Goal: Information Seeking & Learning: Learn about a topic

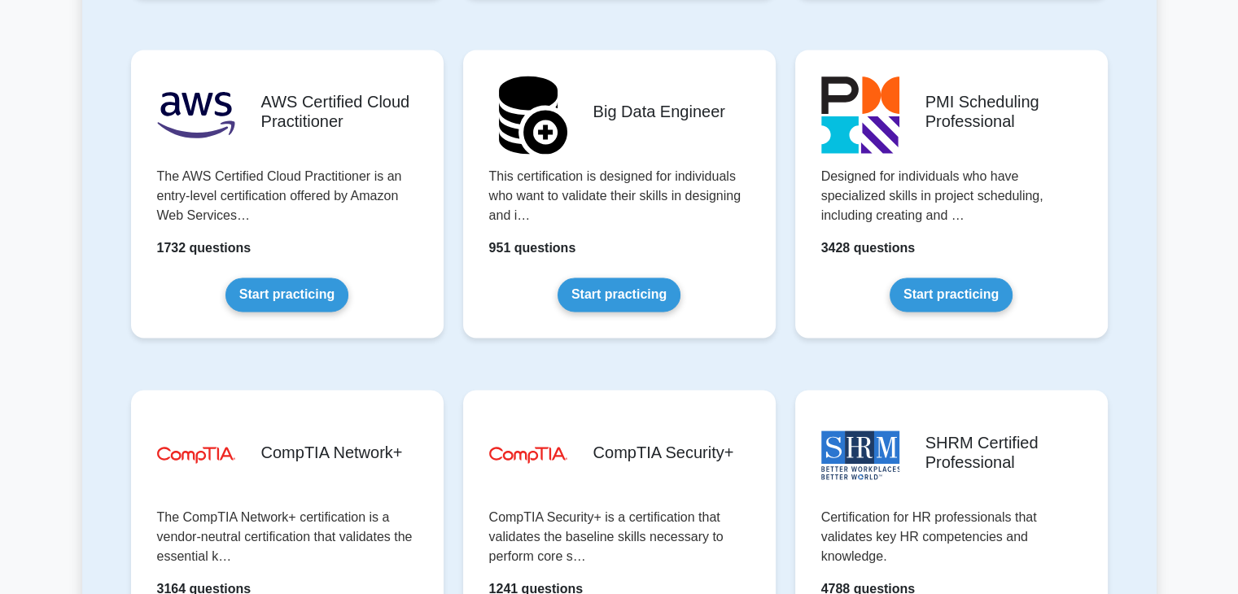
scroll to position [2958, 0]
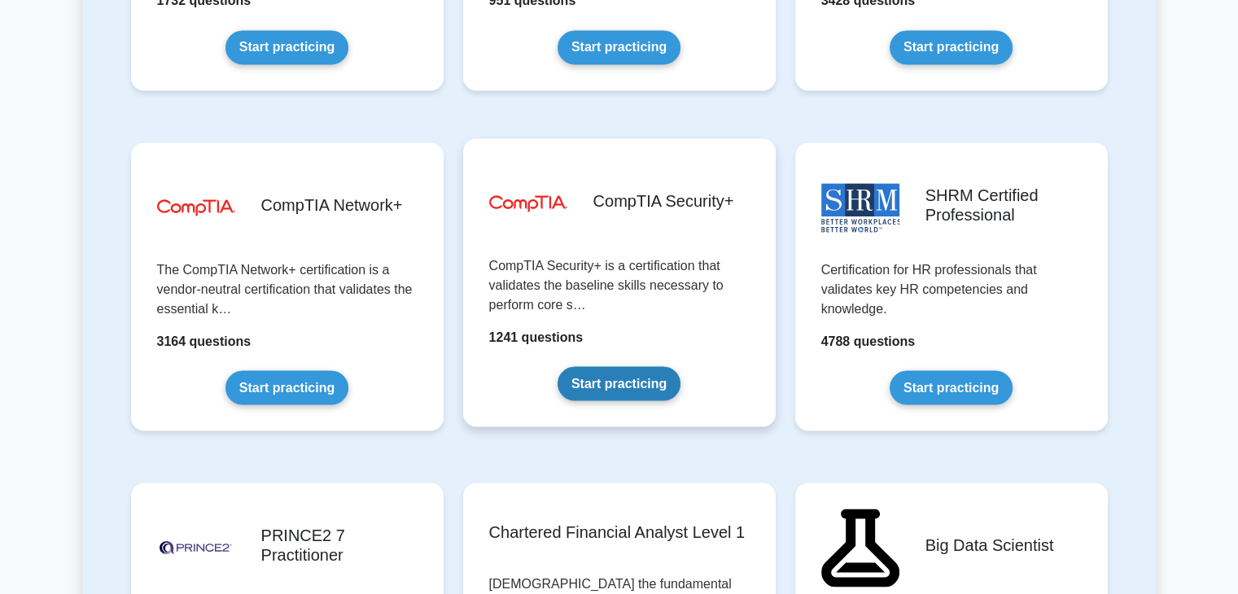
click at [594, 374] on link "Start practicing" at bounding box center [618, 383] width 123 height 34
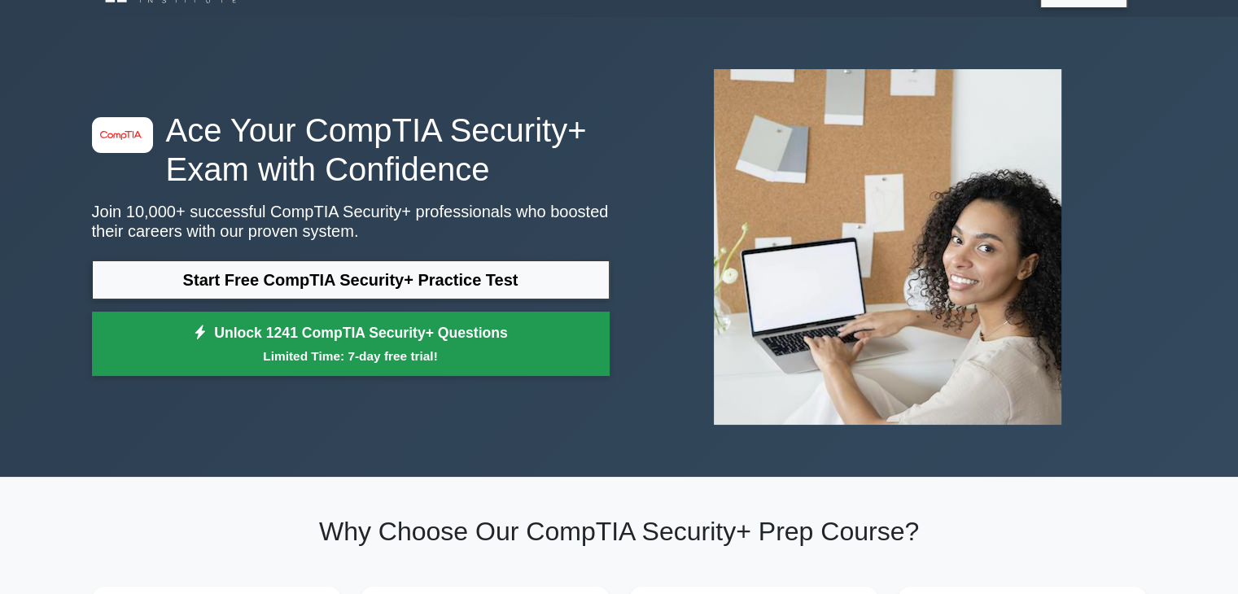
scroll to position [32, 0]
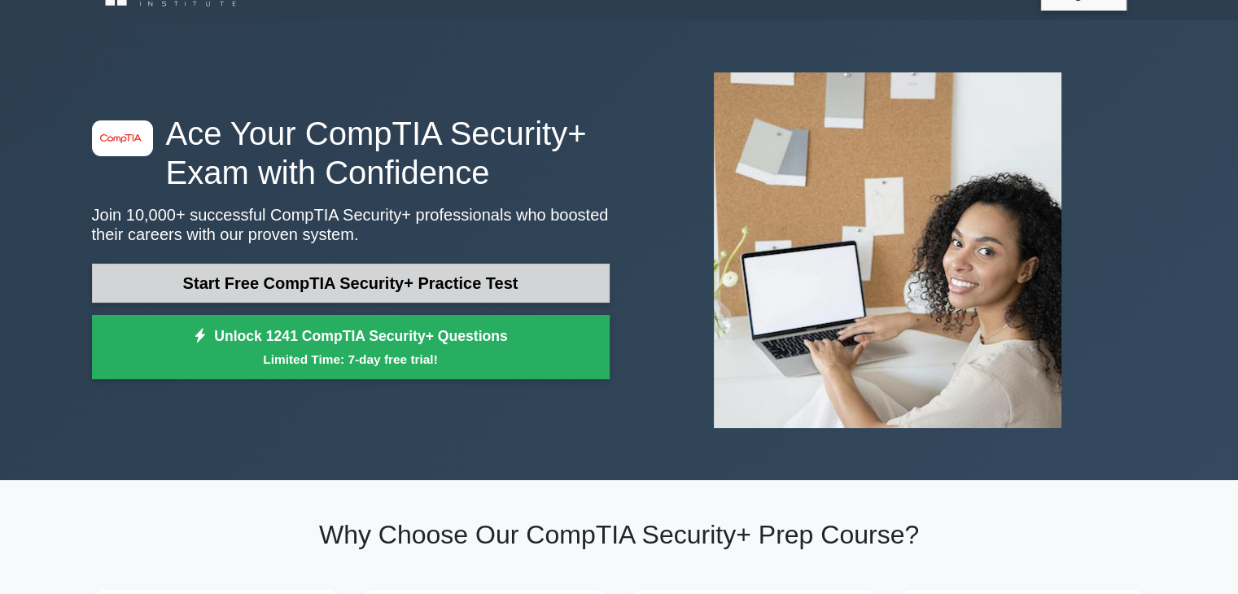
click at [428, 275] on link "Start Free CompTIA Security+ Practice Test" at bounding box center [351, 283] width 518 height 39
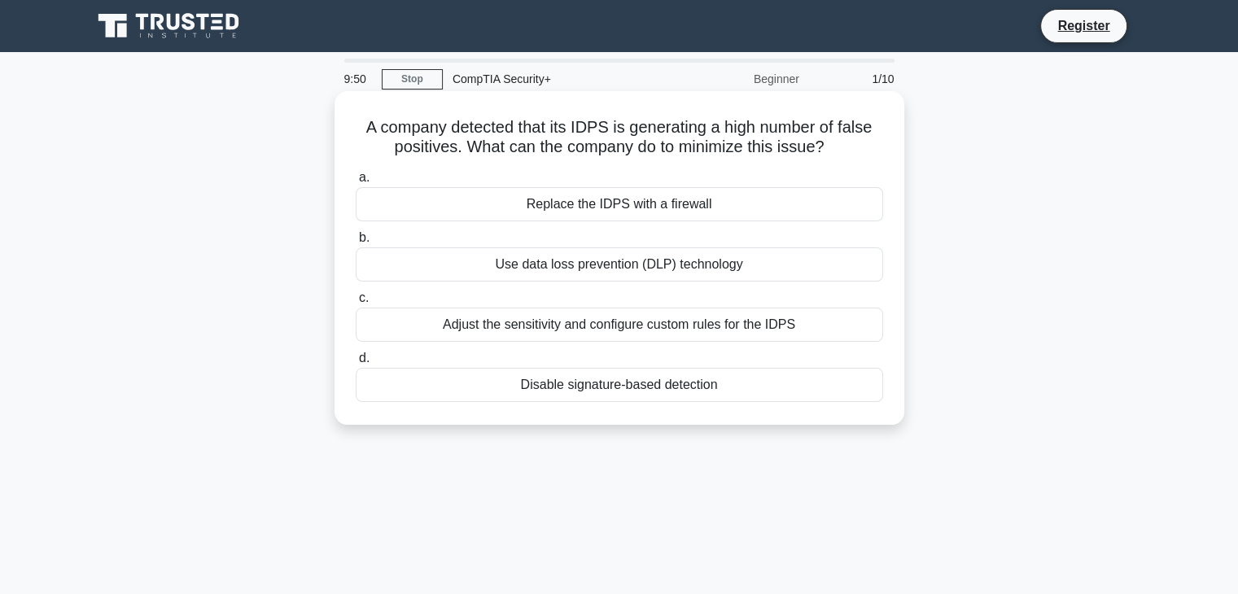
click at [444, 330] on div "Adjust the sensitivity and configure custom rules for the IDPS" at bounding box center [619, 325] width 527 height 34
click at [356, 304] on input "c. Adjust the sensitivity and configure custom rules for the IDPS" at bounding box center [356, 298] width 0 height 11
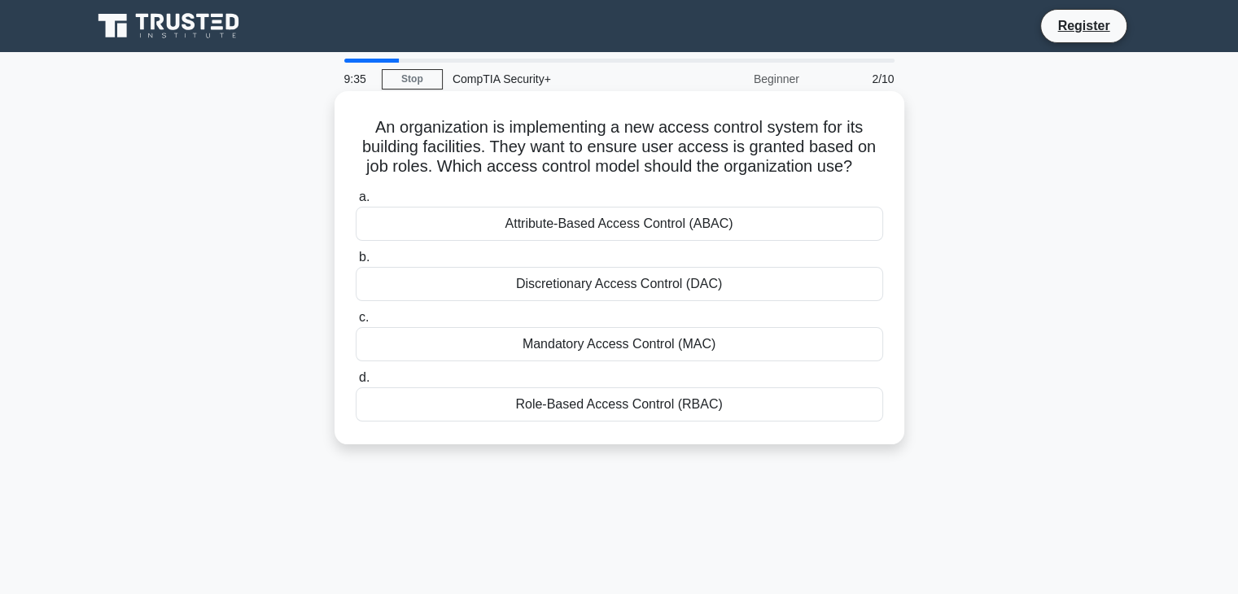
click at [485, 413] on div "Role-Based Access Control (RBAC)" at bounding box center [619, 404] width 527 height 34
click at [356, 383] on input "d. Role-Based Access Control (RBAC)" at bounding box center [356, 378] width 0 height 11
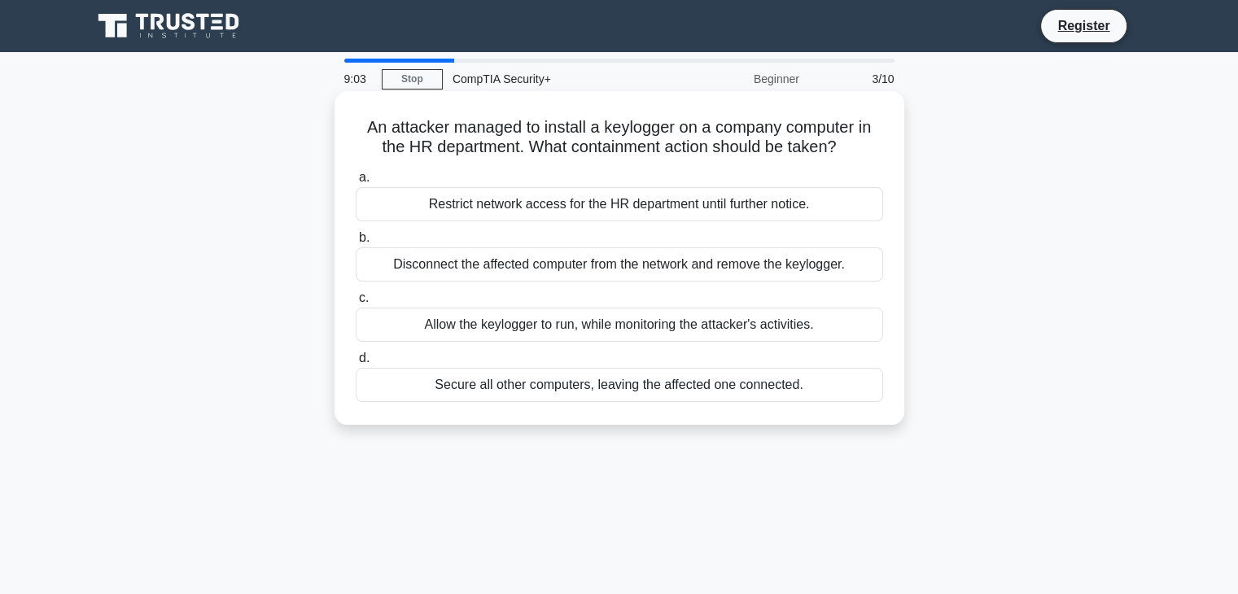
click at [787, 270] on div "Disconnect the affected computer from the network and remove the keylogger." at bounding box center [619, 264] width 527 height 34
click at [356, 243] on input "b. Disconnect the affected computer from the network and remove the keylogger." at bounding box center [356, 238] width 0 height 11
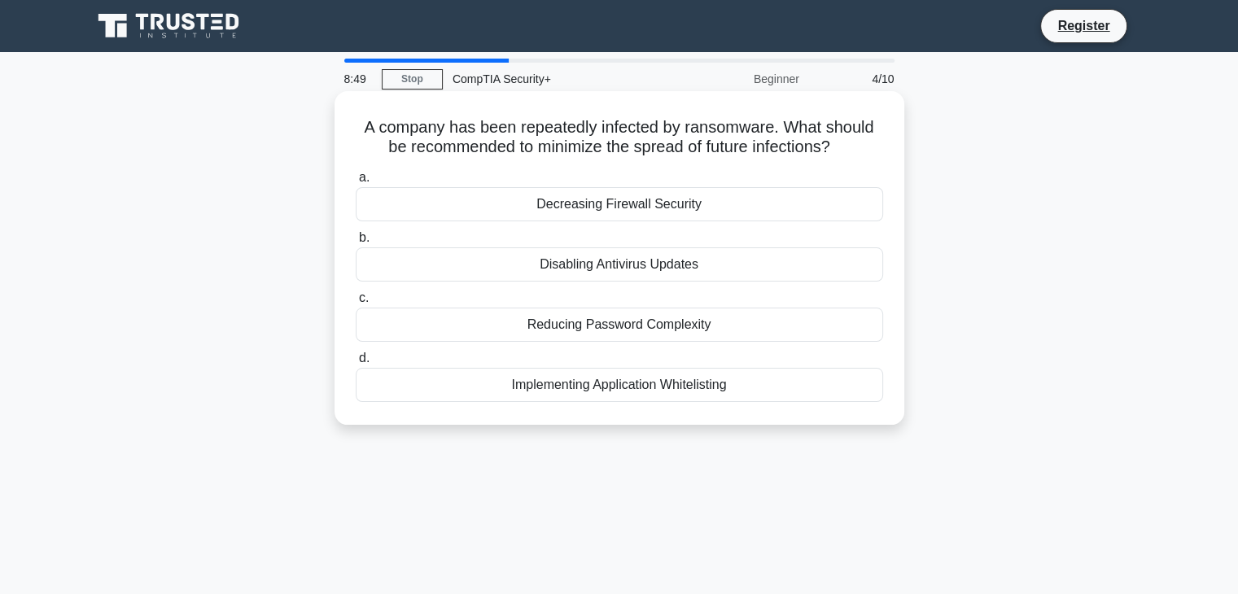
click at [654, 389] on div "Implementing Application Whitelisting" at bounding box center [619, 385] width 527 height 34
click at [356, 364] on input "d. Implementing Application Whitelisting" at bounding box center [356, 358] width 0 height 11
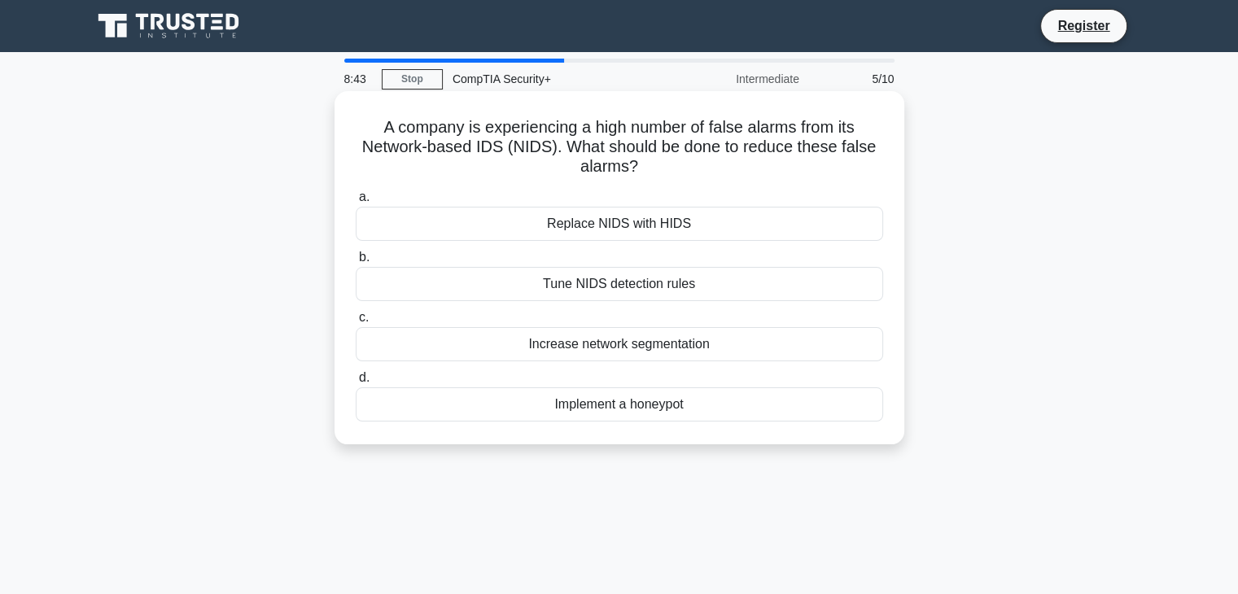
click at [715, 287] on div "Tune NIDS detection rules" at bounding box center [619, 284] width 527 height 34
click at [356, 263] on input "b. Tune NIDS detection rules" at bounding box center [356, 257] width 0 height 11
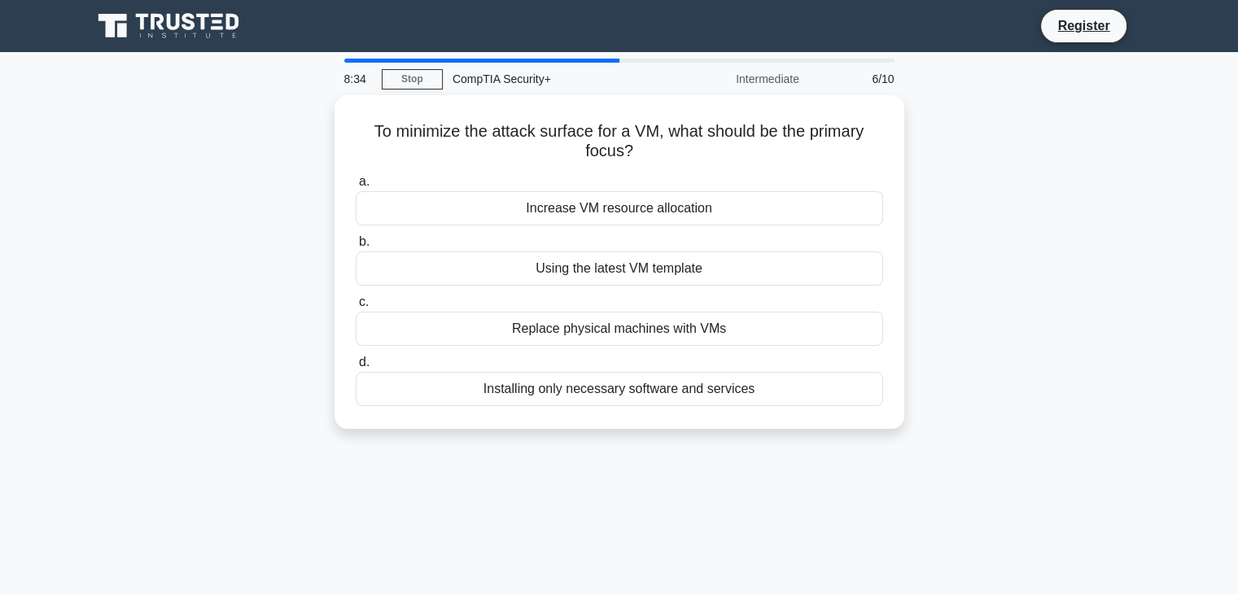
click at [674, 394] on div "Installing only necessary software and services" at bounding box center [619, 389] width 527 height 34
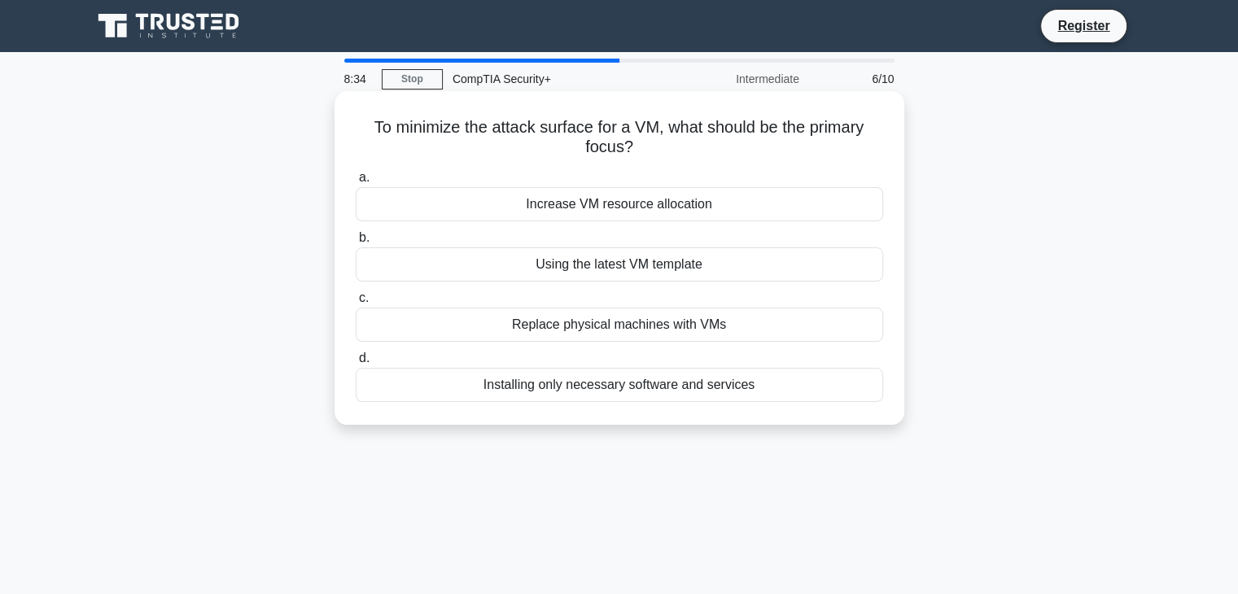
click at [356, 364] on input "d. Installing only necessary software and services" at bounding box center [356, 358] width 0 height 11
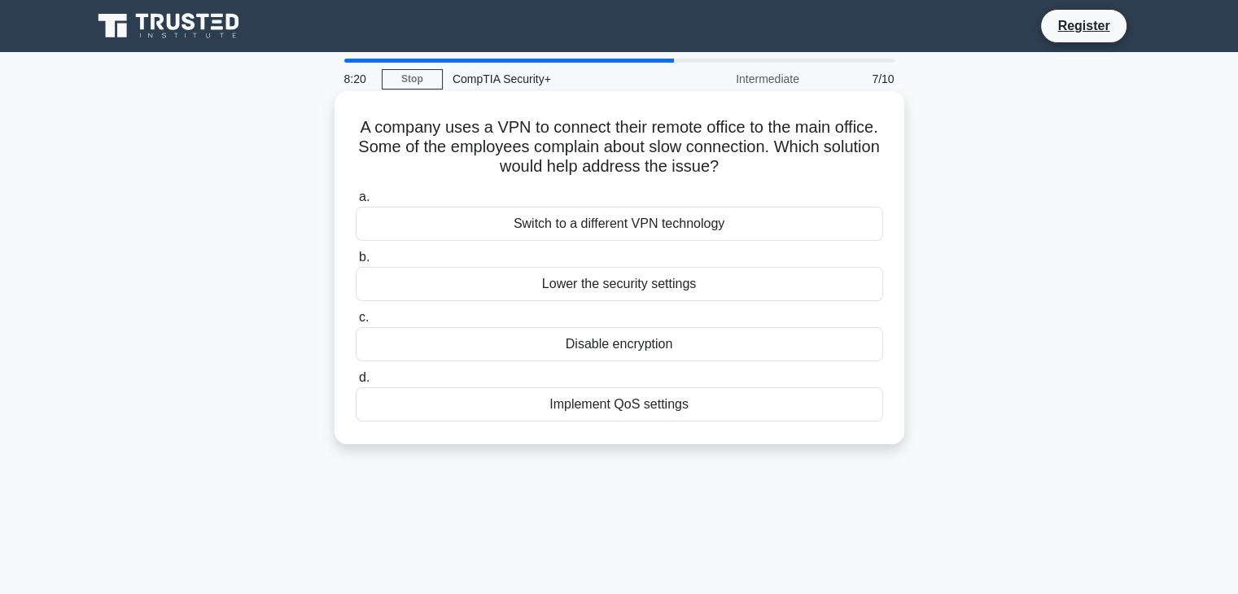
click at [619, 417] on div "Implement QoS settings" at bounding box center [619, 404] width 527 height 34
click at [356, 383] on input "d. Implement QoS settings" at bounding box center [356, 378] width 0 height 11
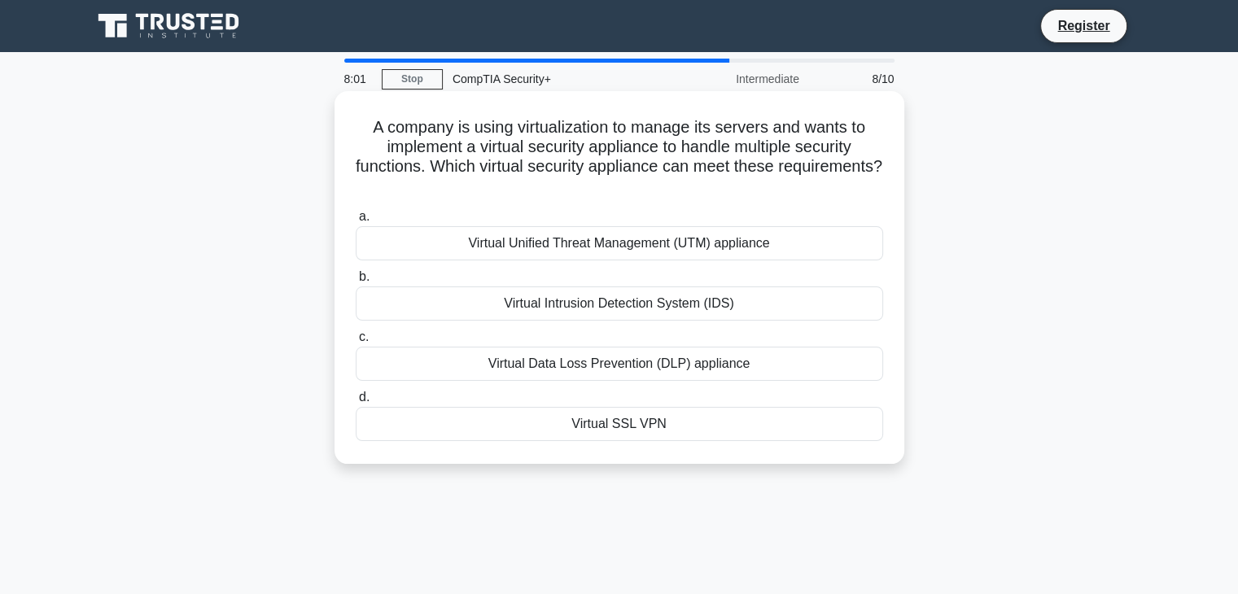
click at [768, 249] on div "Virtual Unified Threat Management (UTM) appliance" at bounding box center [619, 243] width 527 height 34
click at [356, 222] on input "a. Virtual Unified Threat Management (UTM) appliance" at bounding box center [356, 217] width 0 height 11
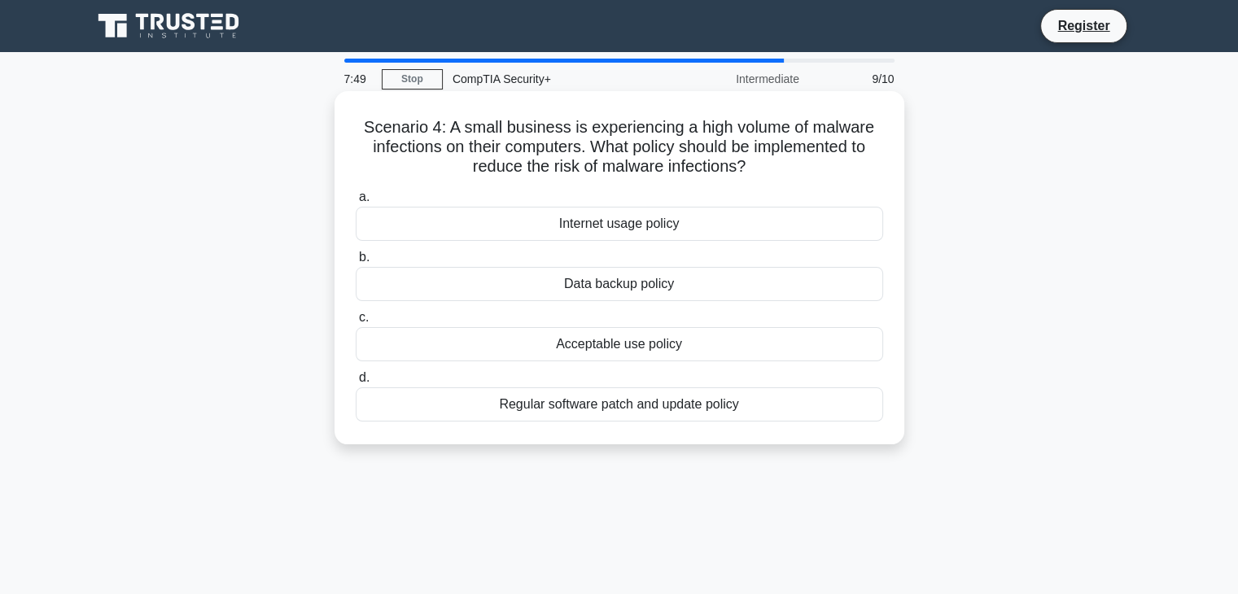
click at [745, 413] on div "Regular software patch and update policy" at bounding box center [619, 404] width 527 height 34
click at [356, 383] on input "d. Regular software patch and update policy" at bounding box center [356, 378] width 0 height 11
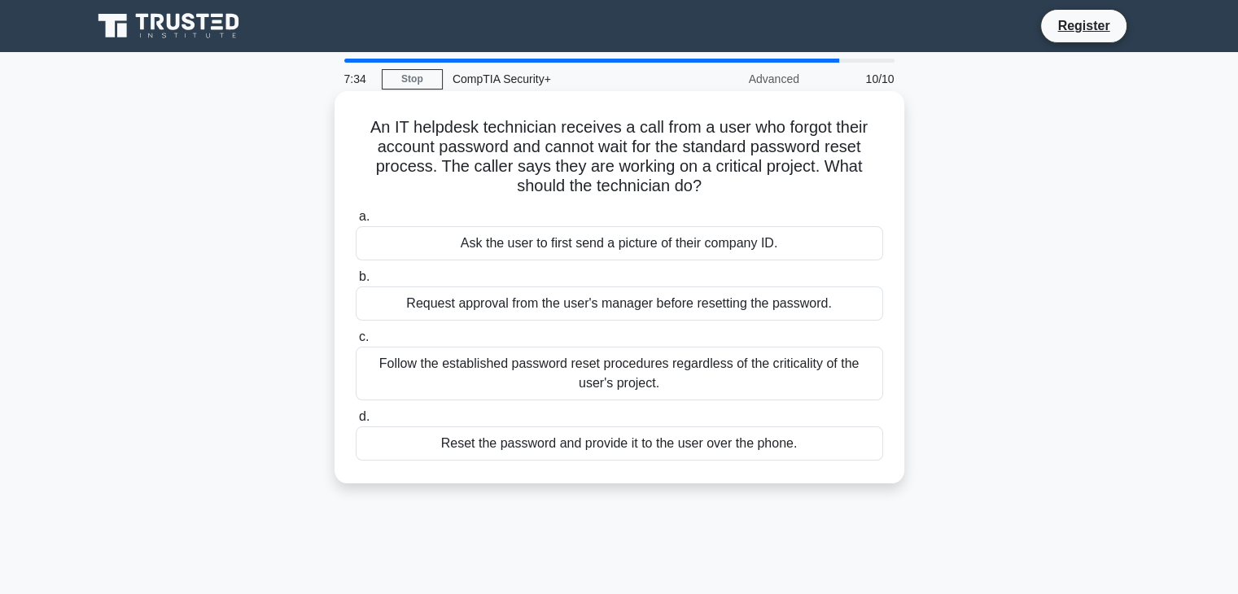
click at [750, 378] on div "Follow the established password reset procedures regardless of the criticality …" at bounding box center [619, 374] width 527 height 54
click at [356, 343] on input "c. Follow the established password reset procedures regardless of the criticali…" at bounding box center [356, 337] width 0 height 11
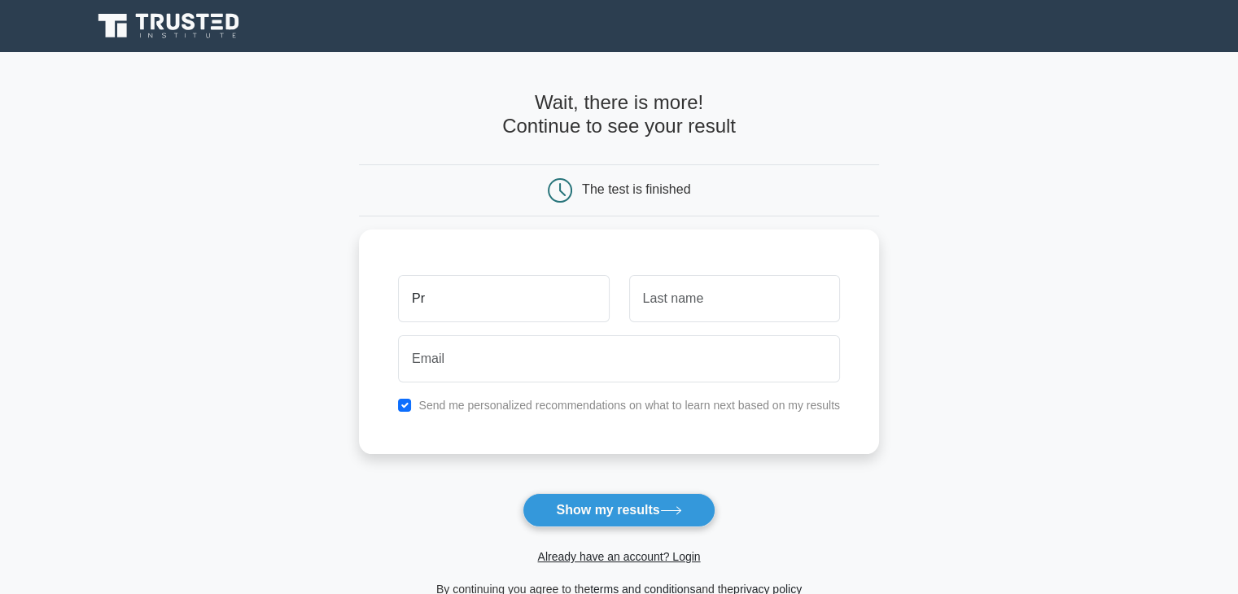
type input "Praveesh"
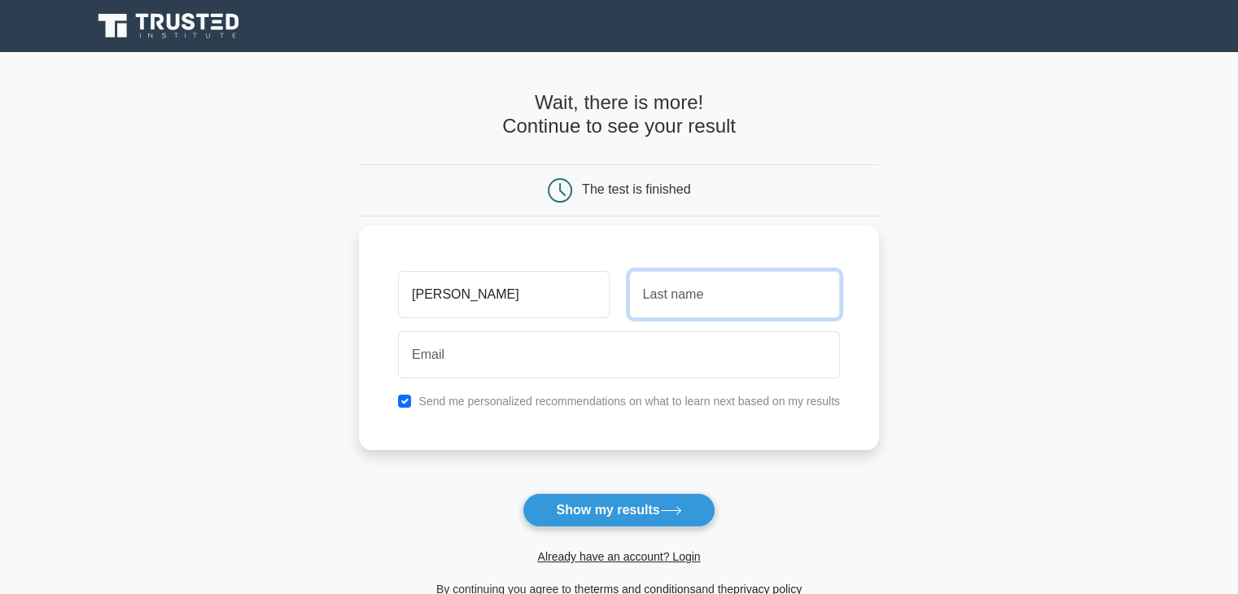
click at [693, 304] on input "text" at bounding box center [734, 294] width 211 height 47
type input "Ramroop"
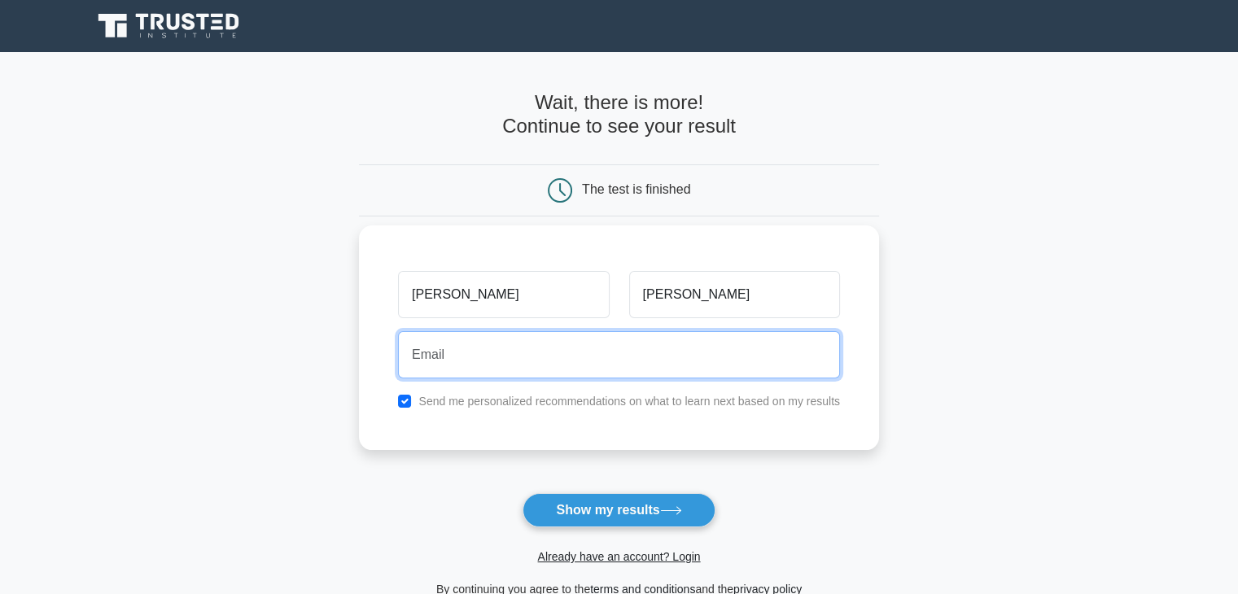
click at [638, 357] on input "email" at bounding box center [619, 354] width 442 height 47
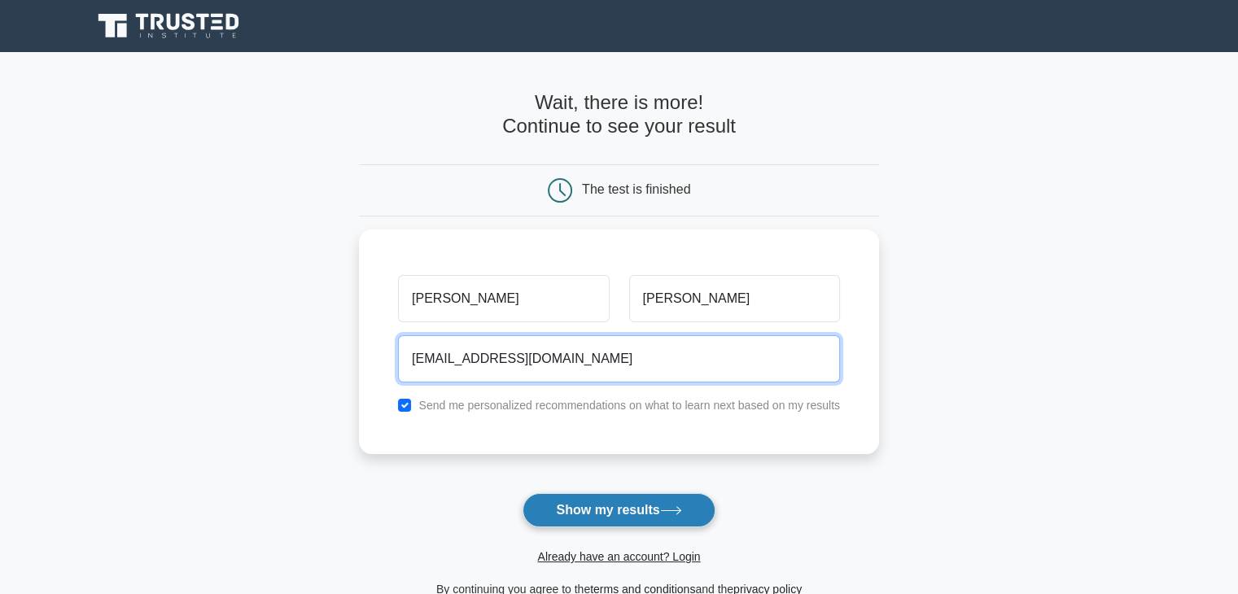
type input "test2000@gmail.com"
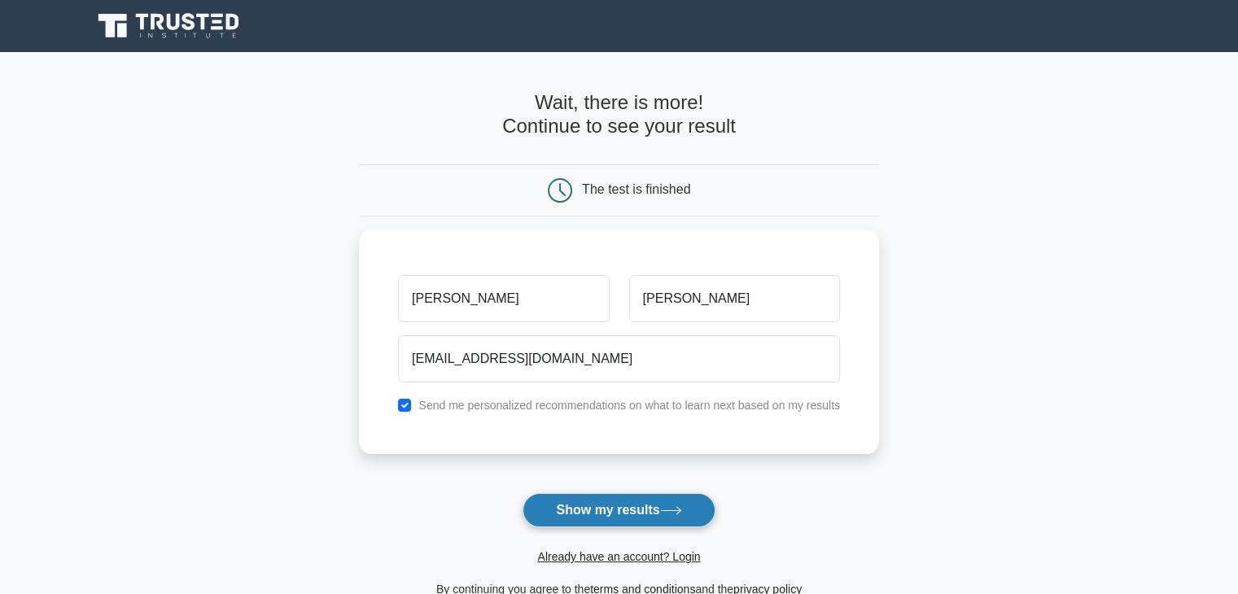
click at [684, 518] on button "Show my results" at bounding box center [618, 510] width 192 height 34
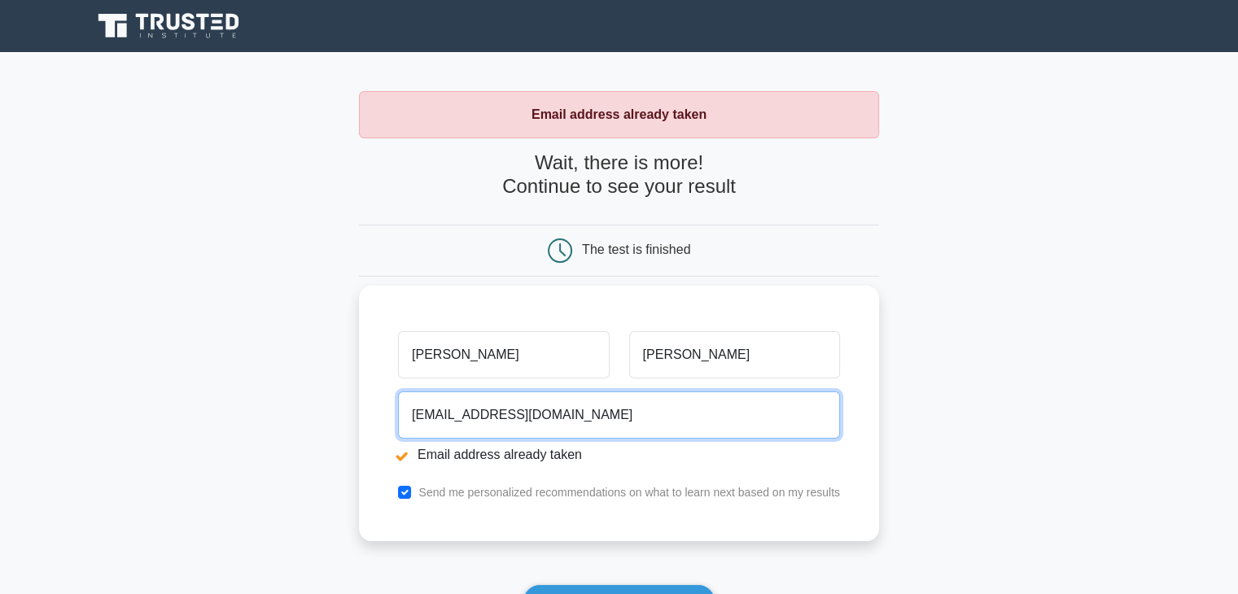
click at [416, 417] on input "test2000@gmail.com" at bounding box center [619, 414] width 442 height 47
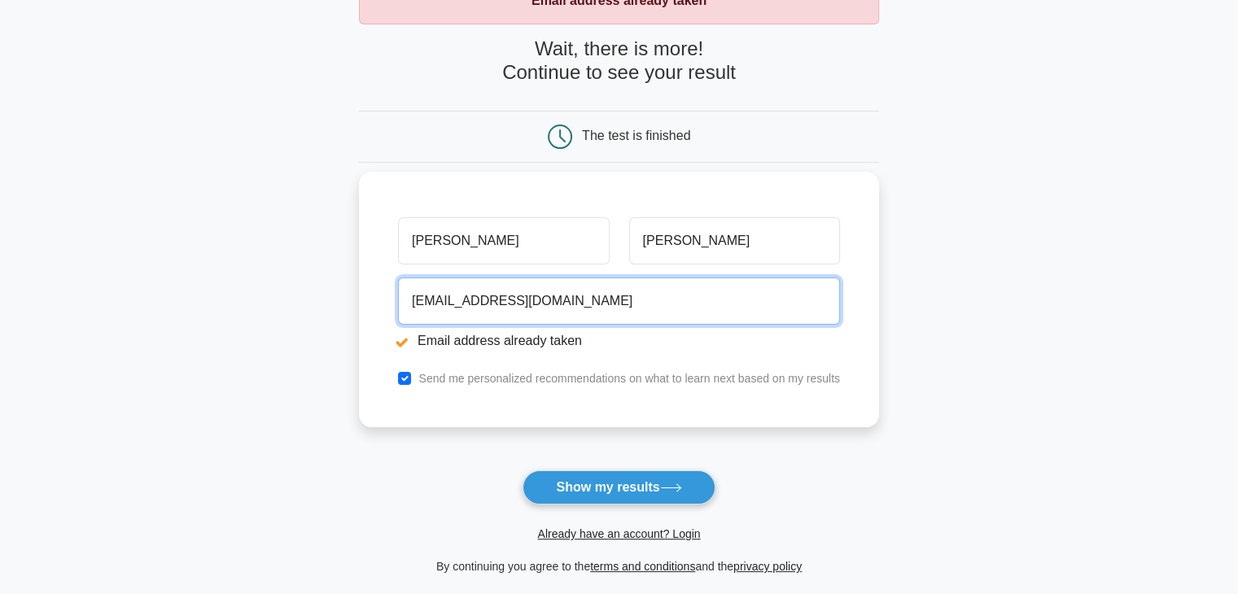
scroll to position [120, 0]
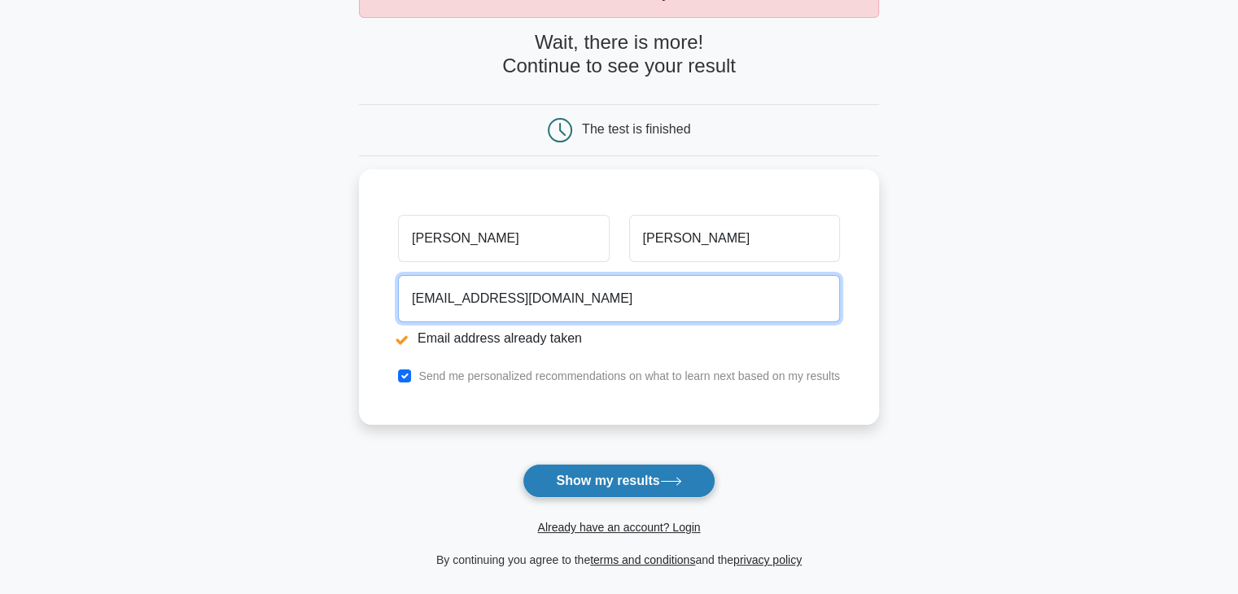
type input "Test2000@gmail.com"
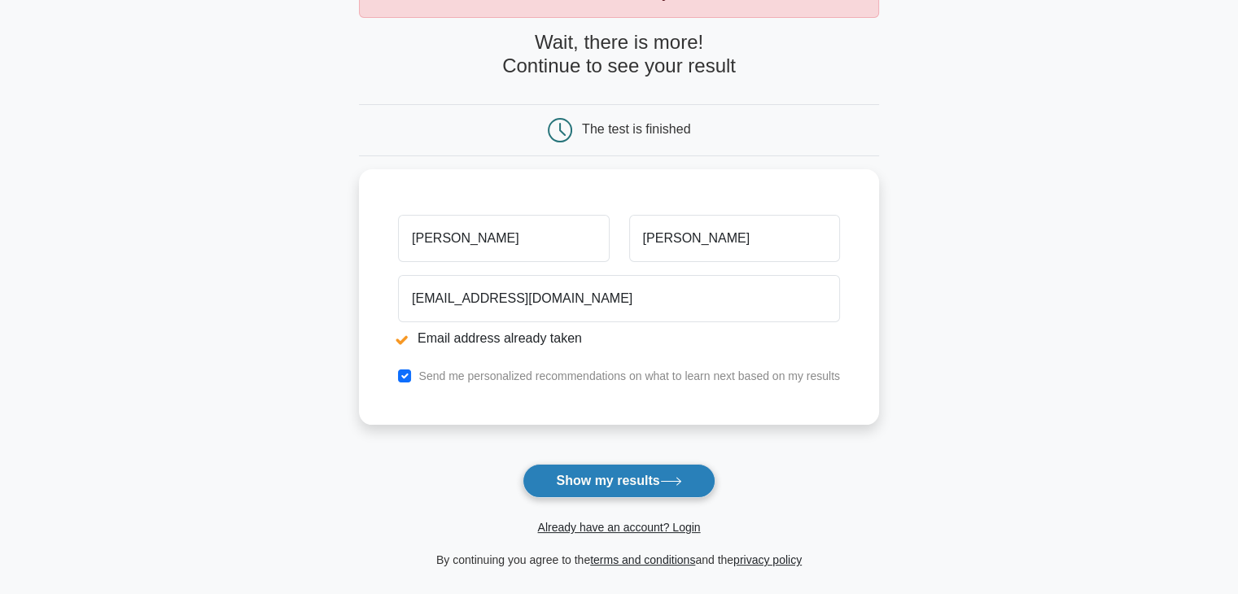
click at [582, 488] on button "Show my results" at bounding box center [618, 481] width 192 height 34
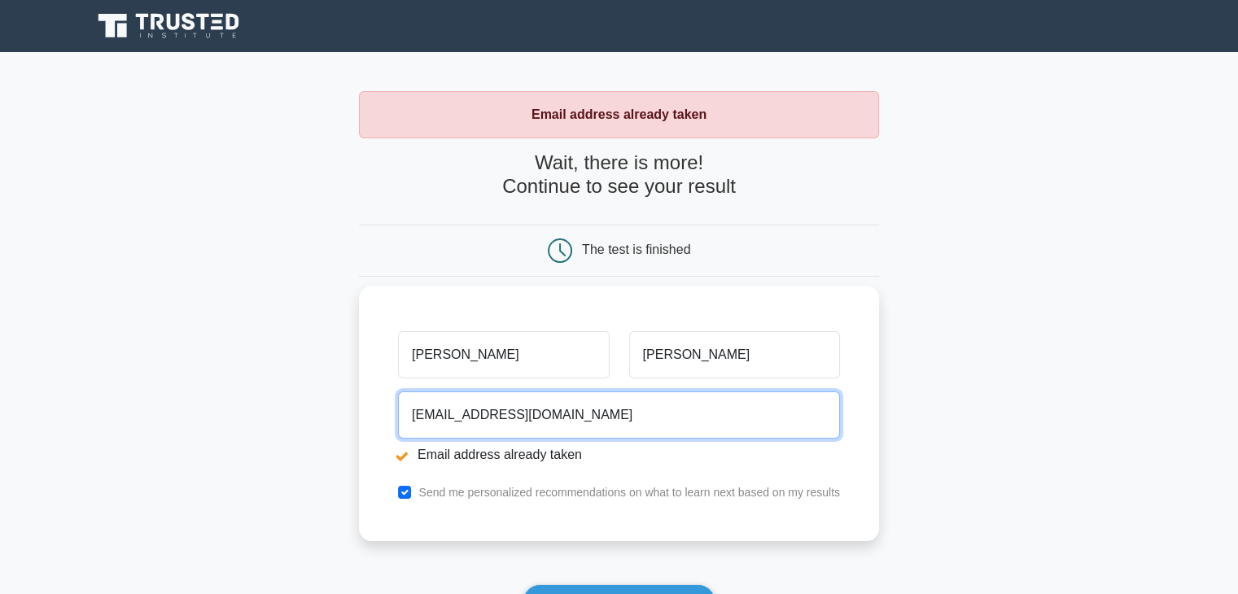
click at [469, 414] on input "[EMAIL_ADDRESS][DOMAIN_NAME]" at bounding box center [619, 414] width 442 height 47
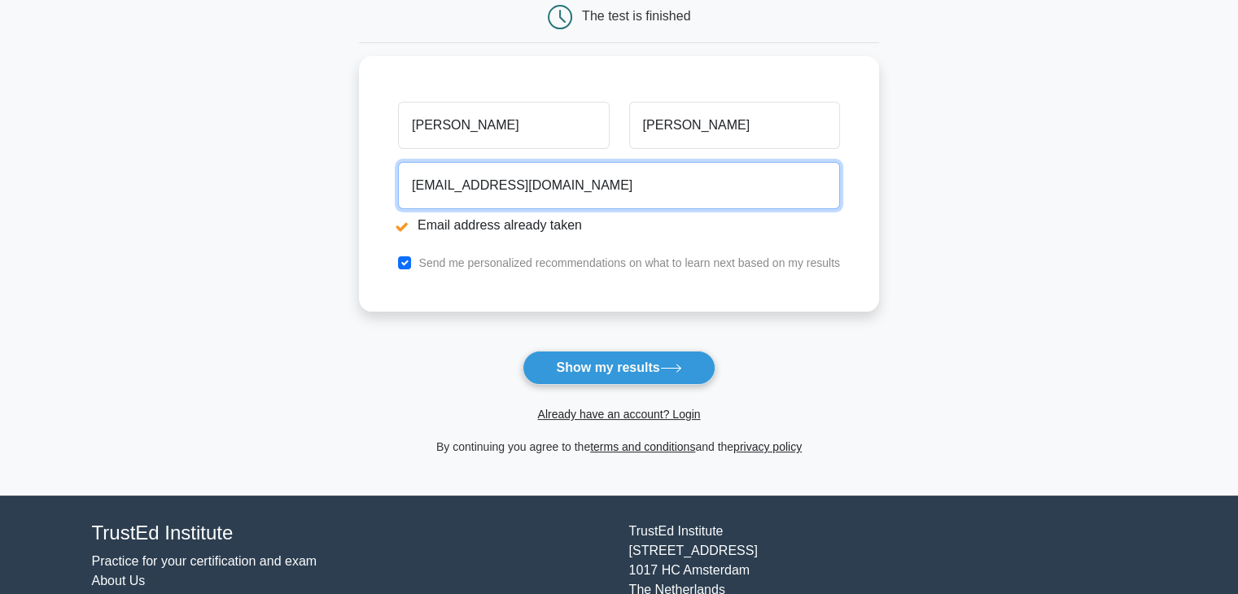
scroll to position [234, 0]
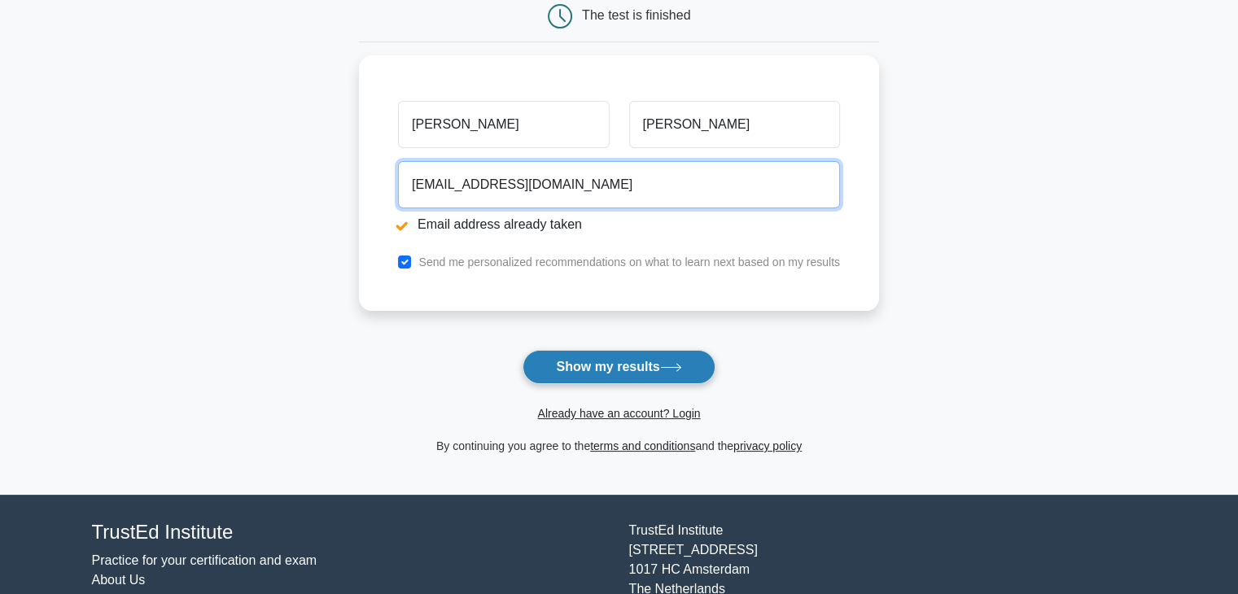
type input "Test2009@gmail.com"
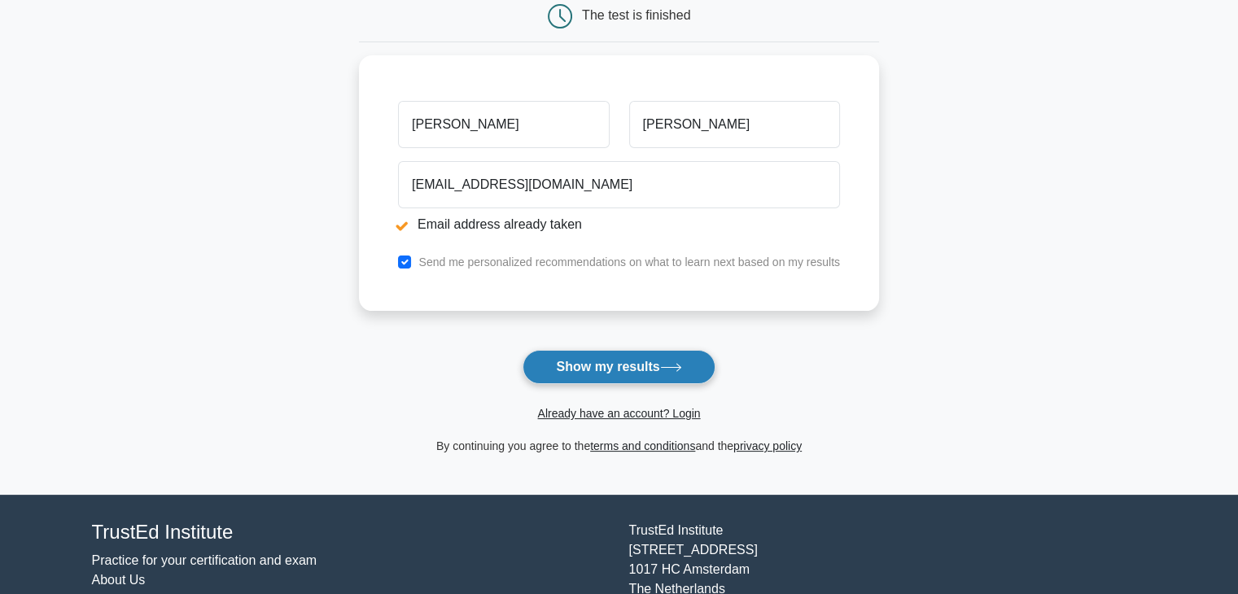
click at [602, 361] on button "Show my results" at bounding box center [618, 367] width 192 height 34
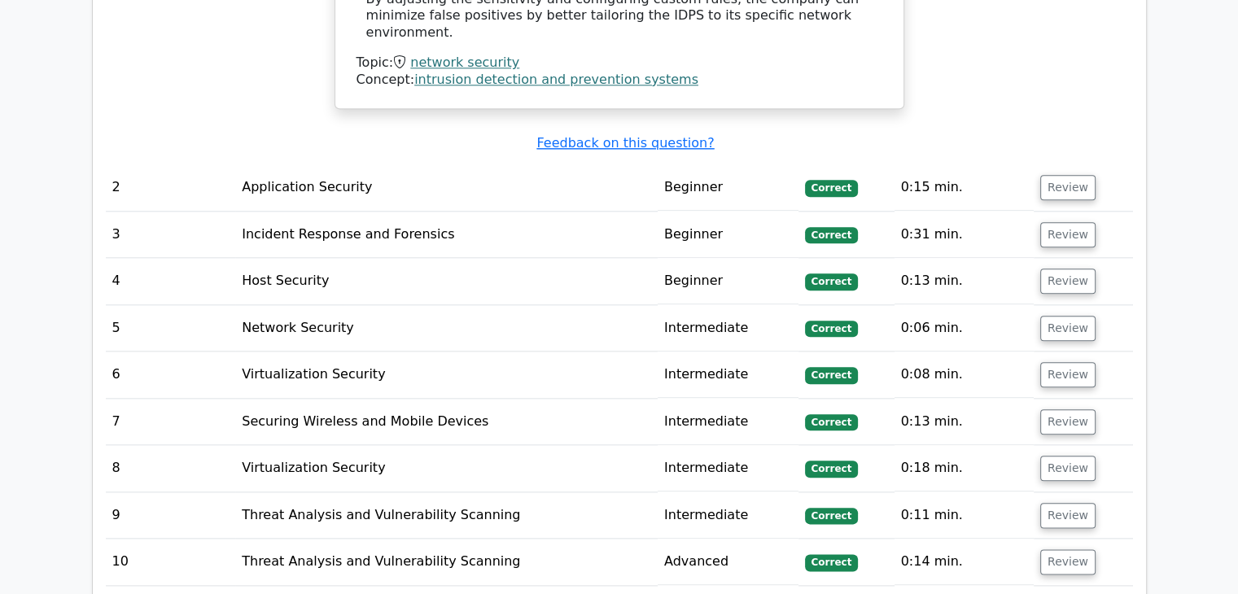
scroll to position [2447, 0]
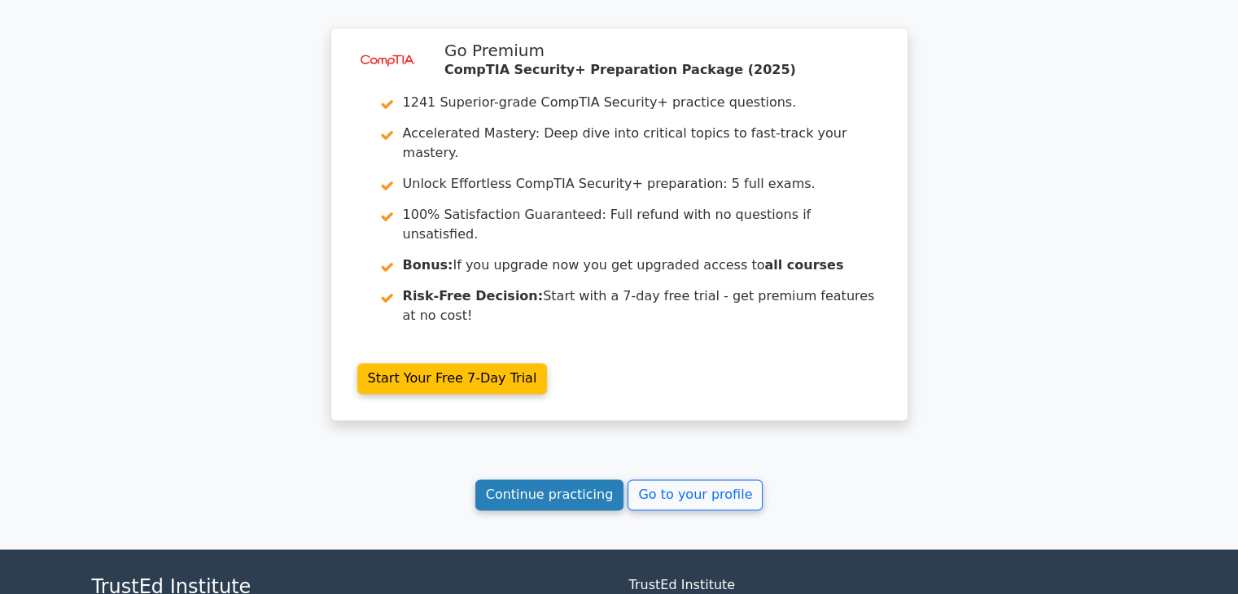
click at [557, 479] on link "Continue practicing" at bounding box center [549, 494] width 149 height 31
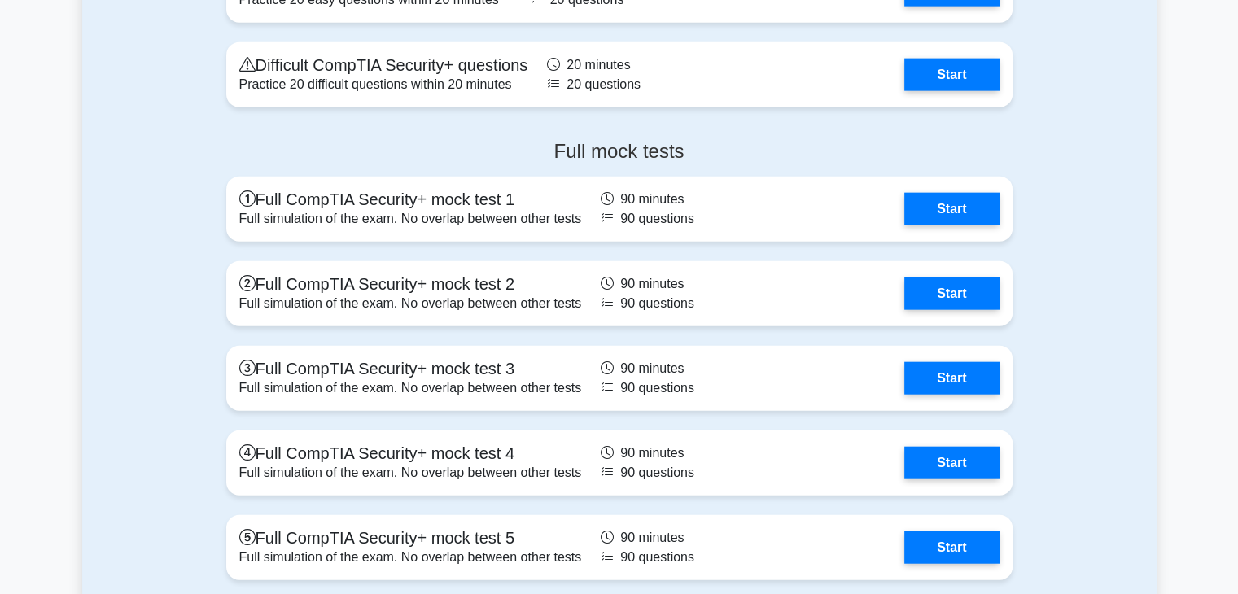
scroll to position [3845, 0]
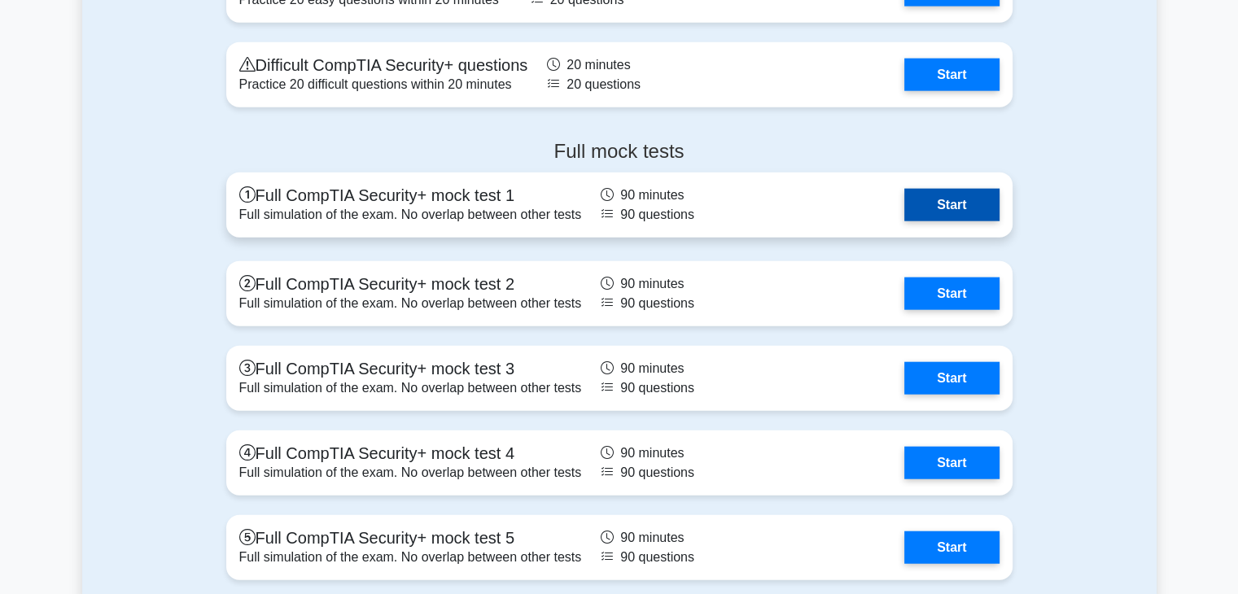
click at [955, 204] on link "Start" at bounding box center [951, 205] width 94 height 33
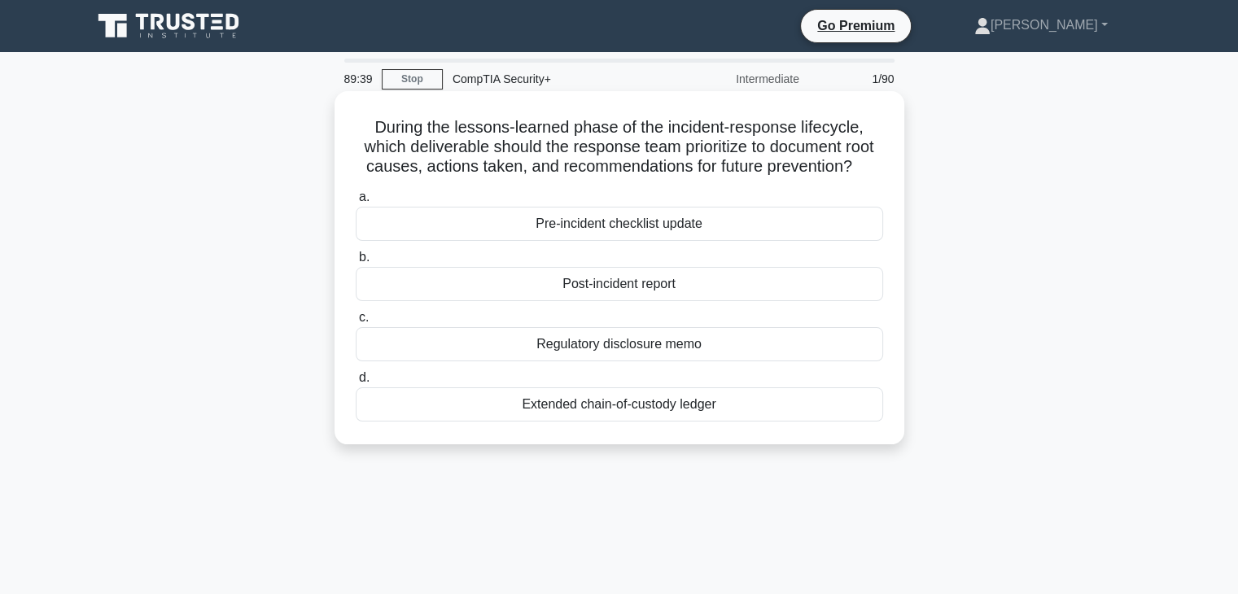
click at [700, 293] on div "Post-incident report" at bounding box center [619, 284] width 527 height 34
click at [356, 263] on input "b. Post-incident report" at bounding box center [356, 257] width 0 height 11
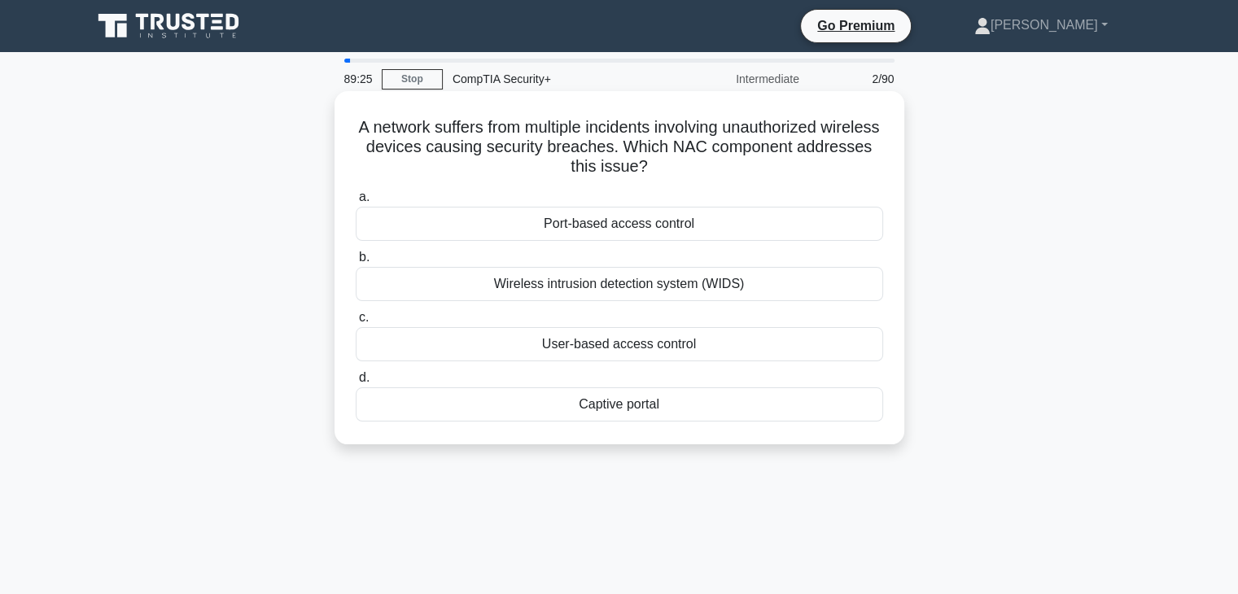
click at [682, 293] on div "Wireless intrusion detection system (WIDS)" at bounding box center [619, 284] width 527 height 34
click at [356, 263] on input "b. Wireless intrusion detection system (WIDS)" at bounding box center [356, 257] width 0 height 11
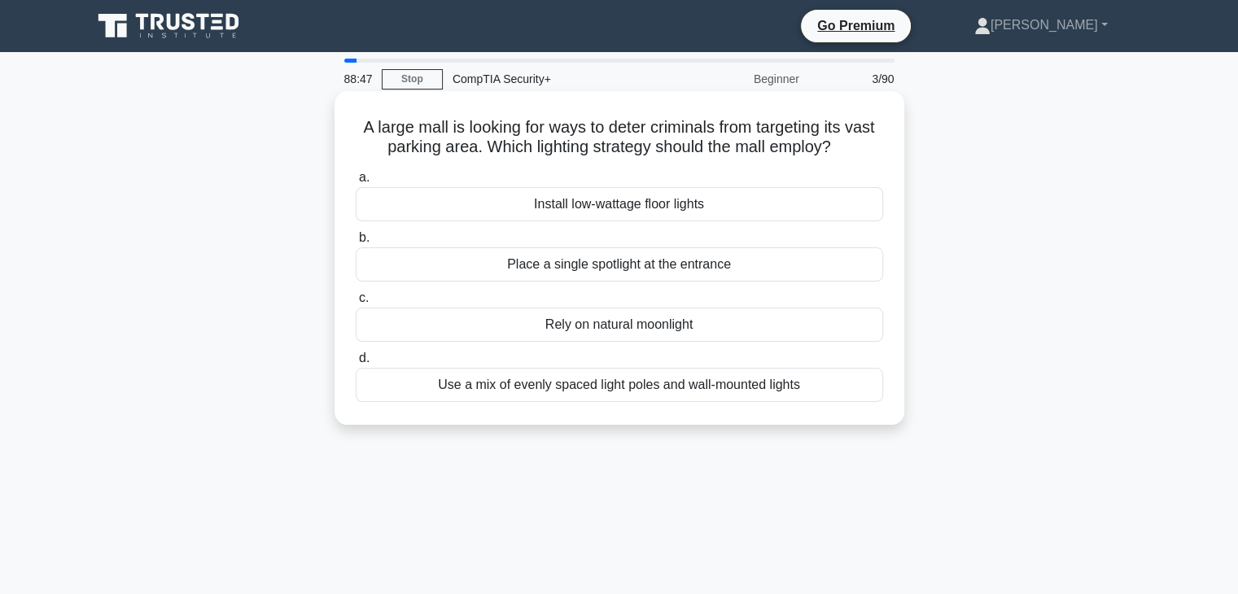
click at [591, 392] on div "Use a mix of evenly spaced light poles and wall-mounted lights" at bounding box center [619, 385] width 527 height 34
click at [356, 364] on input "d. Use a mix of evenly spaced light poles and wall-mounted lights" at bounding box center [356, 358] width 0 height 11
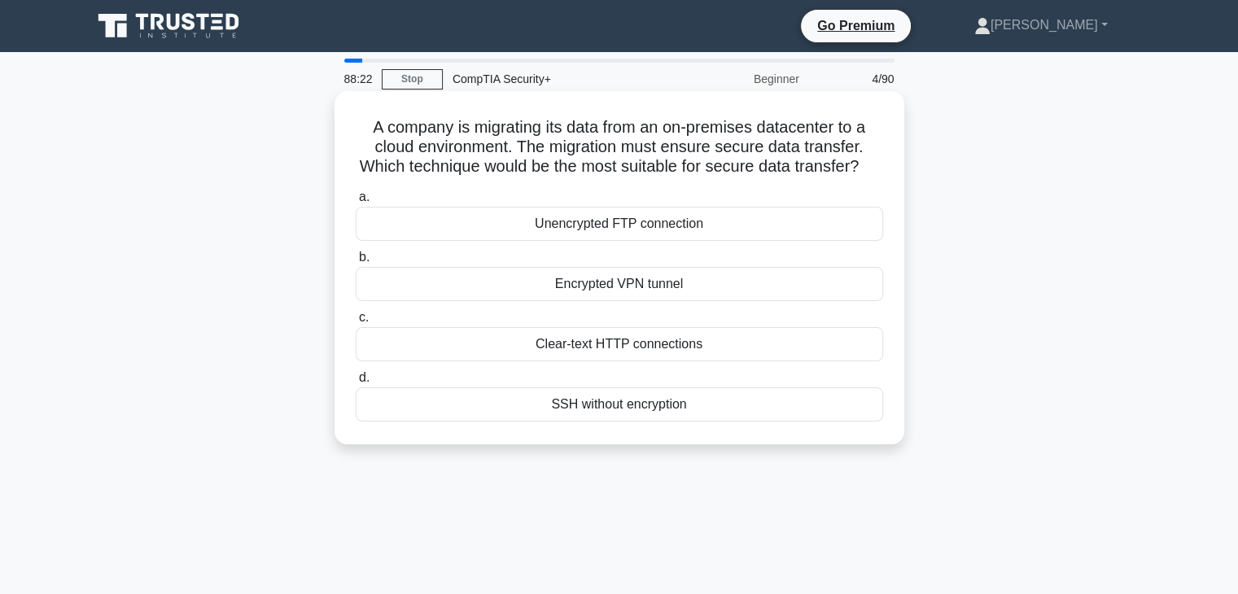
click at [688, 301] on div "Encrypted VPN tunnel" at bounding box center [619, 284] width 527 height 34
click at [356, 263] on input "b. Encrypted VPN tunnel" at bounding box center [356, 257] width 0 height 11
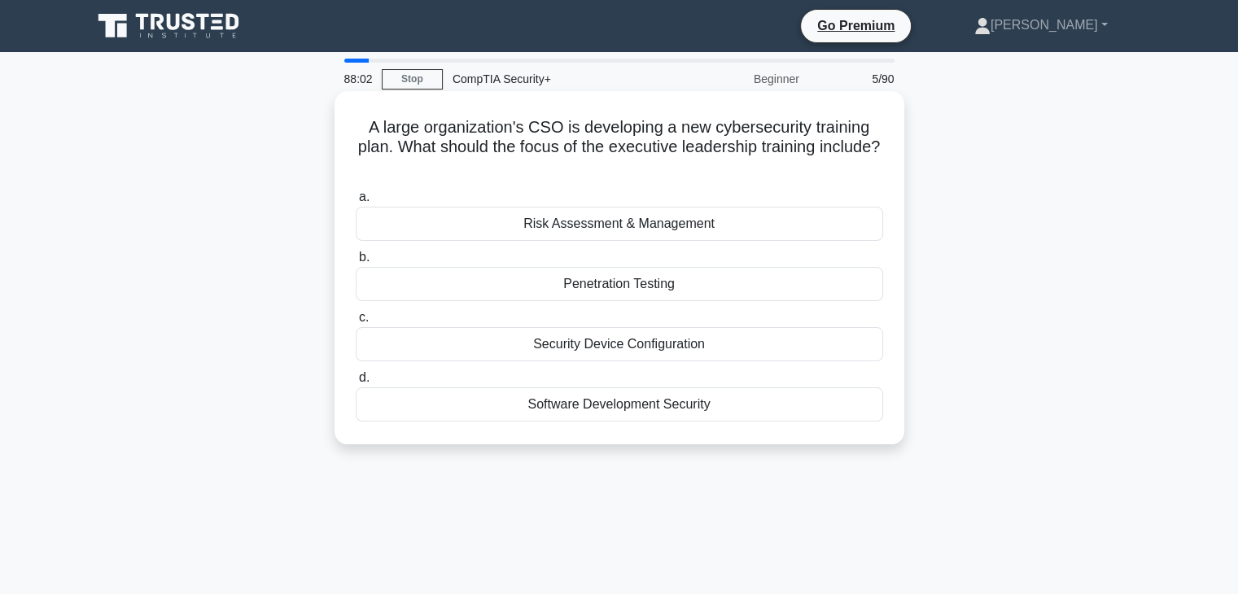
click at [700, 232] on div "Risk Assessment & Management" at bounding box center [619, 224] width 527 height 34
click at [356, 203] on input "a. Risk Assessment & Management" at bounding box center [356, 197] width 0 height 11
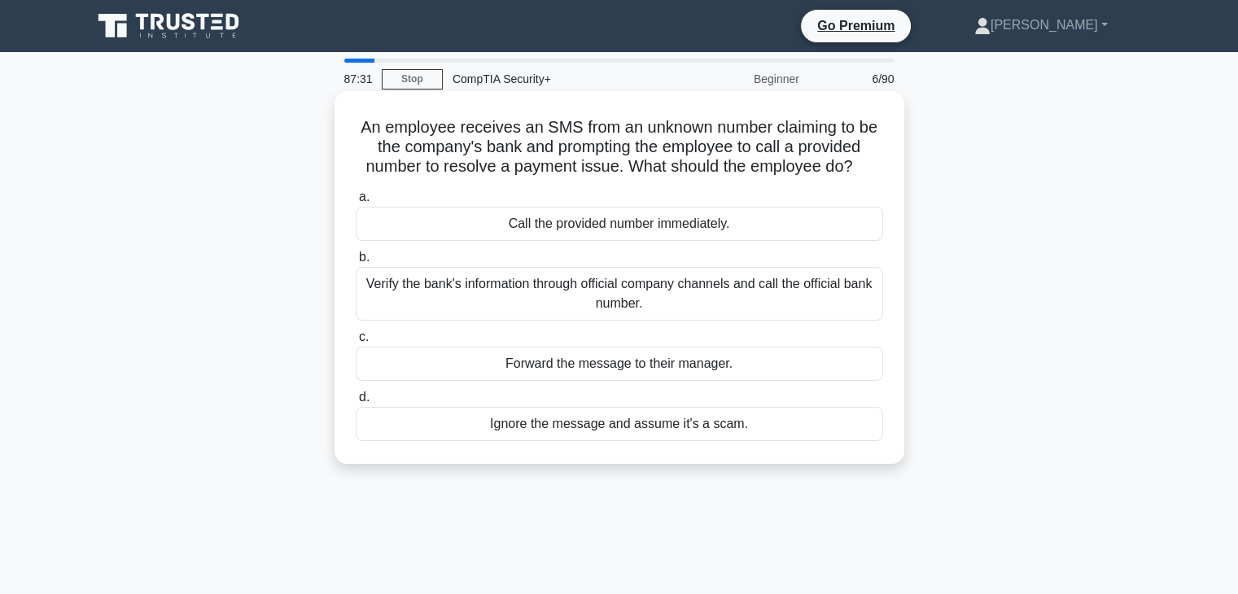
click at [696, 296] on div "Verify the bank's information through official company channels and call the of…" at bounding box center [619, 294] width 527 height 54
click at [356, 263] on input "b. Verify the bank's information through official company channels and call the…" at bounding box center [356, 257] width 0 height 11
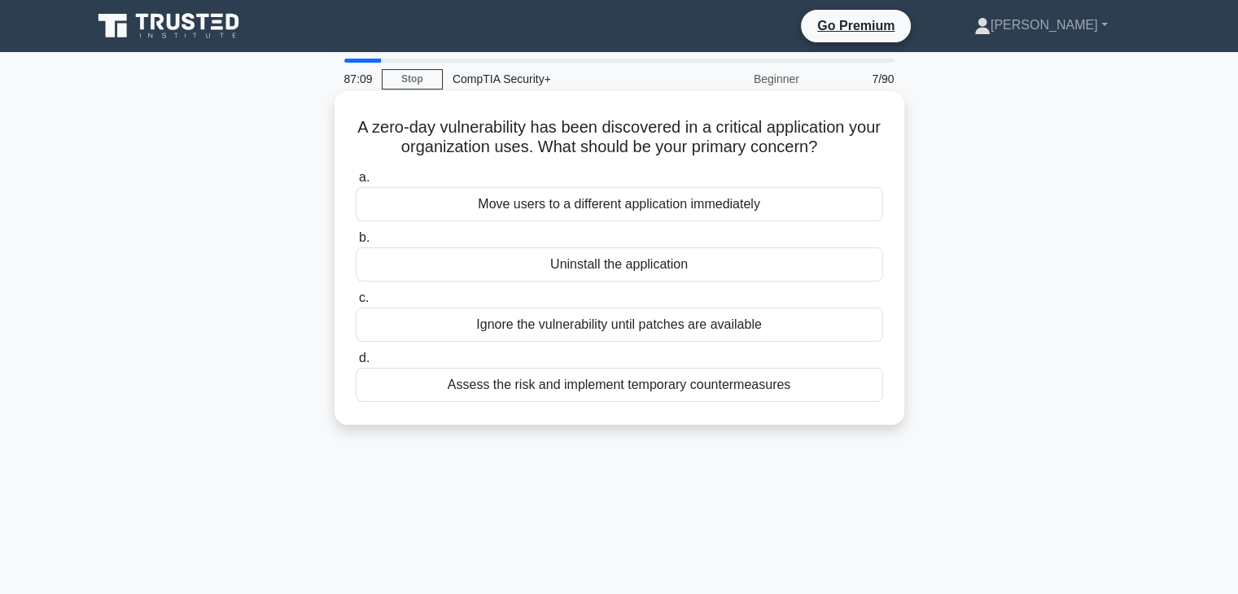
click at [616, 393] on div "Assess the risk and implement temporary countermeasures" at bounding box center [619, 385] width 527 height 34
click at [356, 364] on input "d. Assess the risk and implement temporary countermeasures" at bounding box center [356, 358] width 0 height 11
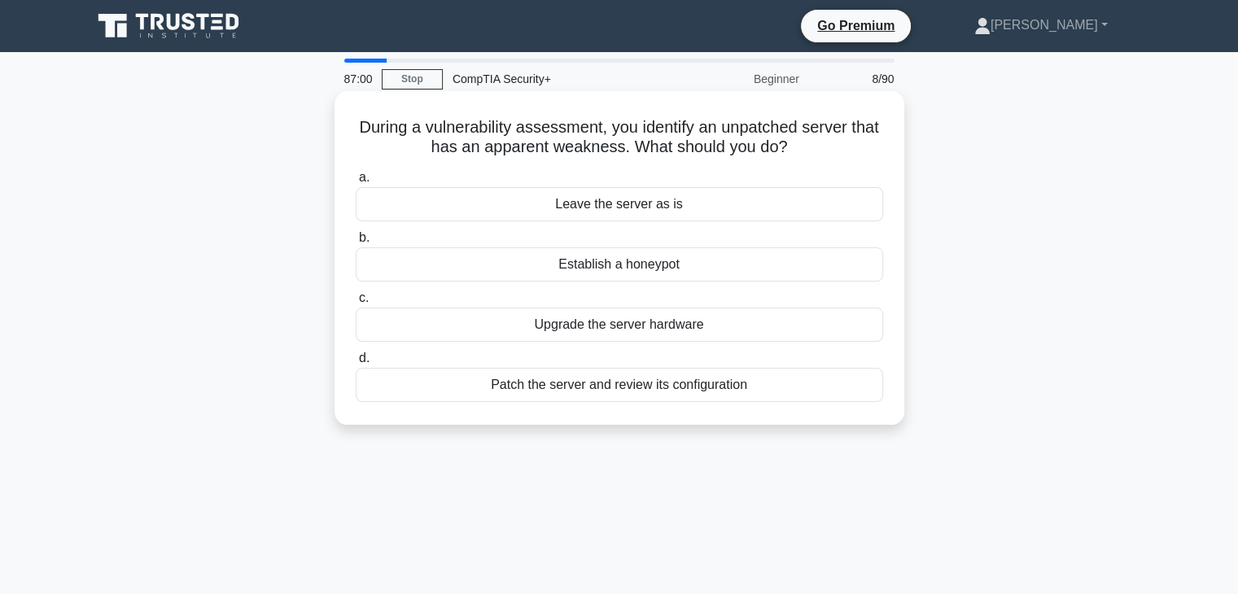
click at [634, 392] on div "Patch the server and review its configuration" at bounding box center [619, 385] width 527 height 34
click at [356, 364] on input "d. Patch the server and review its configuration" at bounding box center [356, 358] width 0 height 11
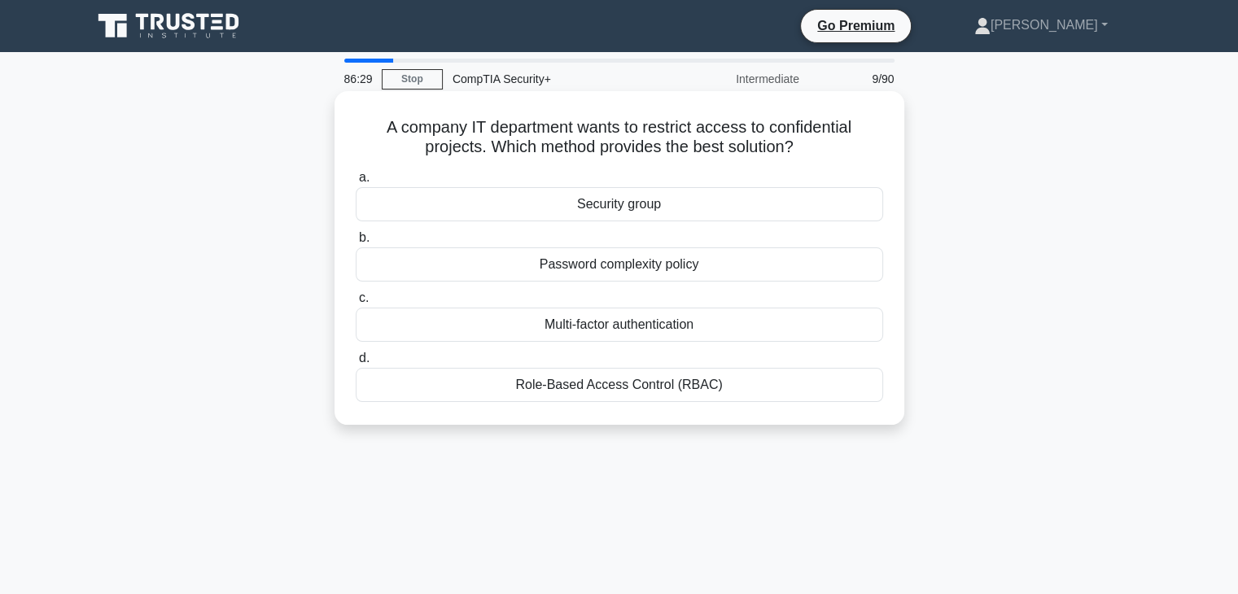
click at [670, 387] on div "Role-Based Access Control (RBAC)" at bounding box center [619, 385] width 527 height 34
click at [356, 364] on input "d. Role-Based Access Control (RBAC)" at bounding box center [356, 358] width 0 height 11
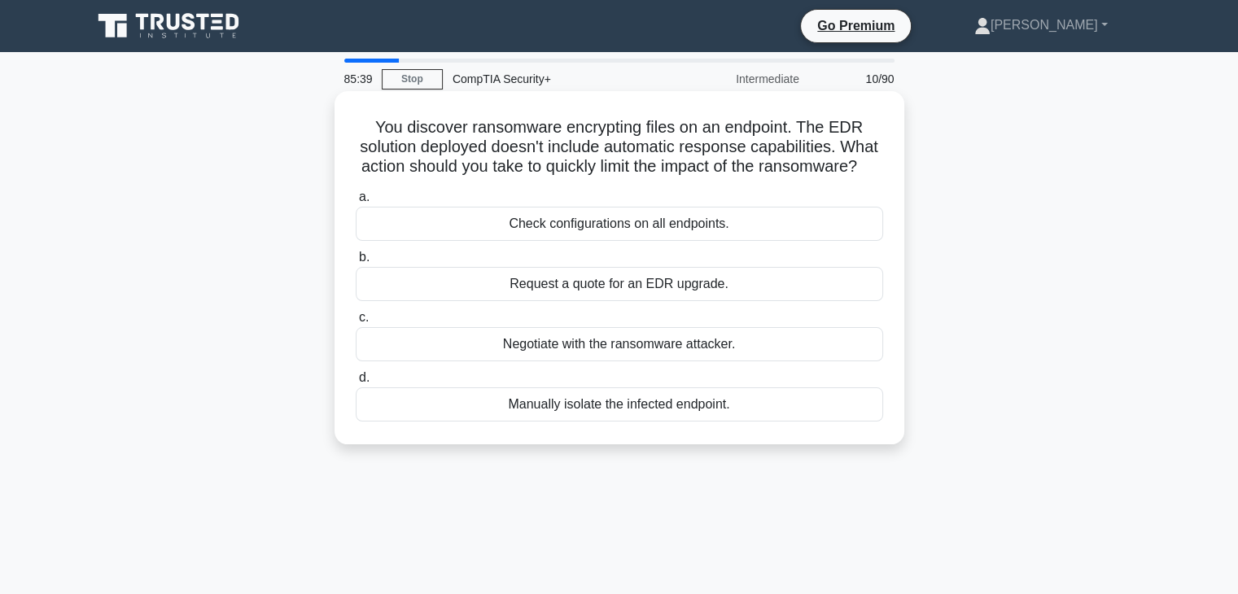
click at [654, 422] on div "Manually isolate the infected endpoint." at bounding box center [619, 404] width 527 height 34
click at [356, 383] on input "d. Manually isolate the infected endpoint." at bounding box center [356, 378] width 0 height 11
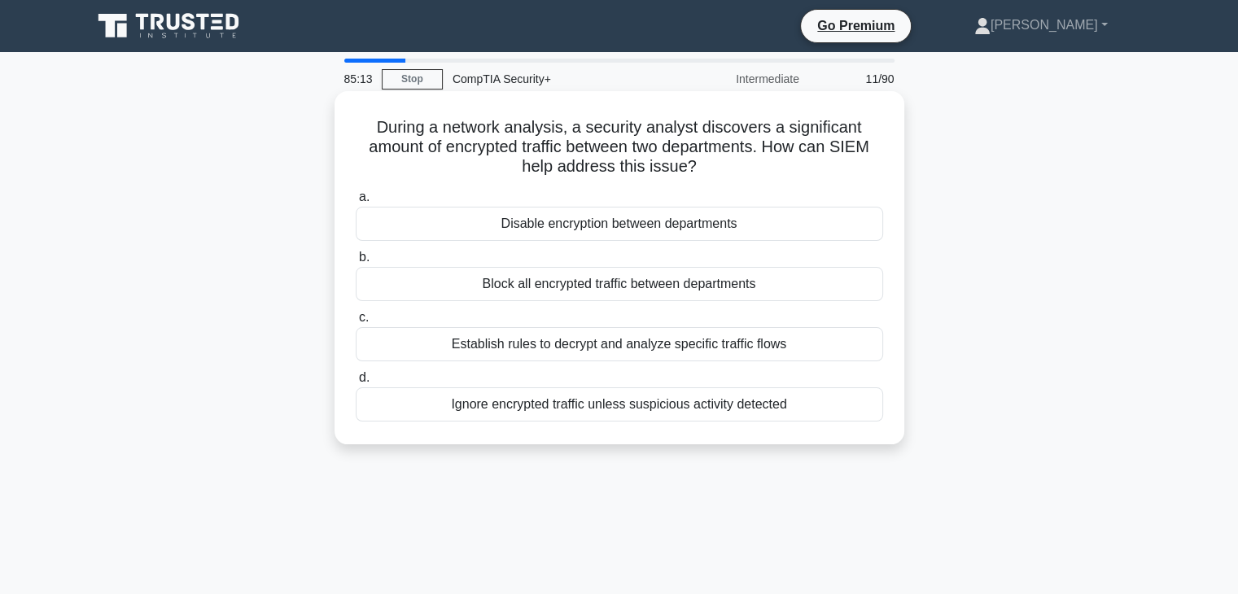
click at [695, 354] on div "Establish rules to decrypt and analyze specific traffic flows" at bounding box center [619, 344] width 527 height 34
click at [356, 323] on input "c. Establish rules to decrypt and analyze specific traffic flows" at bounding box center [356, 318] width 0 height 11
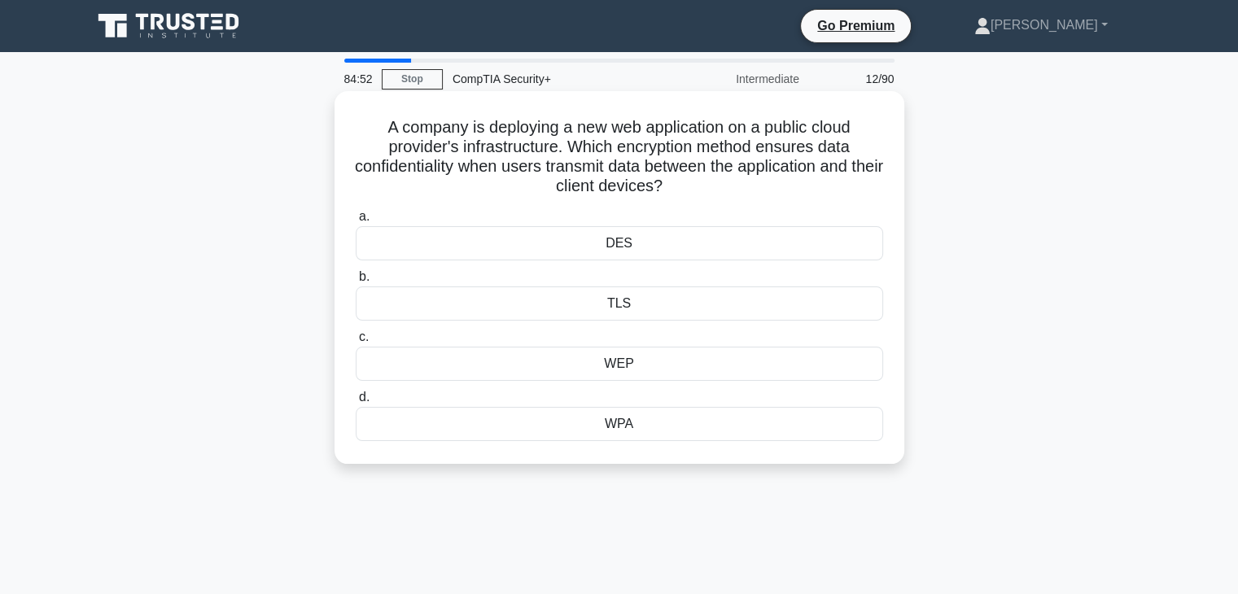
click at [667, 308] on div "TLS" at bounding box center [619, 303] width 527 height 34
click at [356, 282] on input "b. TLS" at bounding box center [356, 277] width 0 height 11
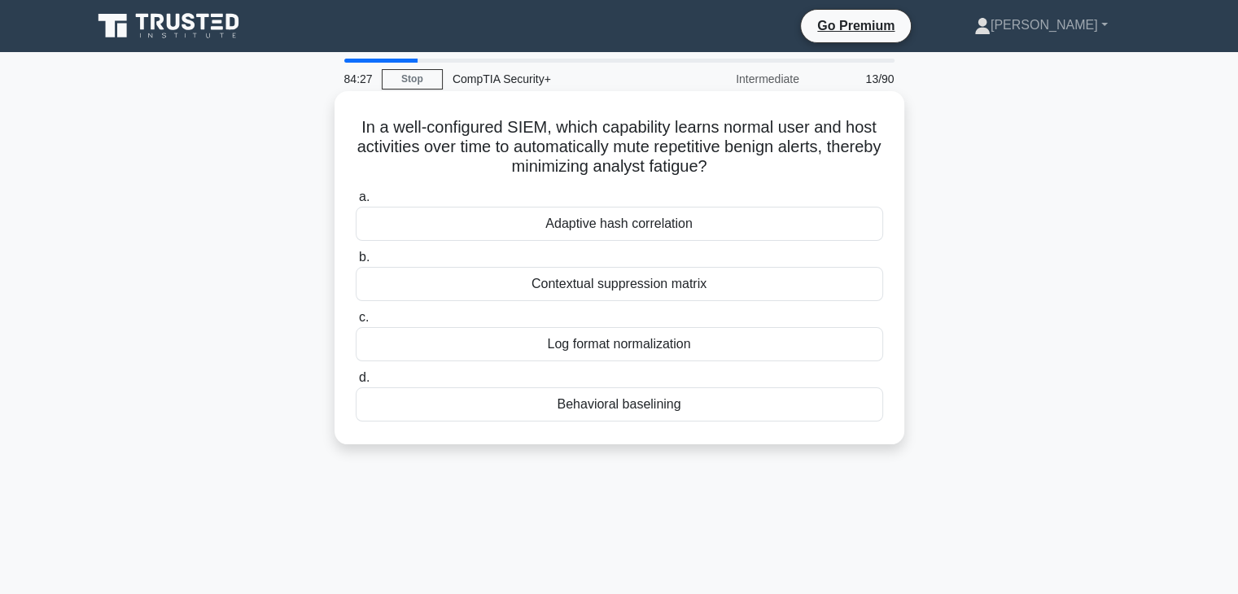
click at [597, 414] on div "Behavioral baselining" at bounding box center [619, 404] width 527 height 34
click at [356, 383] on input "d. Behavioral baselining" at bounding box center [356, 378] width 0 height 11
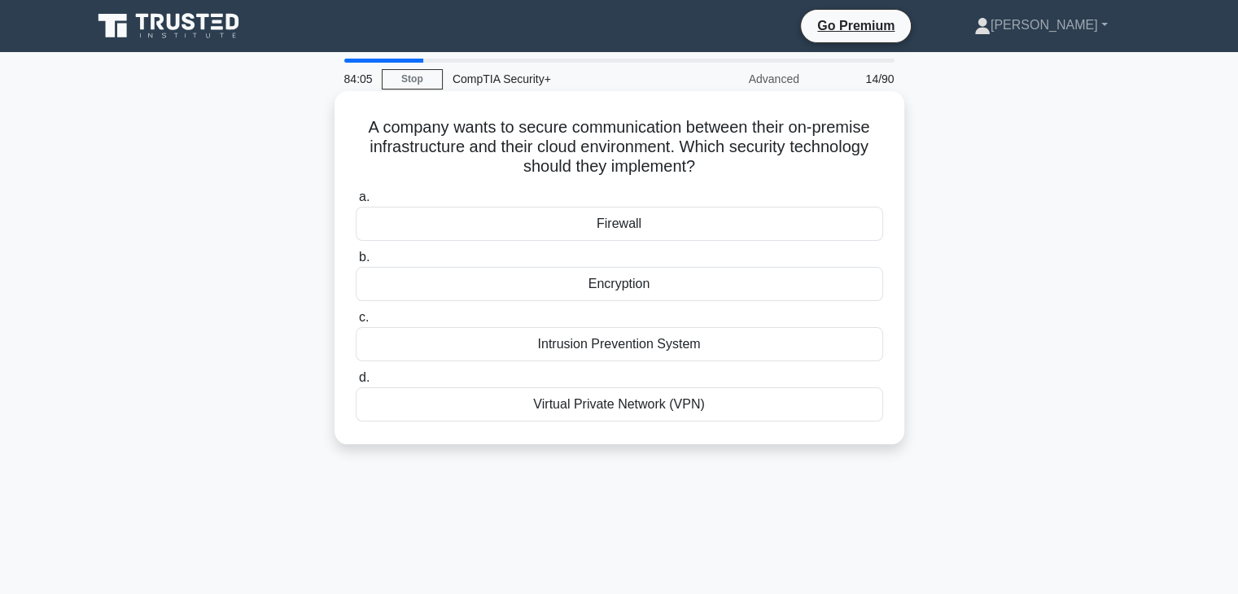
click at [584, 413] on div "Virtual Private Network (VPN)" at bounding box center [619, 404] width 527 height 34
click at [356, 383] on input "d. Virtual Private Network (VPN)" at bounding box center [356, 378] width 0 height 11
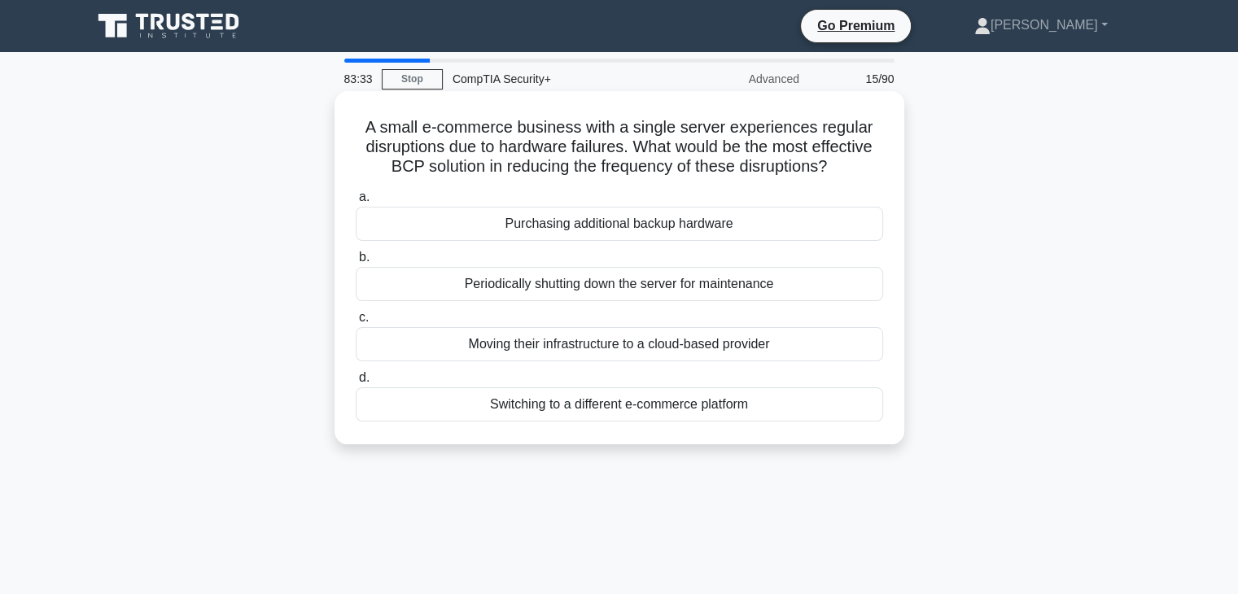
click at [739, 232] on div "Purchasing additional backup hardware" at bounding box center [619, 224] width 527 height 34
click at [356, 203] on input "a. Purchasing additional backup hardware" at bounding box center [356, 197] width 0 height 11
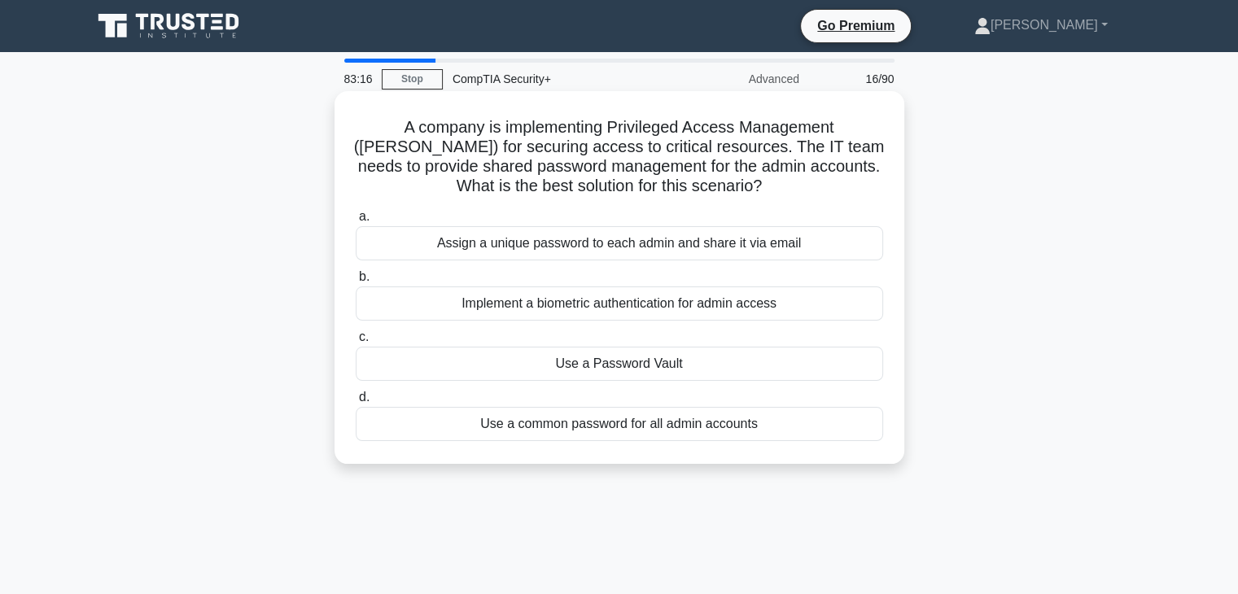
click at [626, 368] on div "Use a Password Vault" at bounding box center [619, 364] width 527 height 34
click at [356, 343] on input "c. Use a Password Vault" at bounding box center [356, 337] width 0 height 11
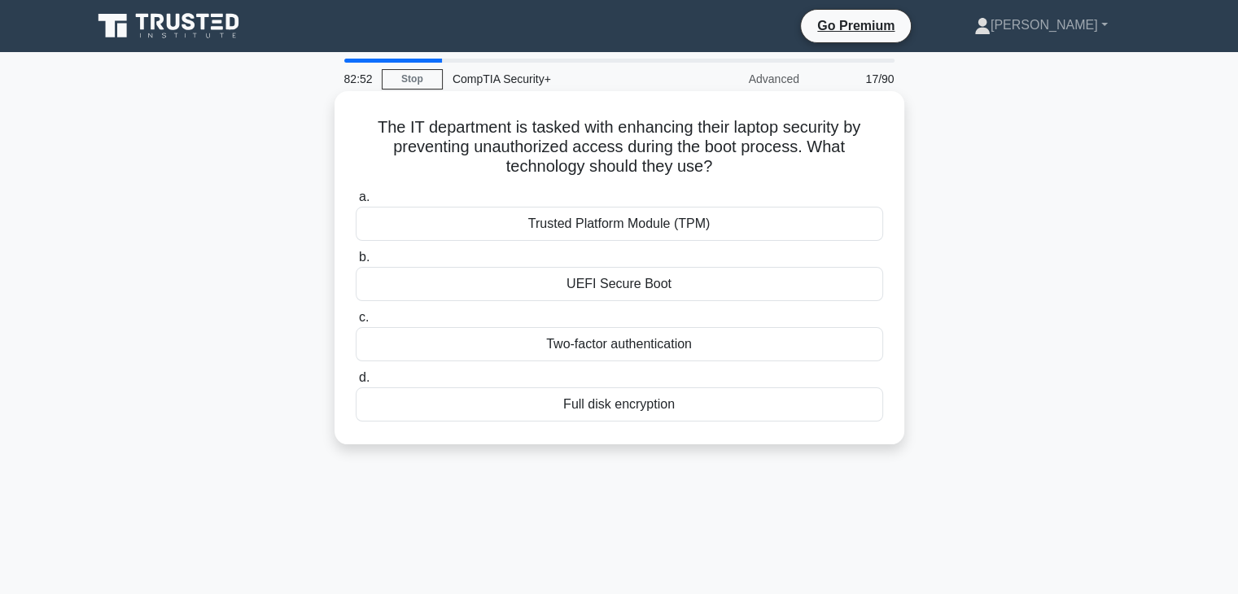
click at [736, 235] on div "Trusted Platform Module (TPM)" at bounding box center [619, 224] width 527 height 34
click at [356, 203] on input "a. Trusted Platform Module (TPM)" at bounding box center [356, 197] width 0 height 11
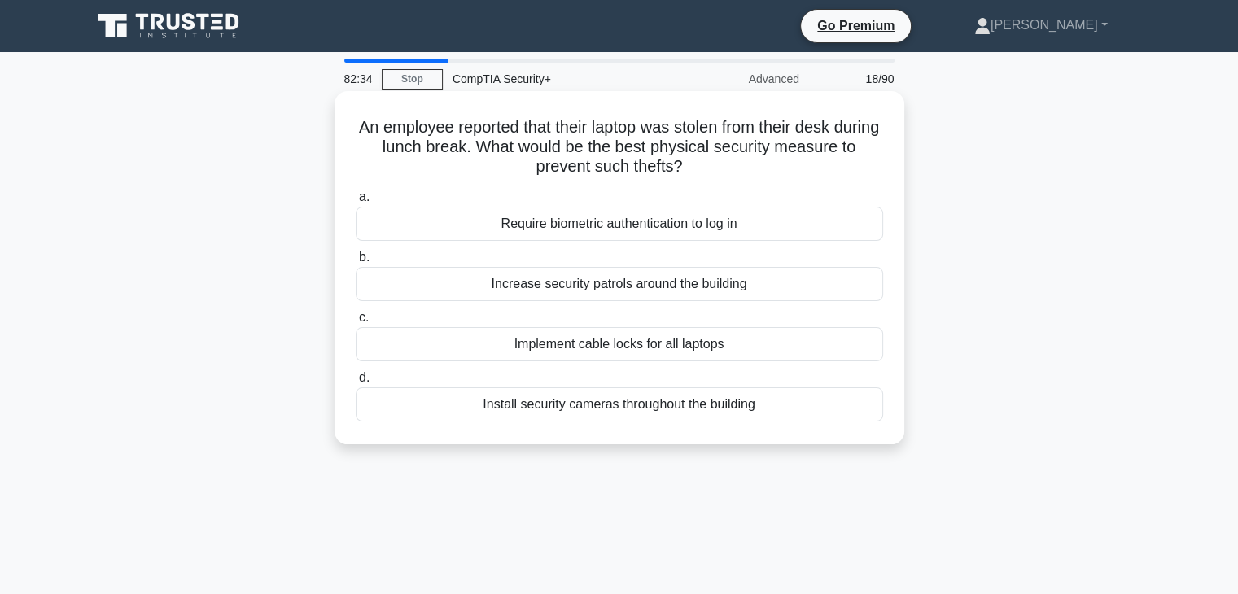
click at [755, 352] on div "Implement cable locks for all laptops" at bounding box center [619, 344] width 527 height 34
click at [356, 323] on input "c. Implement cable locks for all laptops" at bounding box center [356, 318] width 0 height 11
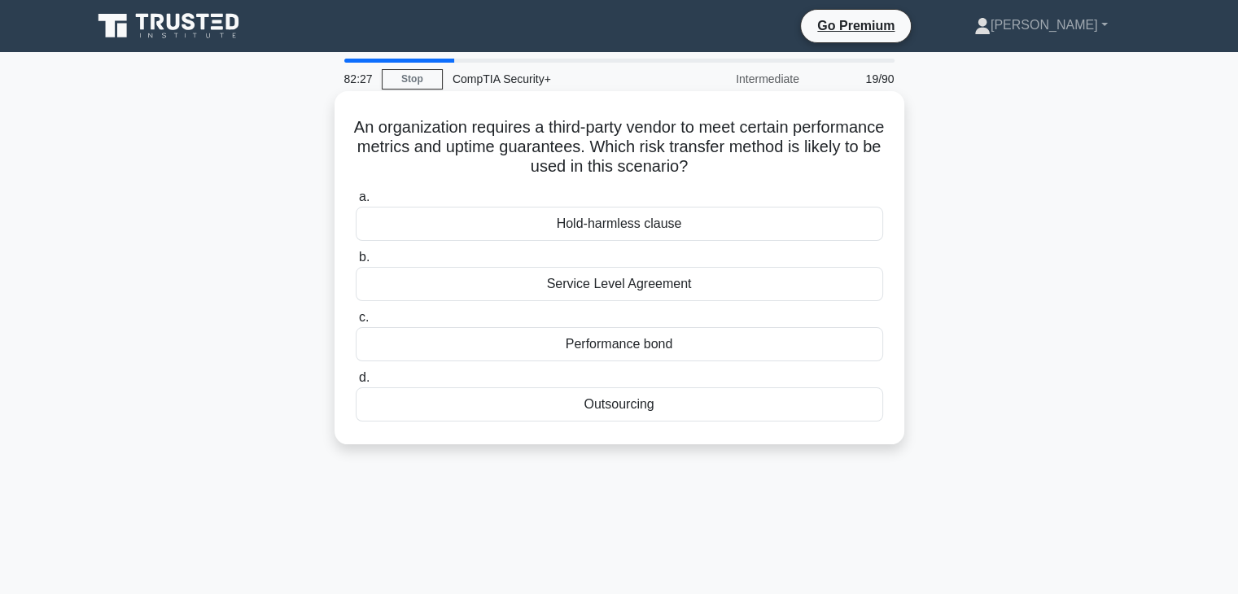
click at [702, 296] on div "Service Level Agreement" at bounding box center [619, 284] width 527 height 34
click at [356, 263] on input "b. Service Level Agreement" at bounding box center [356, 257] width 0 height 11
click at [732, 299] on div "WPA/WPA2-Enterprise" at bounding box center [619, 284] width 527 height 34
click at [356, 263] on input "b. WPA/WPA2-Enterprise" at bounding box center [356, 257] width 0 height 11
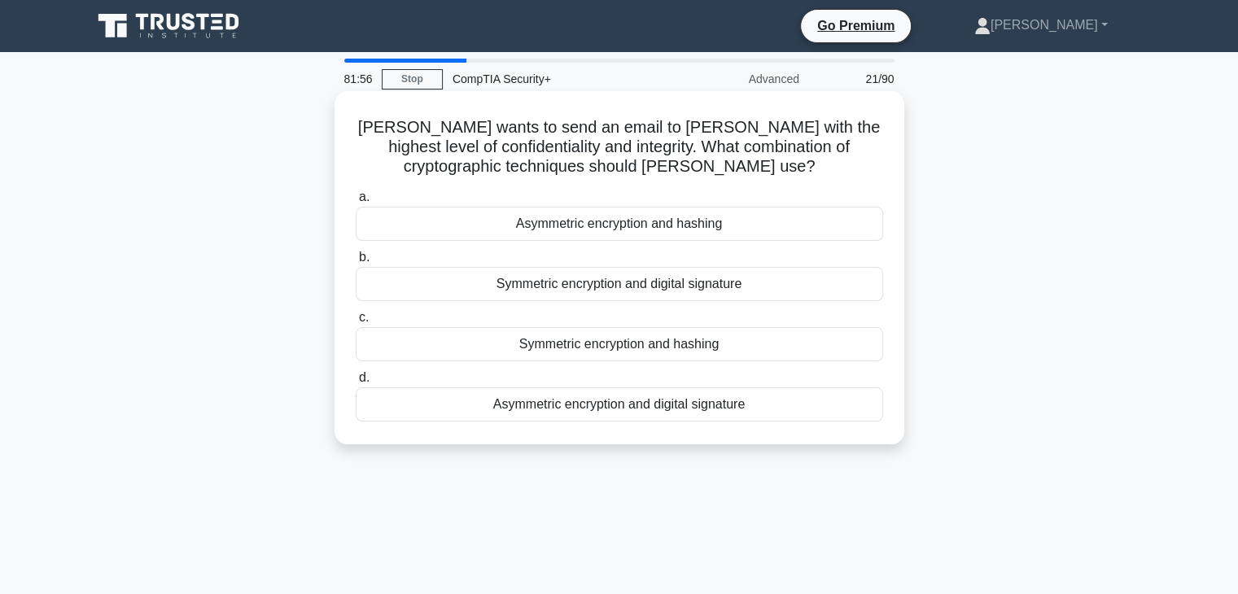
click at [641, 420] on div "Asymmetric encryption and digital signature" at bounding box center [619, 404] width 527 height 34
click at [356, 383] on input "d. Asymmetric encryption and digital signature" at bounding box center [356, 378] width 0 height 11
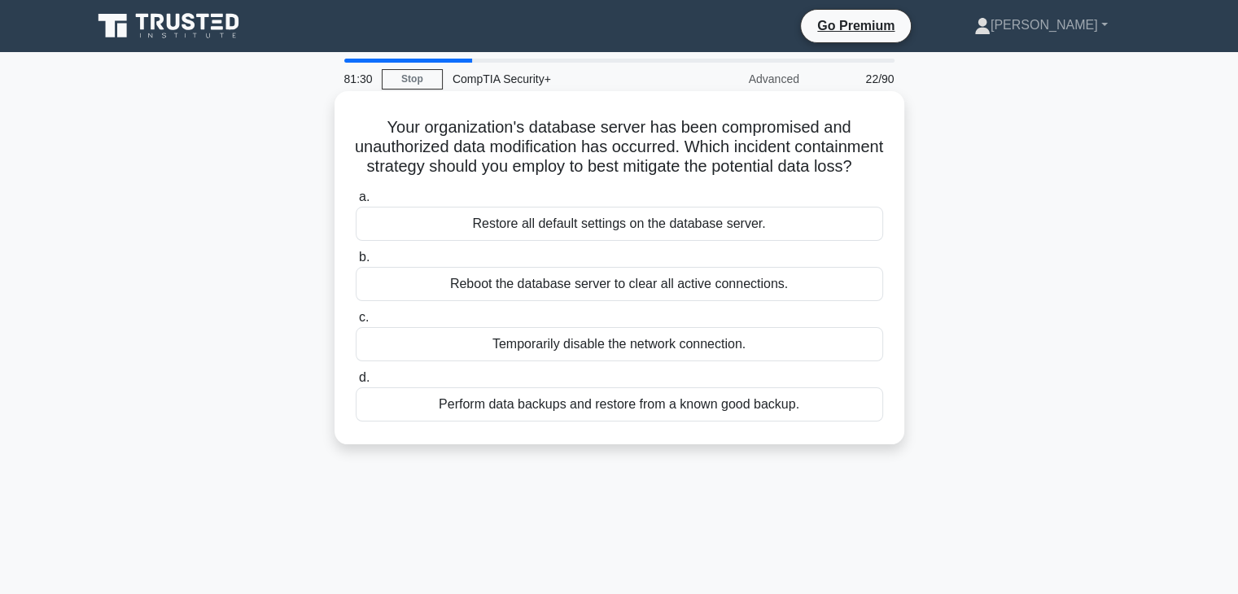
click at [391, 422] on div "Perform data backups and restore from a known good backup." at bounding box center [619, 404] width 527 height 34
click at [356, 383] on input "d. Perform data backups and restore from a known good backup." at bounding box center [356, 378] width 0 height 11
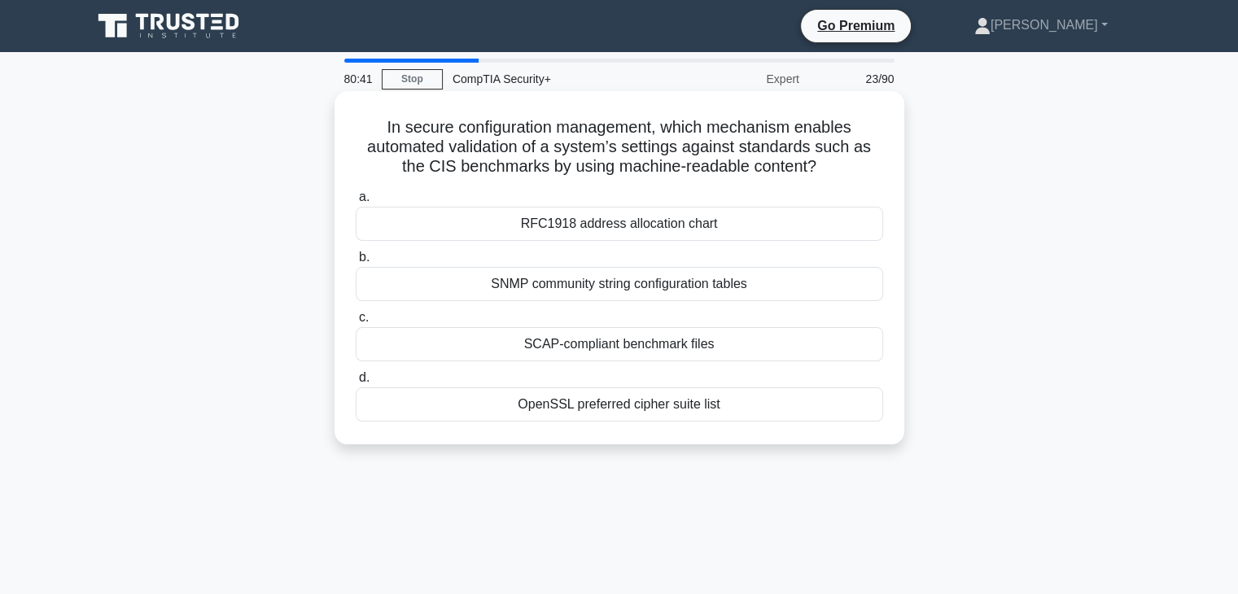
click at [470, 345] on div "SCAP-compliant benchmark files" at bounding box center [619, 344] width 527 height 34
click at [356, 323] on input "c. SCAP-compliant benchmark files" at bounding box center [356, 318] width 0 height 11
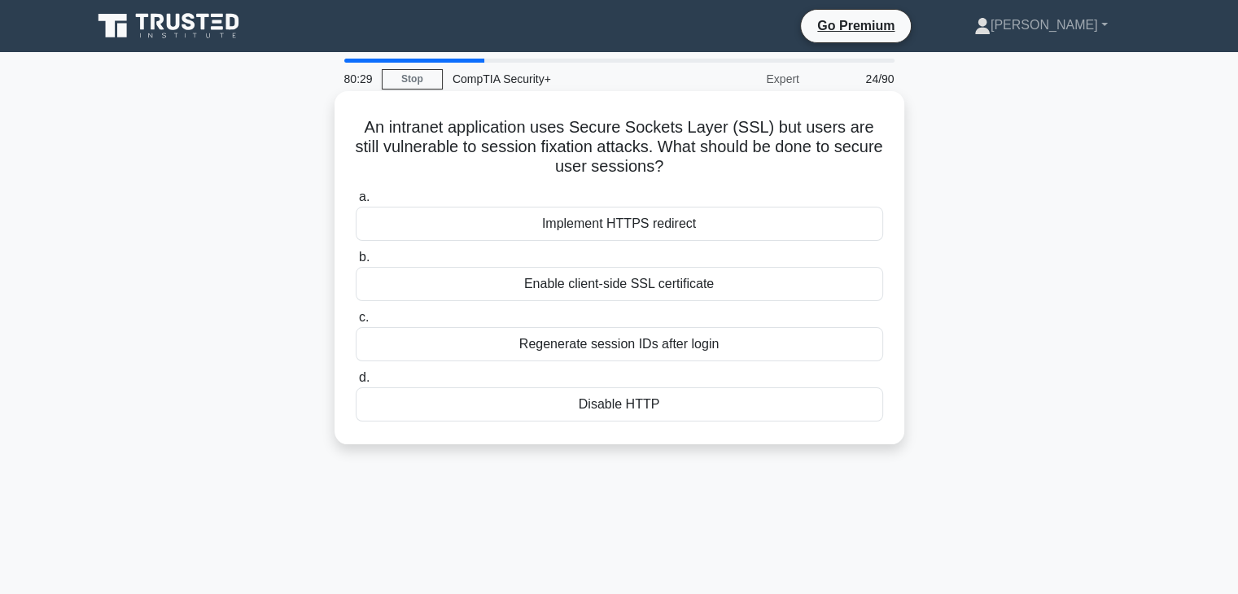
click at [460, 356] on div "Regenerate session IDs after login" at bounding box center [619, 344] width 527 height 34
click at [356, 323] on input "c. Regenerate session IDs after login" at bounding box center [356, 318] width 0 height 11
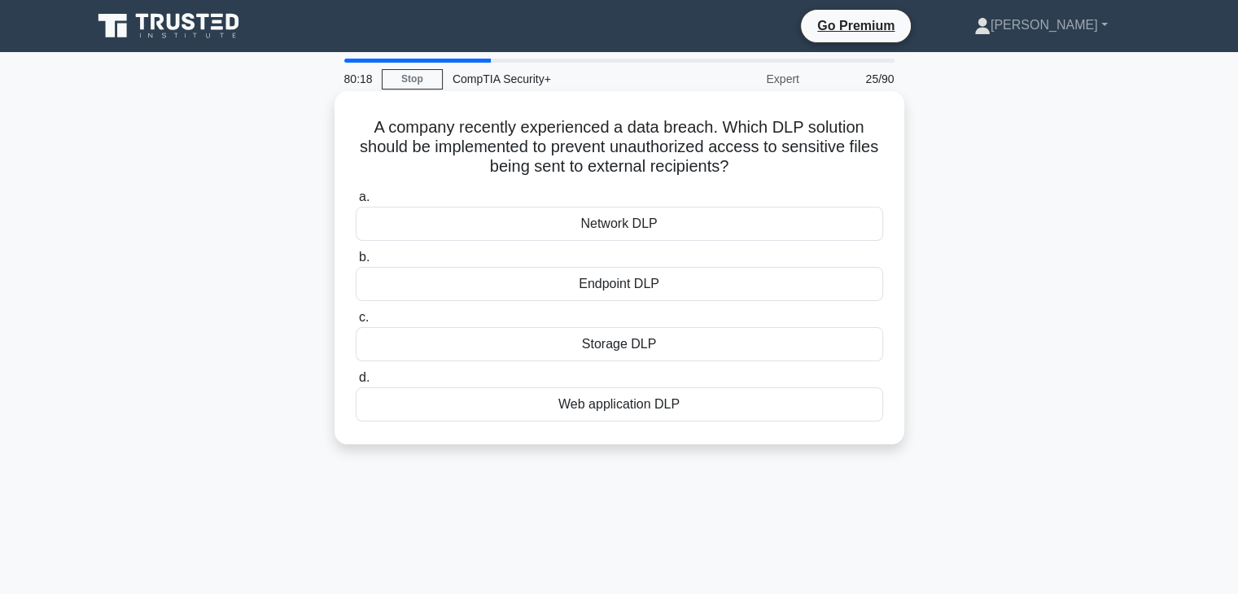
click at [415, 228] on div "Network DLP" at bounding box center [619, 224] width 527 height 34
click at [356, 203] on input "a. Network DLP" at bounding box center [356, 197] width 0 height 11
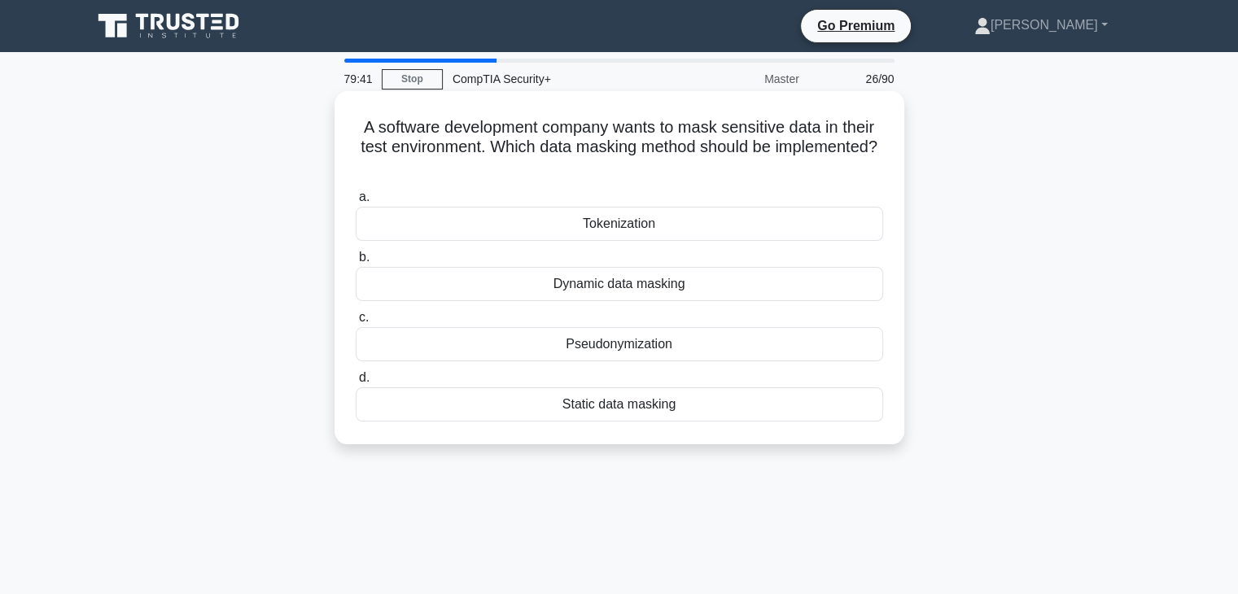
click at [778, 410] on div "Static data masking" at bounding box center [619, 404] width 527 height 34
click at [356, 383] on input "d. Static data masking" at bounding box center [356, 378] width 0 height 11
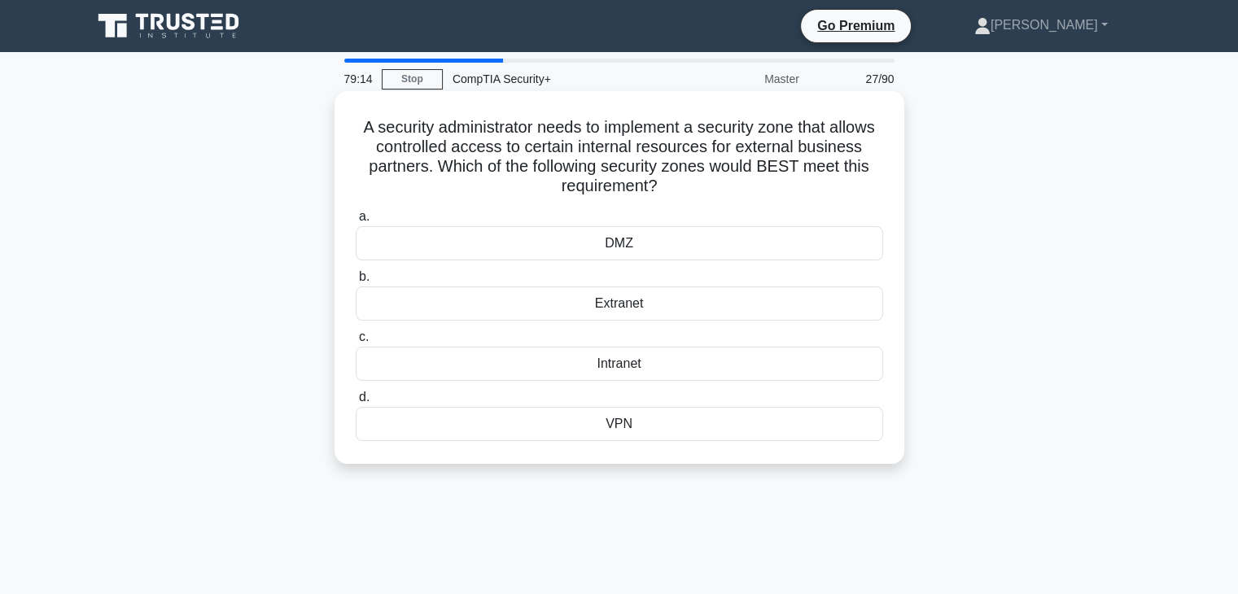
click at [813, 371] on div "Intranet" at bounding box center [619, 364] width 527 height 34
click at [356, 343] on input "c. Intranet" at bounding box center [356, 337] width 0 height 11
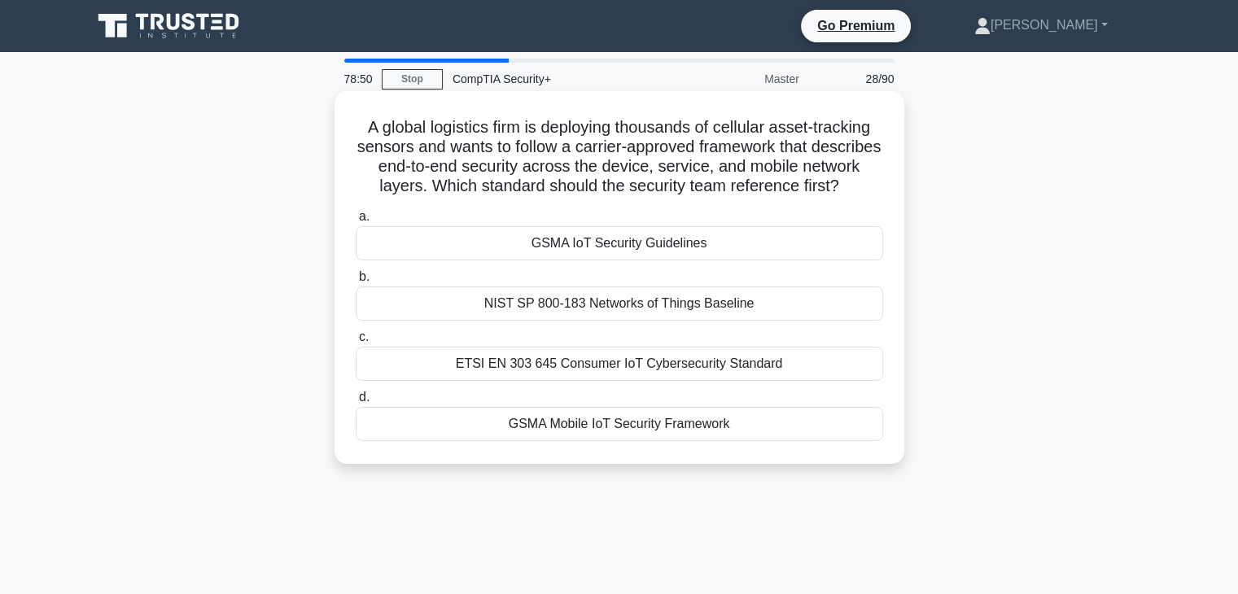
click at [740, 441] on div "GSMA Mobile IoT Security Framework" at bounding box center [619, 424] width 527 height 34
click at [356, 403] on input "d. GSMA Mobile IoT Security Framework" at bounding box center [356, 397] width 0 height 11
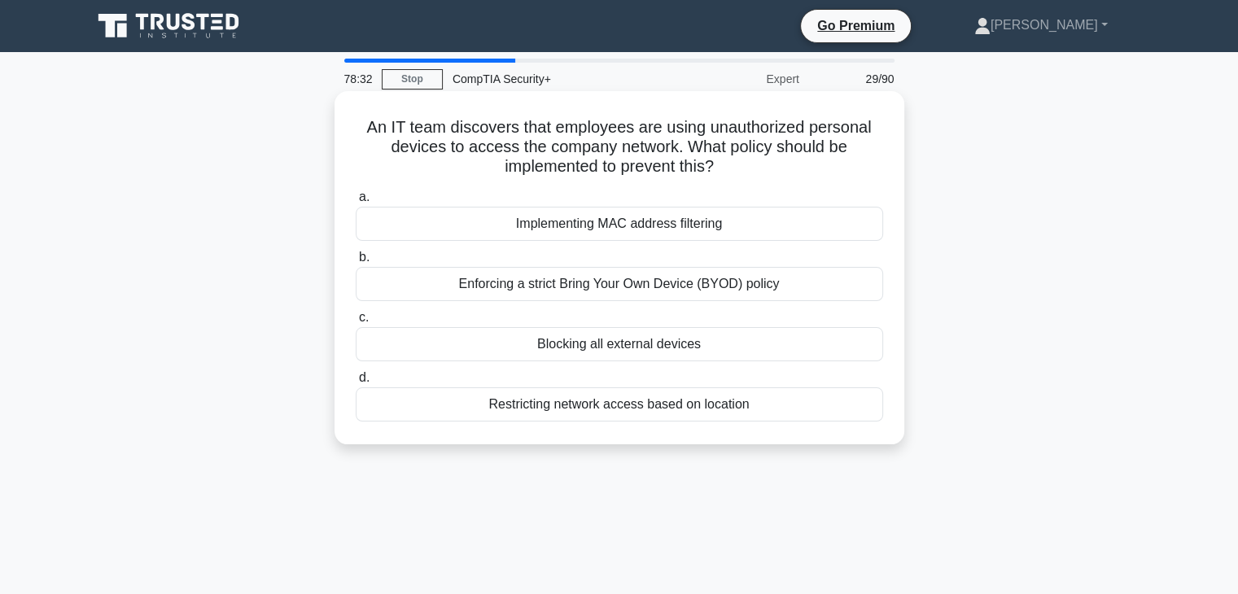
click at [824, 290] on div "Enforcing a strict Bring Your Own Device (BYOD) policy" at bounding box center [619, 284] width 527 height 34
click at [356, 263] on input "b. Enforcing a strict Bring Your Own Device (BYOD) policy" at bounding box center [356, 257] width 0 height 11
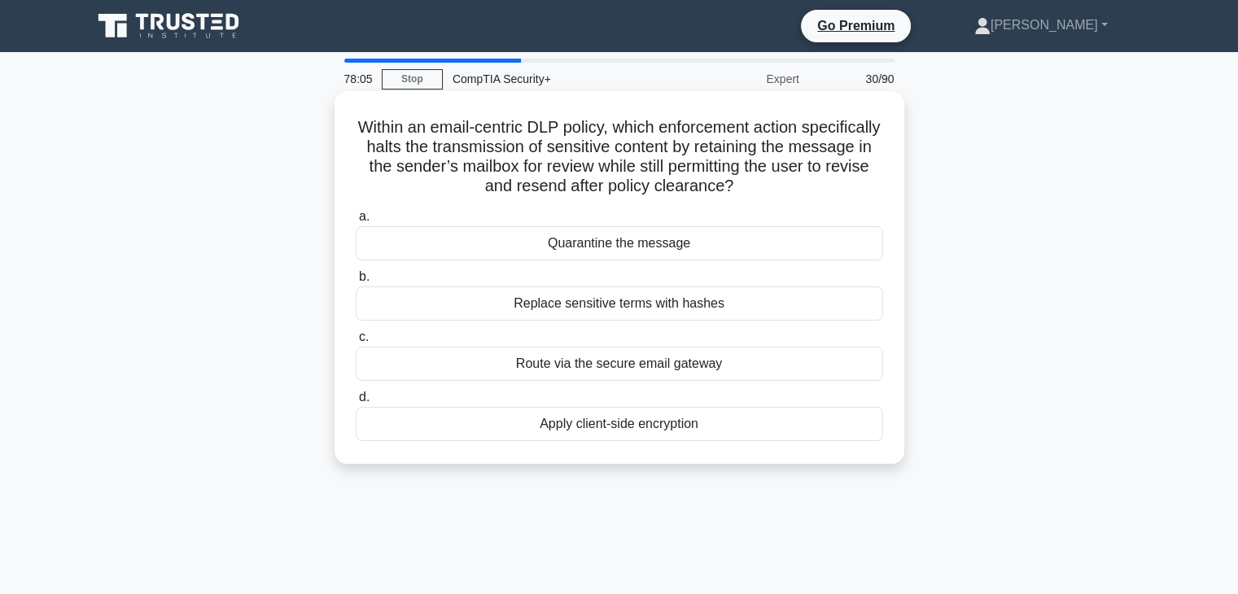
click at [807, 256] on div "Quarantine the message" at bounding box center [619, 243] width 527 height 34
click at [356, 222] on input "a. Quarantine the message" at bounding box center [356, 217] width 0 height 11
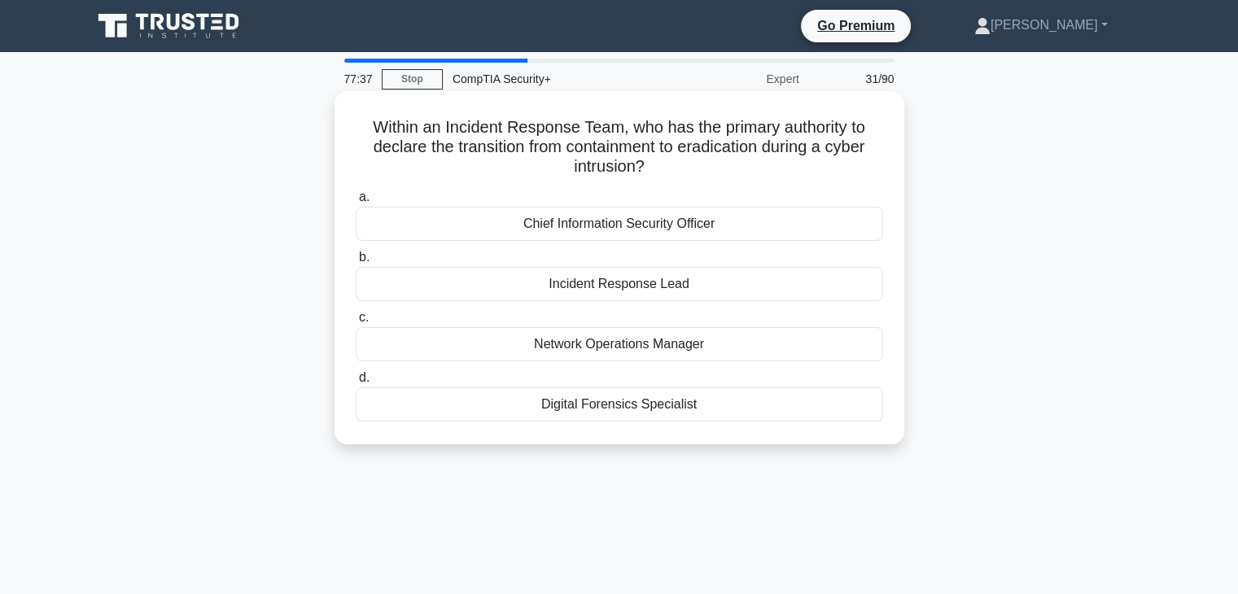
click at [471, 286] on div "Incident Response Lead" at bounding box center [619, 284] width 527 height 34
click at [356, 263] on input "b. Incident Response Lead" at bounding box center [356, 257] width 0 height 11
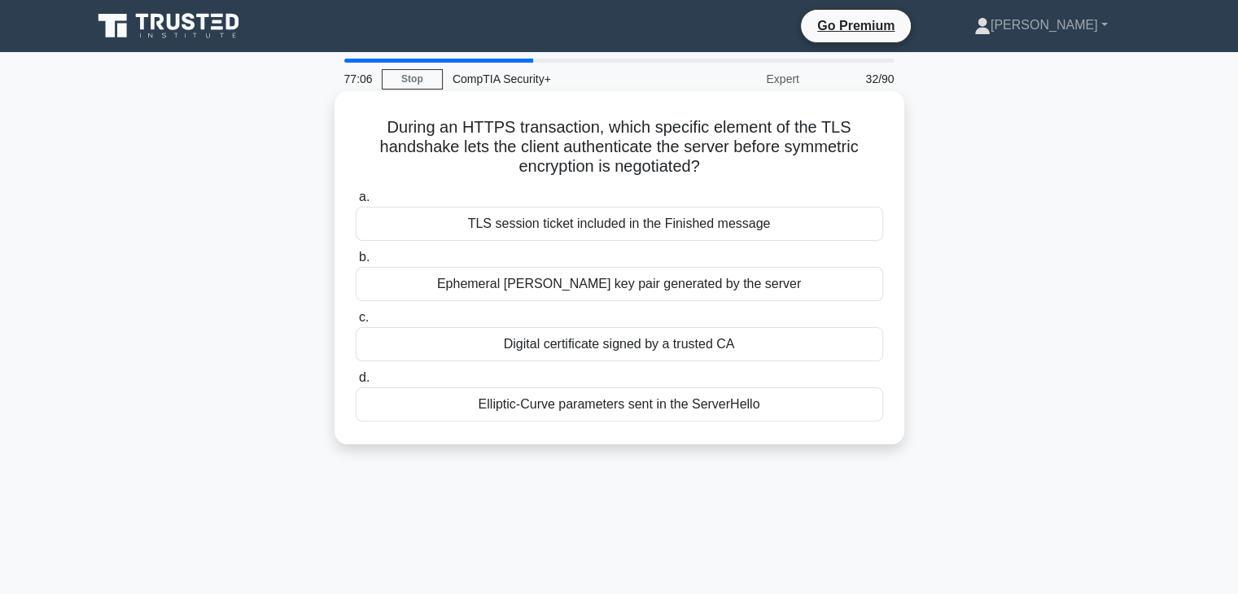
click at [465, 348] on div "Digital certificate signed by a trusted CA" at bounding box center [619, 344] width 527 height 34
click at [356, 323] on input "c. Digital certificate signed by a trusted CA" at bounding box center [356, 318] width 0 height 11
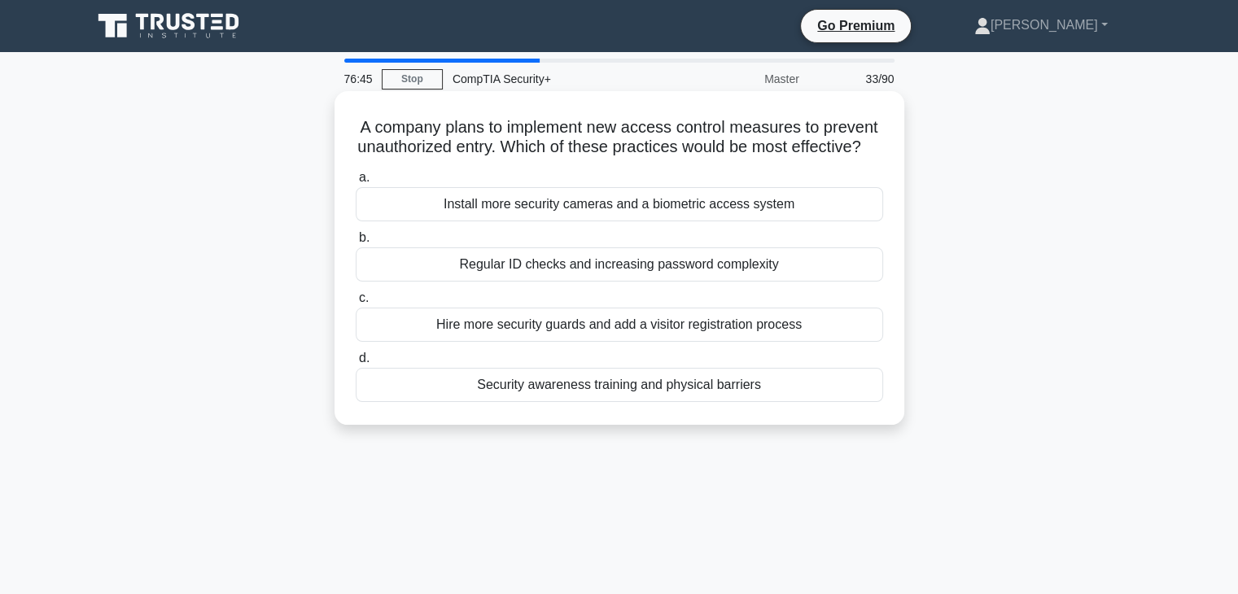
click at [483, 402] on div "Security awareness training and physical barriers" at bounding box center [619, 385] width 527 height 34
click at [356, 364] on input "d. Security awareness training and physical barriers" at bounding box center [356, 358] width 0 height 11
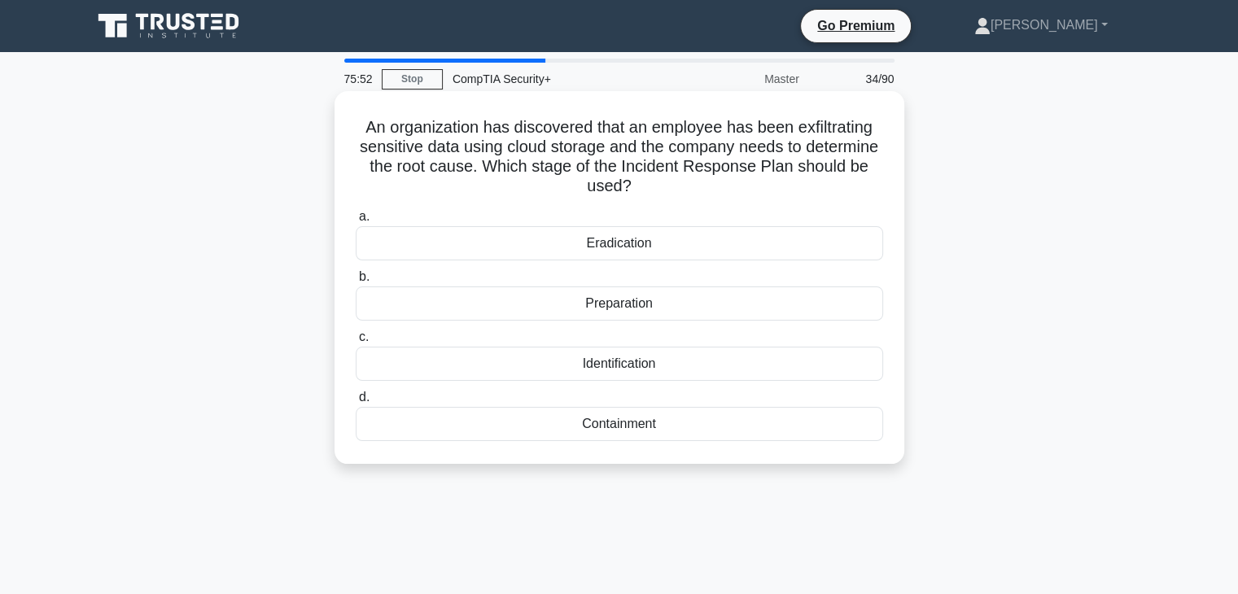
click at [516, 437] on div "Containment" at bounding box center [619, 424] width 527 height 34
click at [356, 403] on input "d. Containment" at bounding box center [356, 397] width 0 height 11
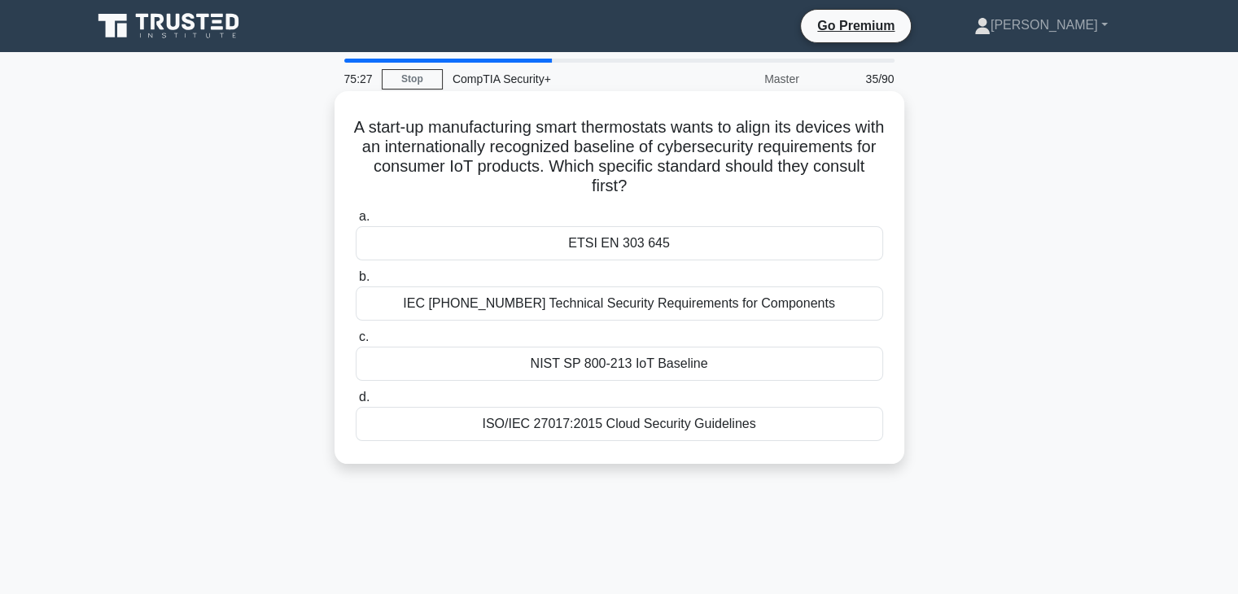
click at [762, 250] on div "ETSI EN 303 645" at bounding box center [619, 243] width 527 height 34
click at [356, 222] on input "a. ETSI EN 303 645" at bounding box center [356, 217] width 0 height 11
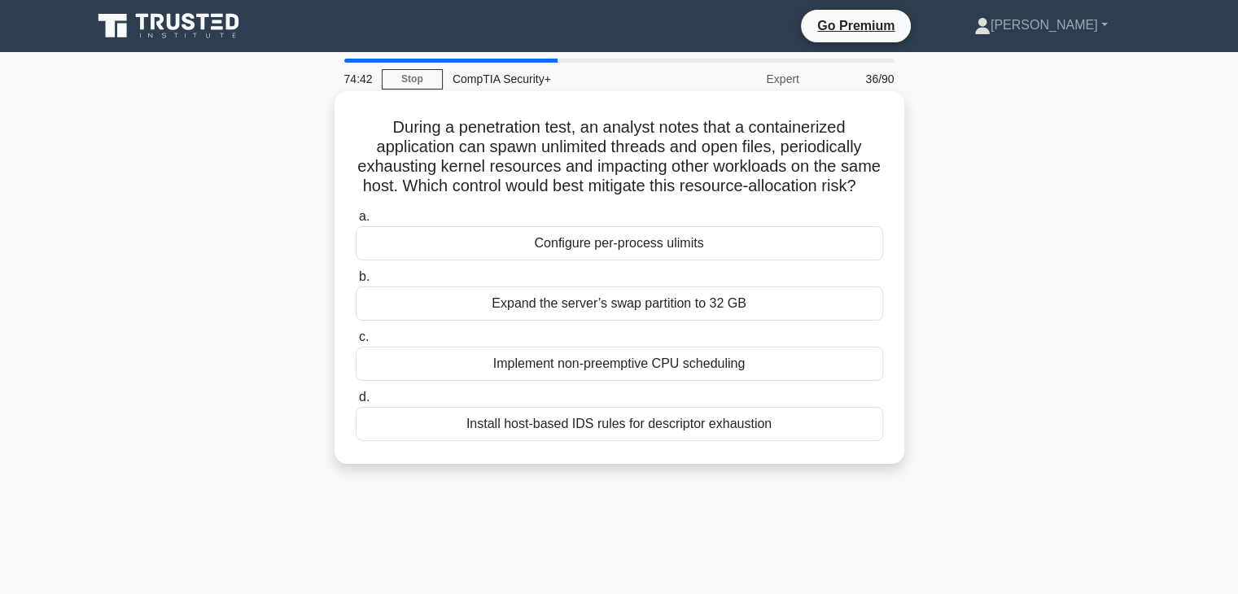
click at [618, 441] on div "Install host-based IDS rules for descriptor exhaustion" at bounding box center [619, 424] width 527 height 34
click at [356, 403] on input "d. Install host-based IDS rules for descriptor exhaustion" at bounding box center [356, 397] width 0 height 11
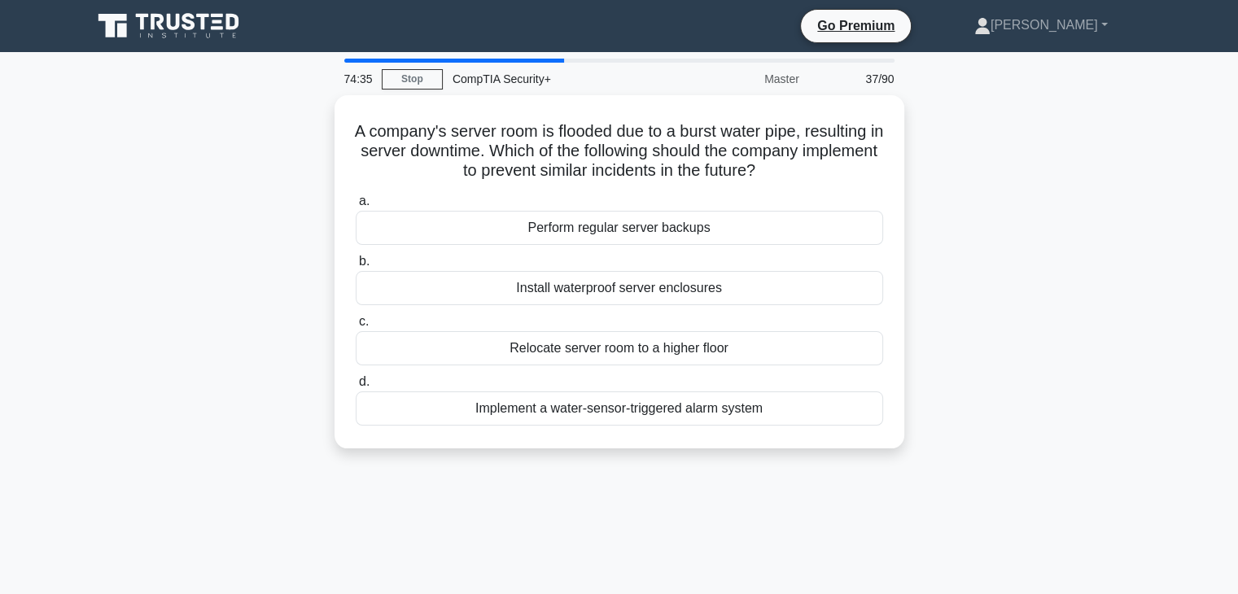
click at [645, 354] on div "Relocate server room to a higher floor" at bounding box center [619, 348] width 527 height 34
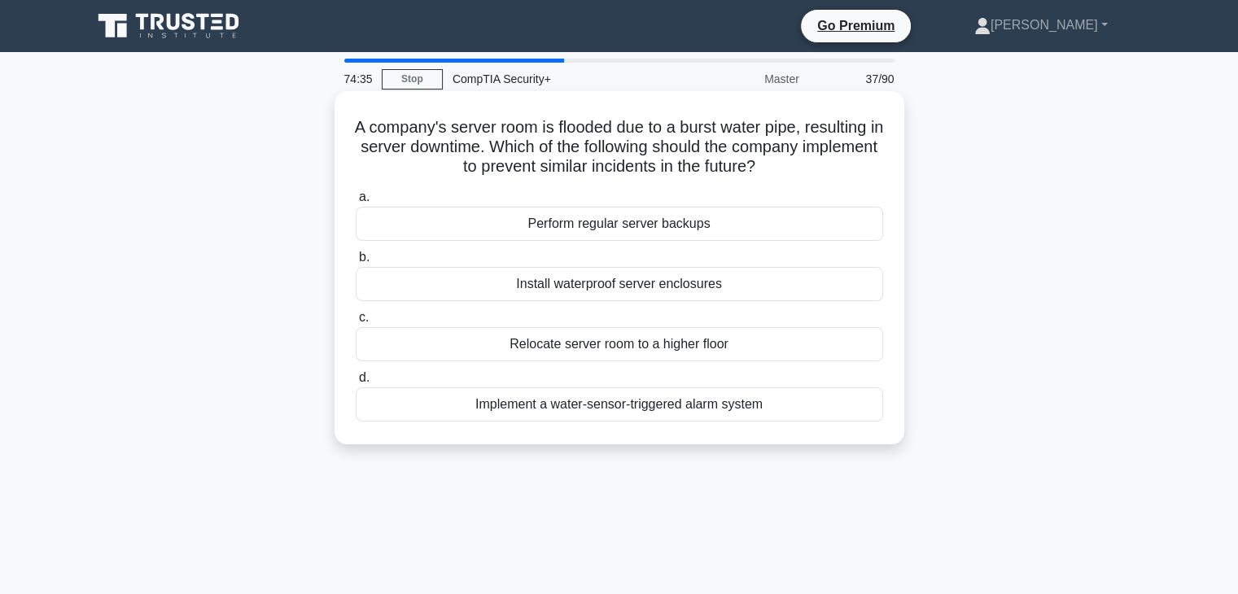
click at [356, 323] on input "c. Relocate server room to a higher floor" at bounding box center [356, 318] width 0 height 11
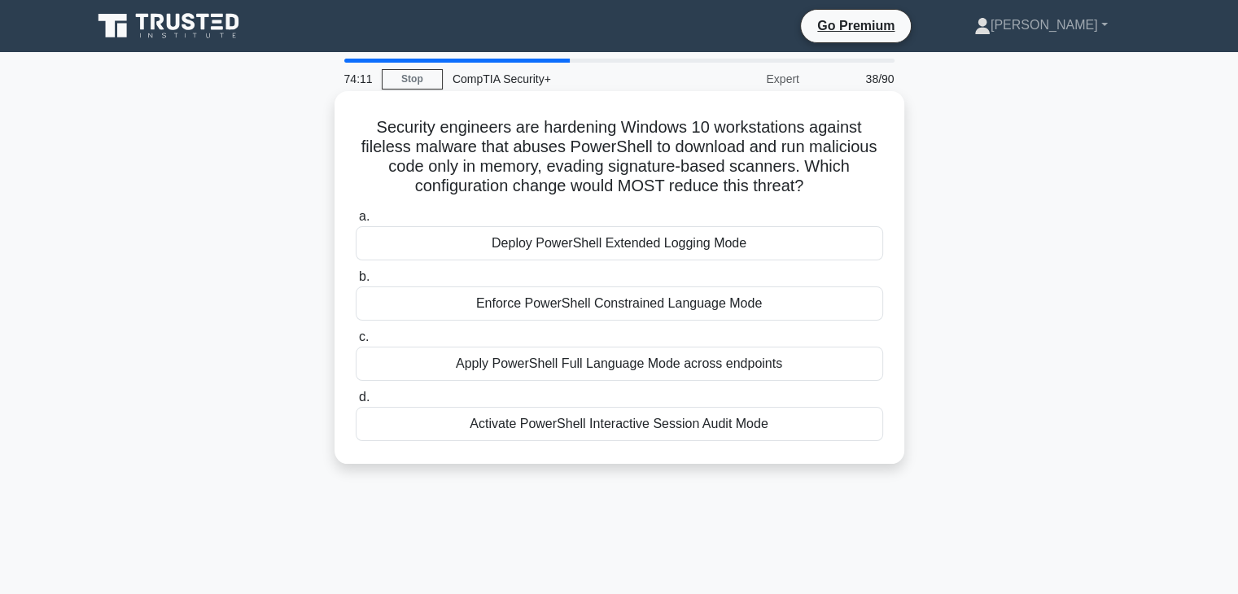
click at [638, 317] on div "Enforce PowerShell Constrained Language Mode" at bounding box center [619, 303] width 527 height 34
click at [356, 282] on input "b. Enforce PowerShell Constrained Language Mode" at bounding box center [356, 277] width 0 height 11
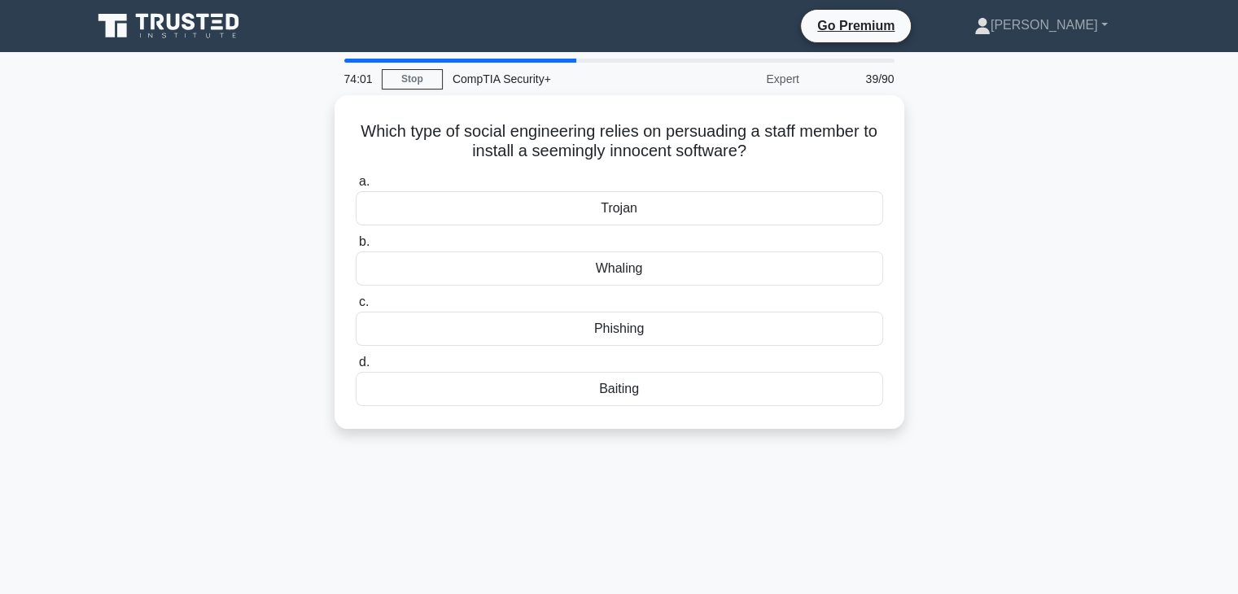
click at [729, 211] on div "Trojan" at bounding box center [619, 208] width 527 height 34
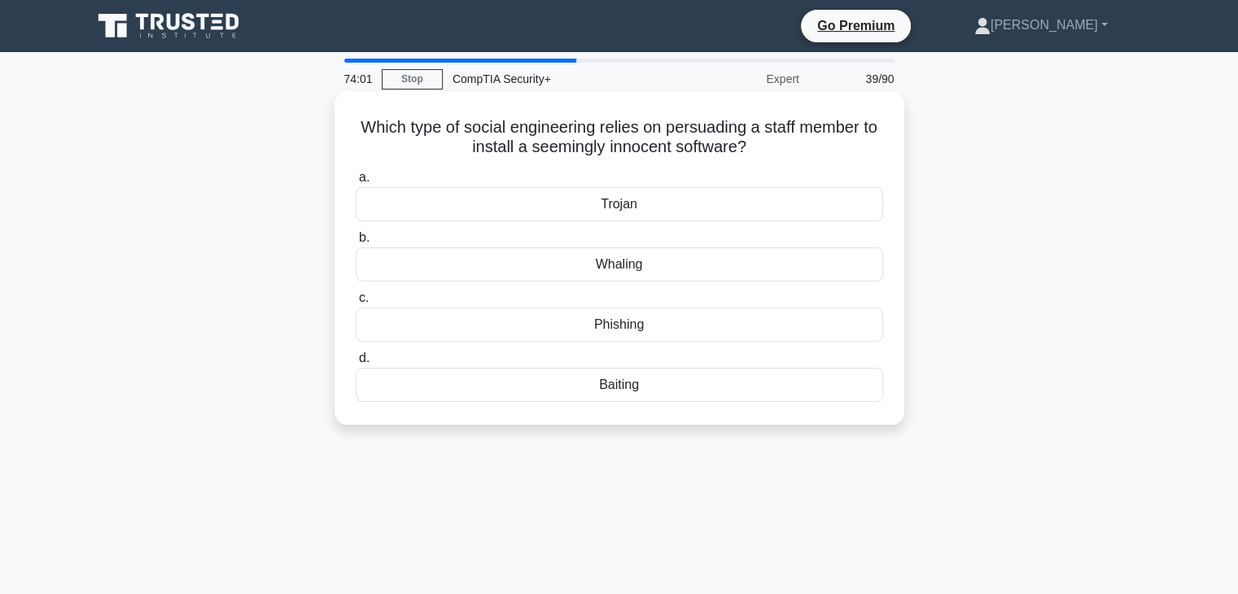
click at [356, 183] on input "a. Trojan" at bounding box center [356, 178] width 0 height 11
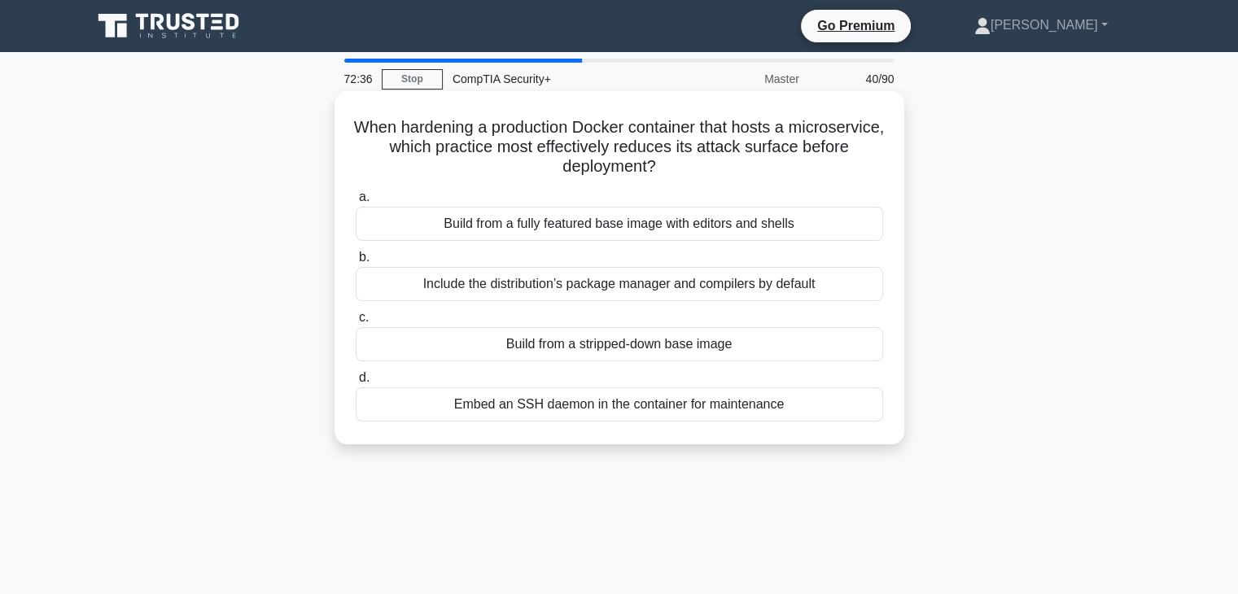
click at [671, 355] on div "Build from a stripped-down base image" at bounding box center [619, 344] width 527 height 34
click at [356, 323] on input "c. Build from a stripped-down base image" at bounding box center [356, 318] width 0 height 11
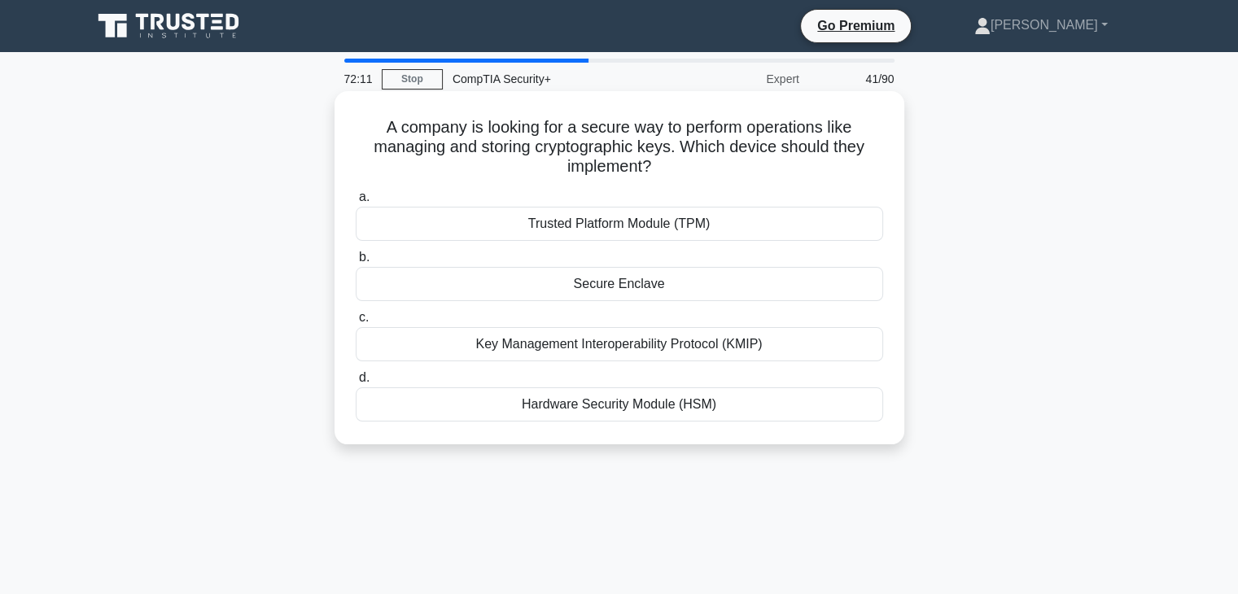
click at [697, 349] on div "Key Management Interoperability Protocol (KMIP)" at bounding box center [619, 344] width 527 height 34
click at [356, 323] on input "c. Key Management Interoperability Protocol (KMIP)" at bounding box center [356, 318] width 0 height 11
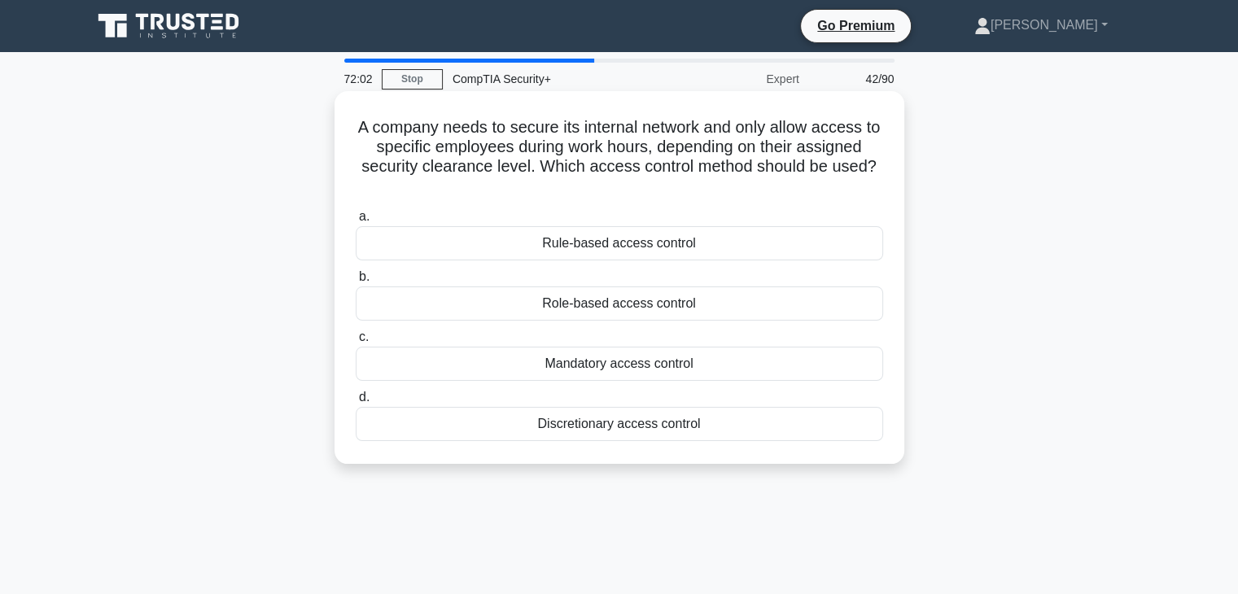
click at [676, 369] on div "Mandatory access control" at bounding box center [619, 364] width 527 height 34
click at [356, 343] on input "c. Mandatory access control" at bounding box center [356, 337] width 0 height 11
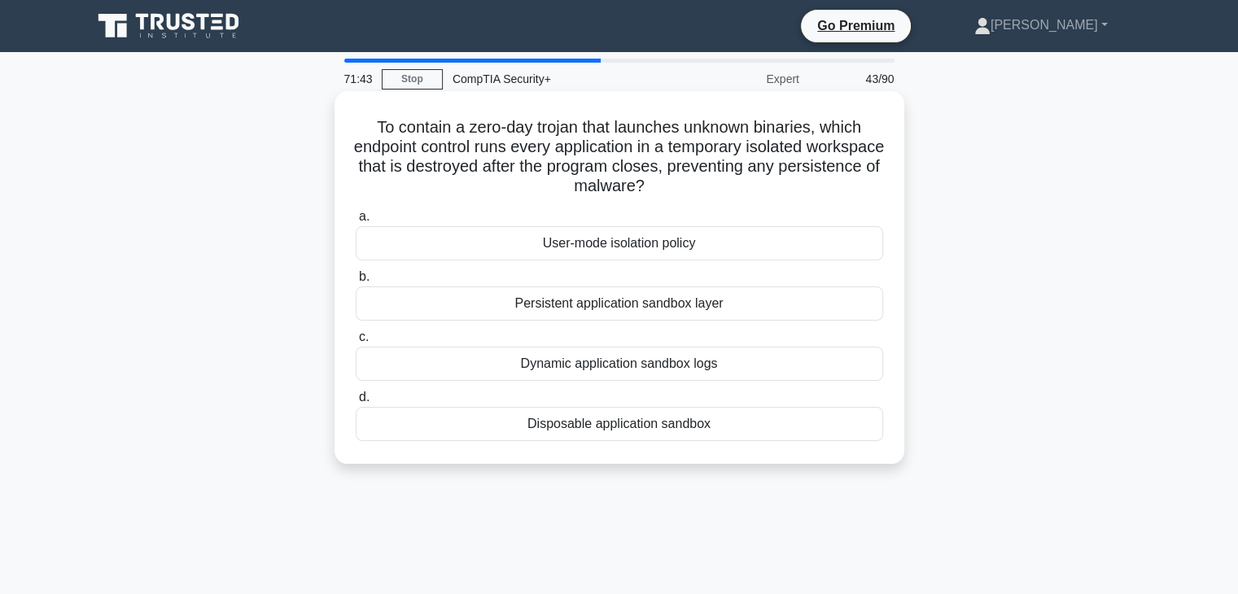
click at [658, 437] on div "Disposable application sandbox" at bounding box center [619, 424] width 527 height 34
click at [356, 403] on input "d. Disposable application sandbox" at bounding box center [356, 397] width 0 height 11
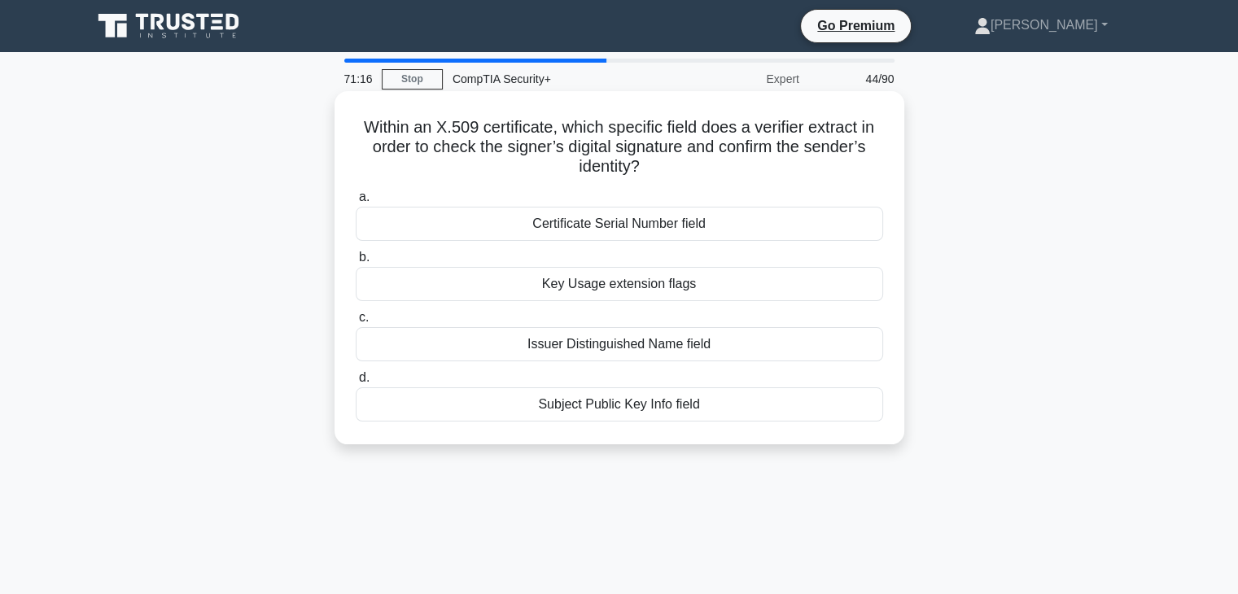
click at [740, 155] on h5 "Within an X.509 certificate, which specific field does a verifier extract in or…" at bounding box center [619, 147] width 531 height 60
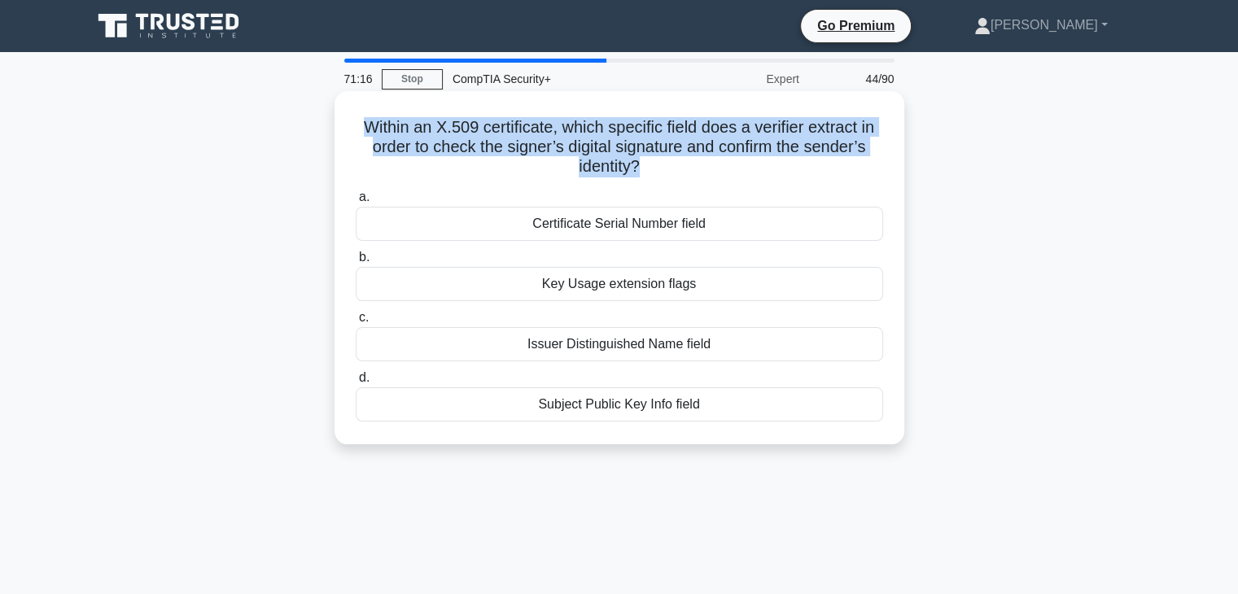
click at [739, 155] on h5 "Within an X.509 certificate, which specific field does a verifier extract in or…" at bounding box center [619, 147] width 531 height 60
copy div "Within an X.509 certificate, which specific field does a verifier extract in or…"
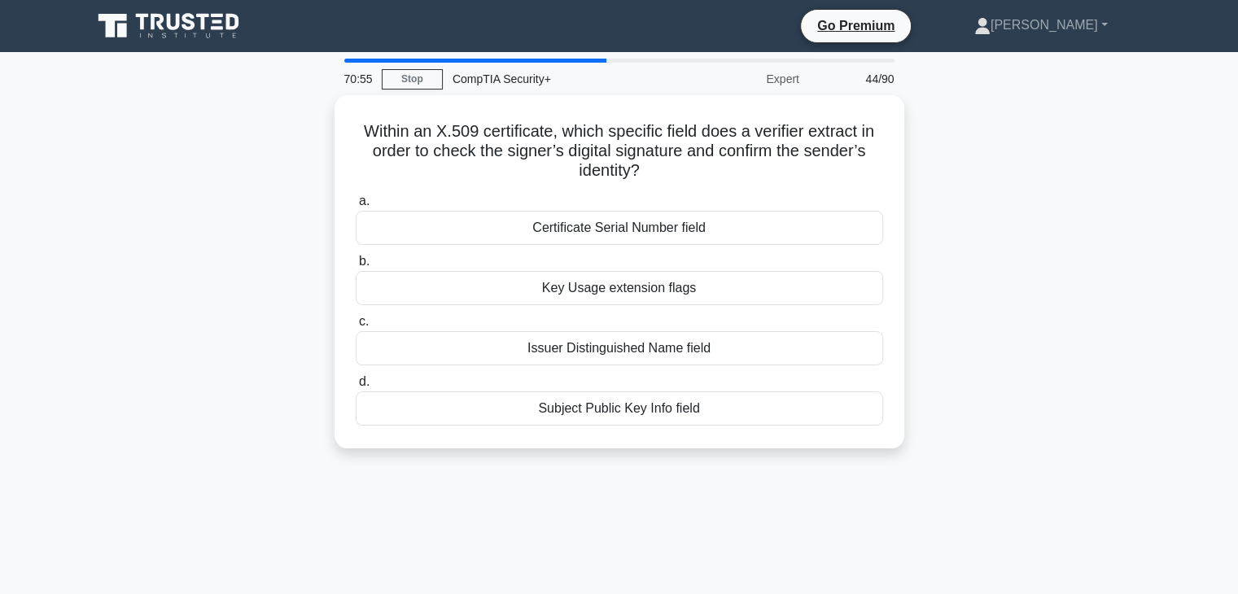
click at [977, 473] on div "70:55 Stop CompTIA Security+ Expert 44/90 Within an X.509 certificate, which sp…" at bounding box center [619, 466] width 1074 height 814
click at [1012, 404] on div "Within an X.509 certificate, which specific field does a verifier extract in or…" at bounding box center [619, 281] width 1074 height 373
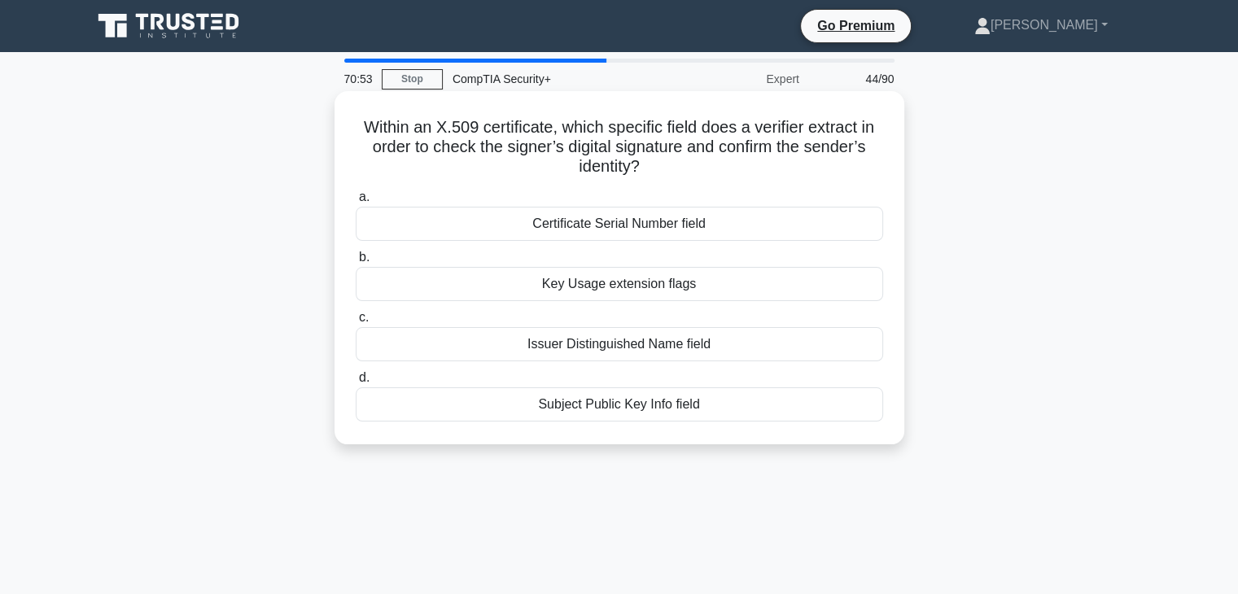
click at [654, 413] on div "Subject Public Key Info field" at bounding box center [619, 404] width 527 height 34
click at [356, 383] on input "d. Subject Public Key Info field" at bounding box center [356, 378] width 0 height 11
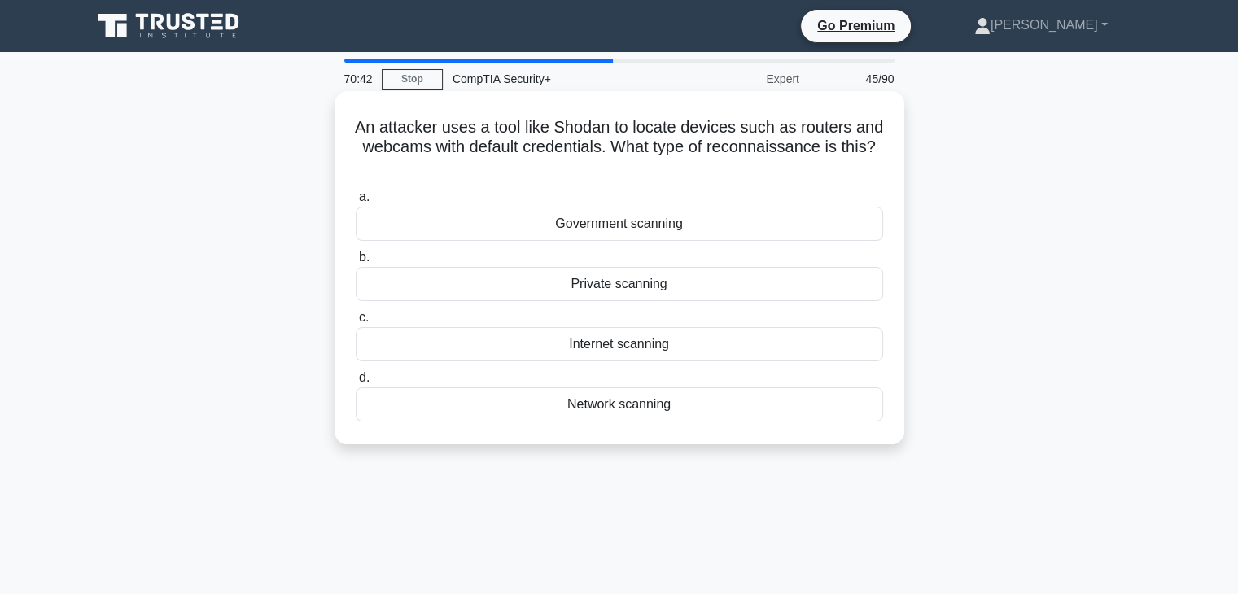
click at [703, 353] on div "Internet scanning" at bounding box center [619, 344] width 527 height 34
click at [356, 323] on input "c. Internet scanning" at bounding box center [356, 318] width 0 height 11
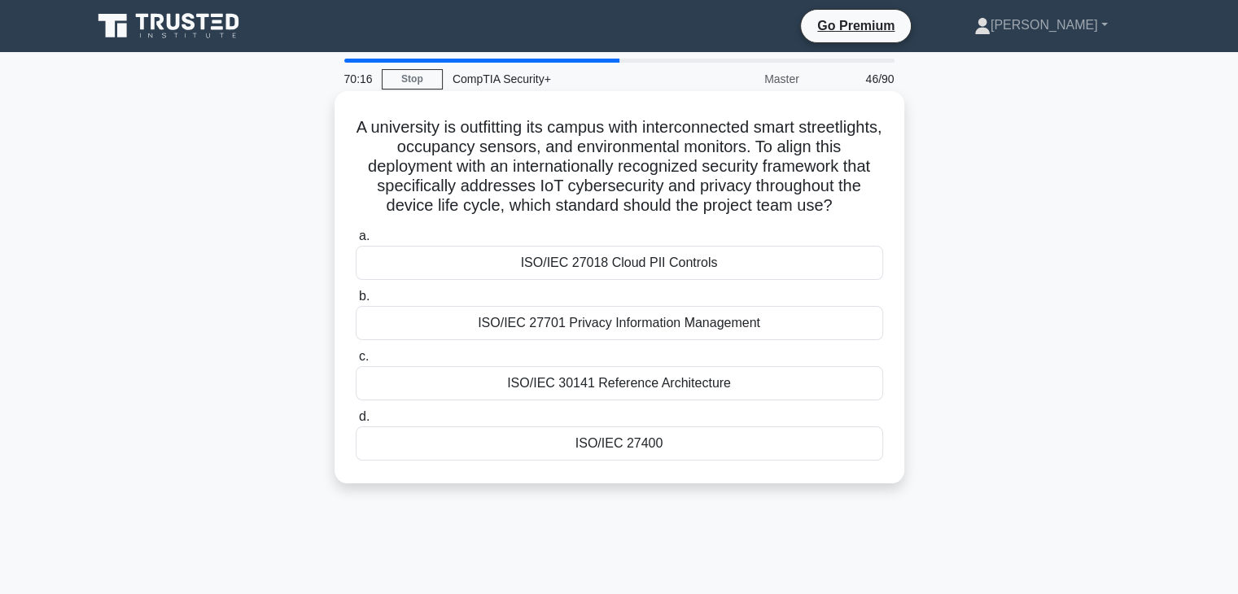
click at [644, 456] on div "ISO/IEC 27400" at bounding box center [619, 443] width 527 height 34
click at [356, 422] on input "d. ISO/IEC 27400" at bounding box center [356, 417] width 0 height 11
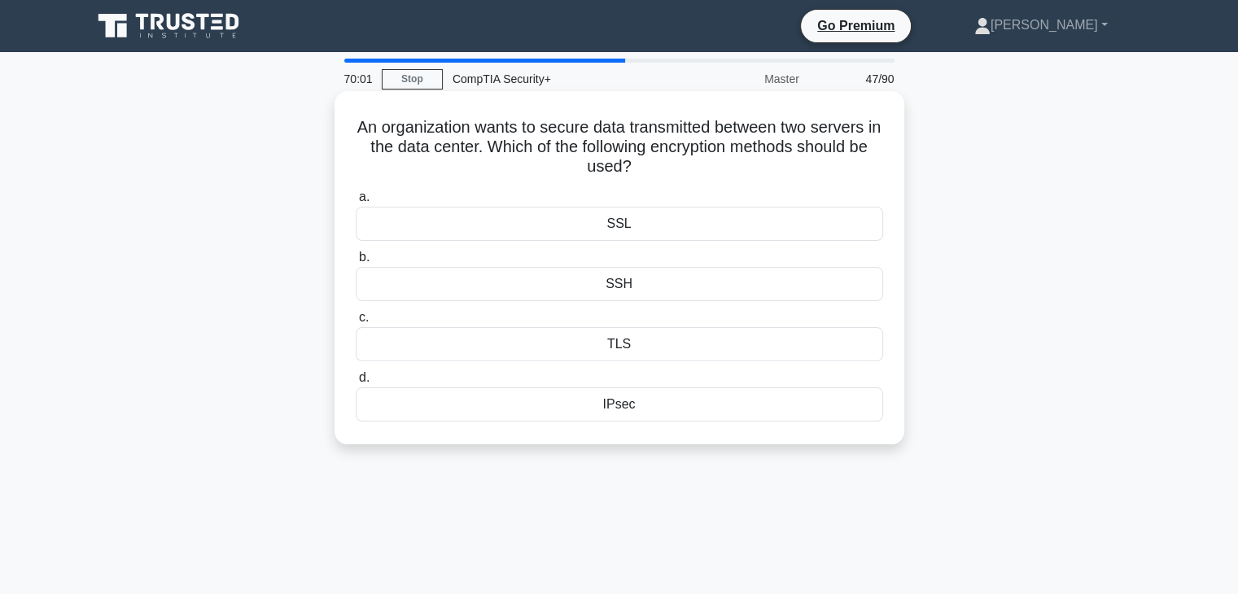
click at [647, 413] on div "IPsec" at bounding box center [619, 404] width 527 height 34
click at [356, 383] on input "d. IPsec" at bounding box center [356, 378] width 0 height 11
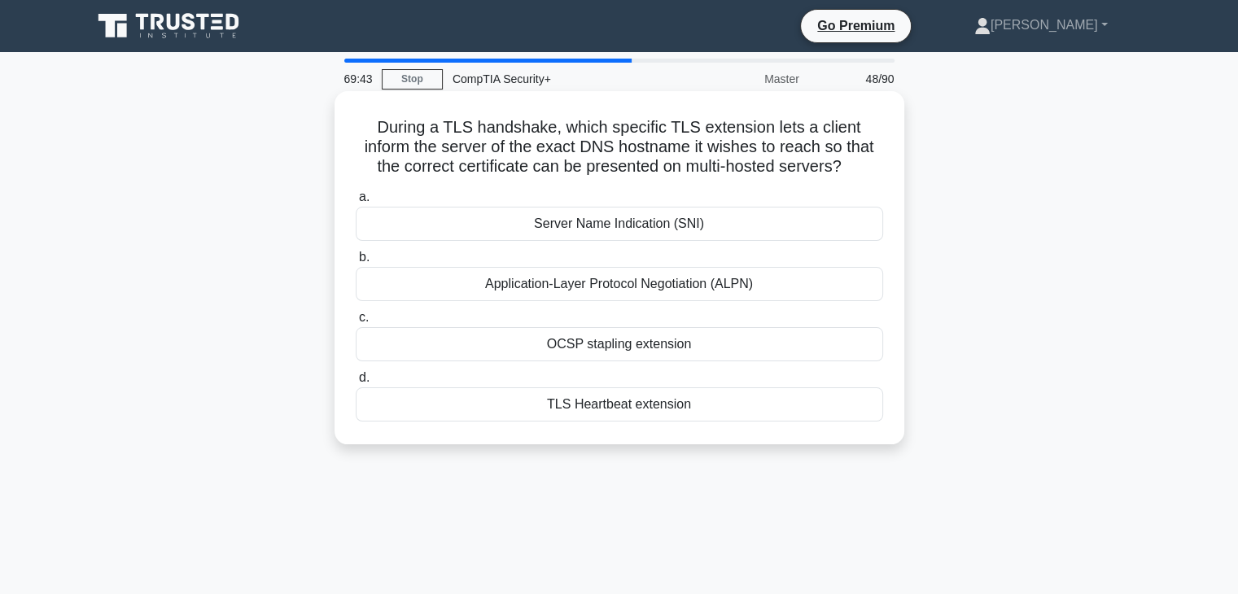
click at [739, 231] on div "Server Name Indication (SNI)" at bounding box center [619, 224] width 527 height 34
click at [356, 203] on input "a. Server Name Indication (SNI)" at bounding box center [356, 197] width 0 height 11
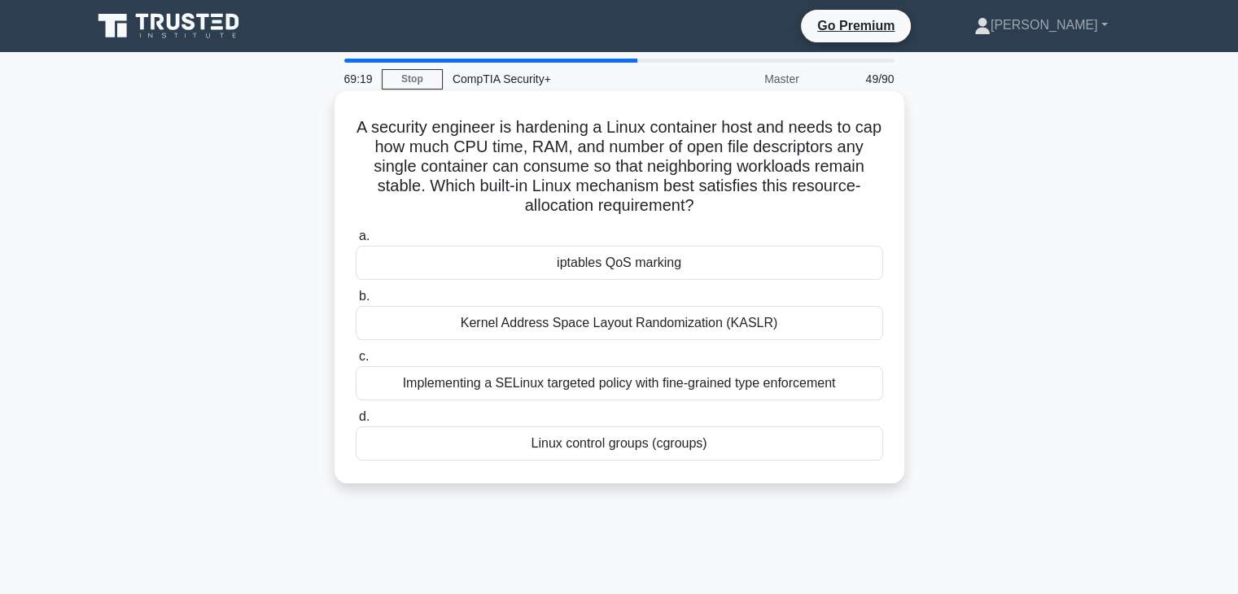
click at [633, 455] on div "Linux control groups (cgroups)" at bounding box center [619, 443] width 527 height 34
click at [356, 422] on input "d. Linux control groups (cgroups)" at bounding box center [356, 417] width 0 height 11
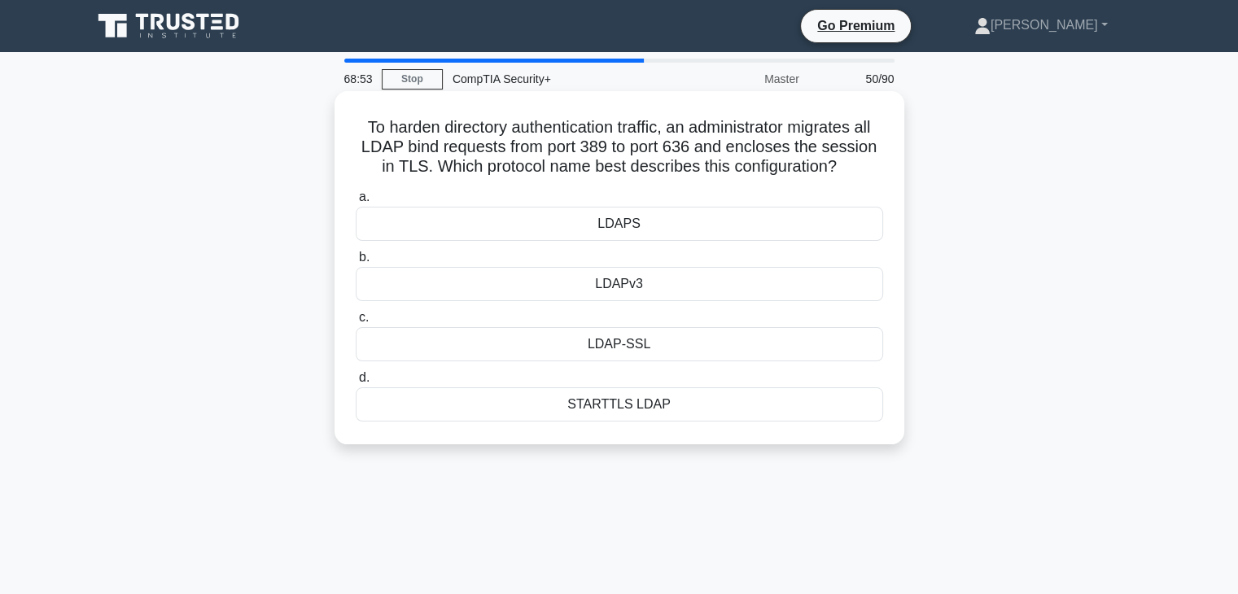
click at [745, 177] on h5 "To harden directory authentication traffic, an administrator migrates all LDAP …" at bounding box center [619, 147] width 531 height 60
click at [744, 177] on h5 "To harden directory authentication traffic, an administrator migrates all LDAP …" at bounding box center [619, 147] width 531 height 60
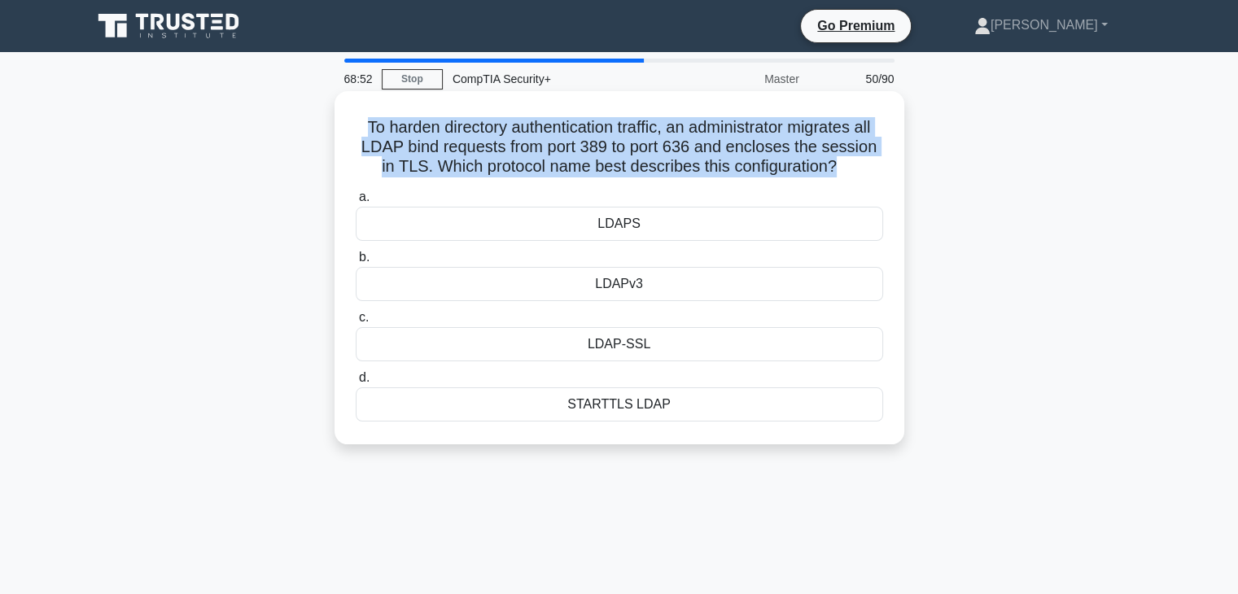
click at [744, 177] on h5 "To harden directory authentication traffic, an administrator migrates all LDAP …" at bounding box center [619, 147] width 531 height 60
copy div "To harden directory authentication traffic, an administrator migrates all LDAP …"
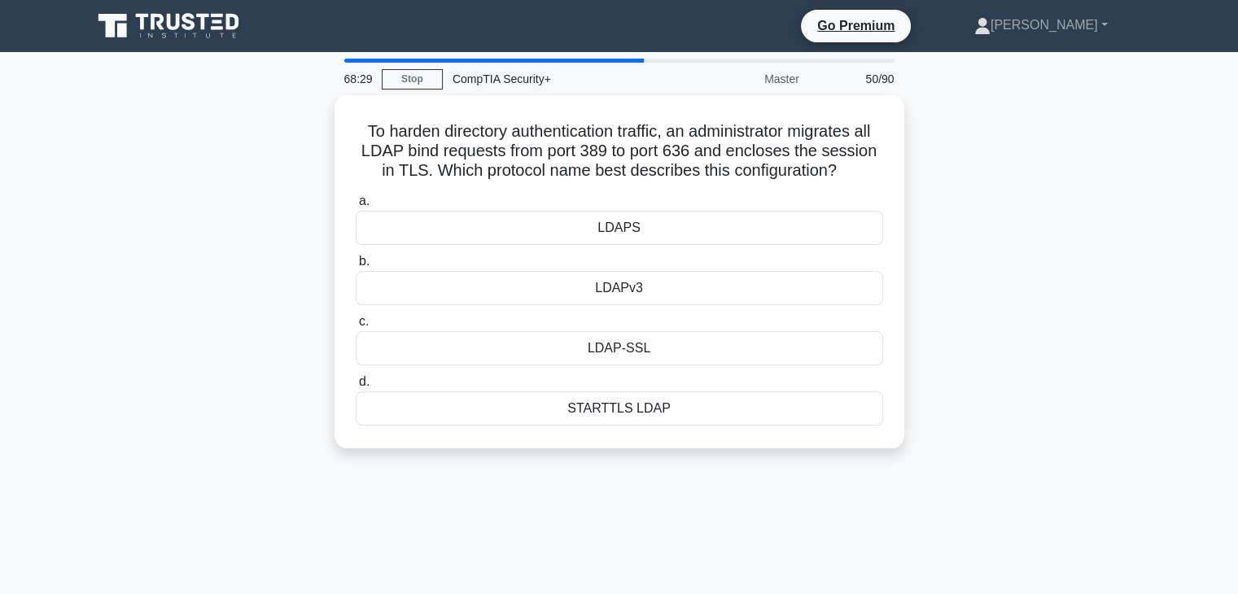
click at [1066, 411] on div "To harden directory authentication traffic, an administrator migrates all LDAP …" at bounding box center [619, 281] width 1074 height 373
click at [687, 233] on div "LDAPS" at bounding box center [619, 228] width 527 height 34
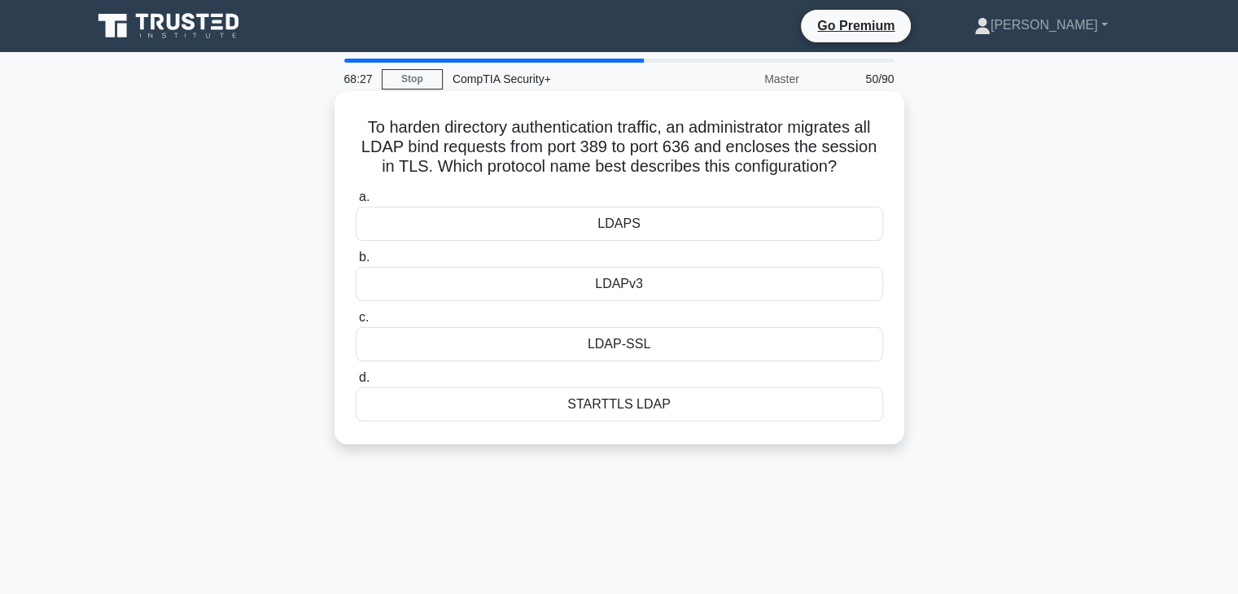
click at [356, 203] on input "a. LDAPS" at bounding box center [356, 197] width 0 height 11
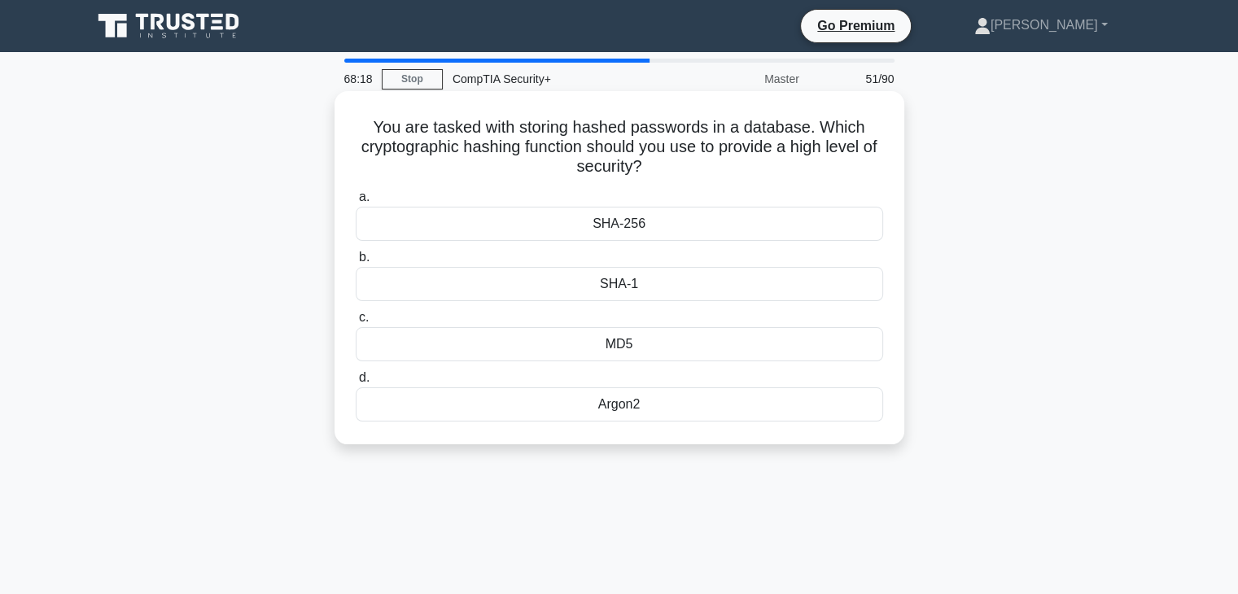
click at [602, 420] on div "Argon2" at bounding box center [619, 404] width 527 height 34
click at [356, 383] on input "d. Argon2" at bounding box center [356, 378] width 0 height 11
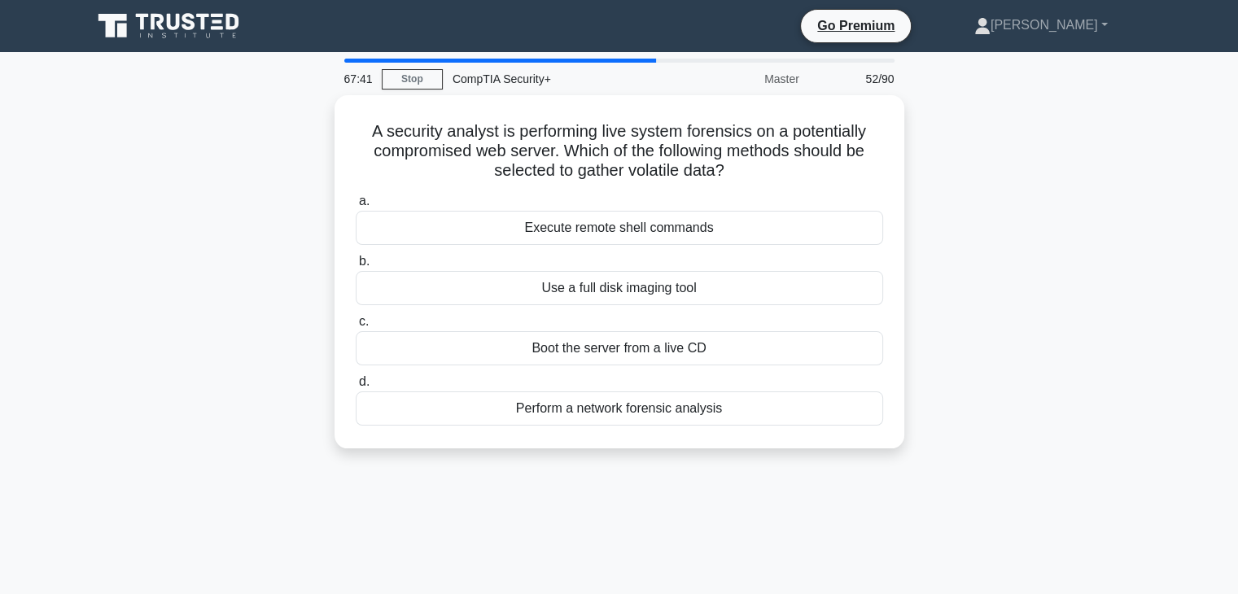
click at [641, 421] on div "Perform a network forensic analysis" at bounding box center [619, 408] width 527 height 34
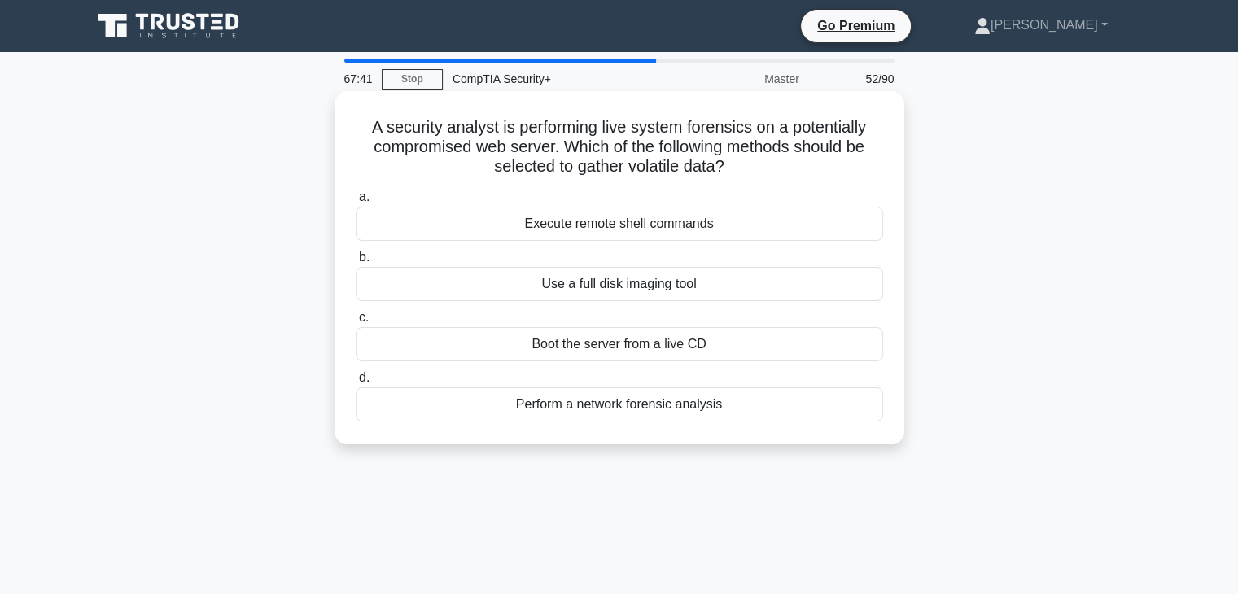
click at [356, 383] on input "d. Perform a network forensic analysis" at bounding box center [356, 378] width 0 height 11
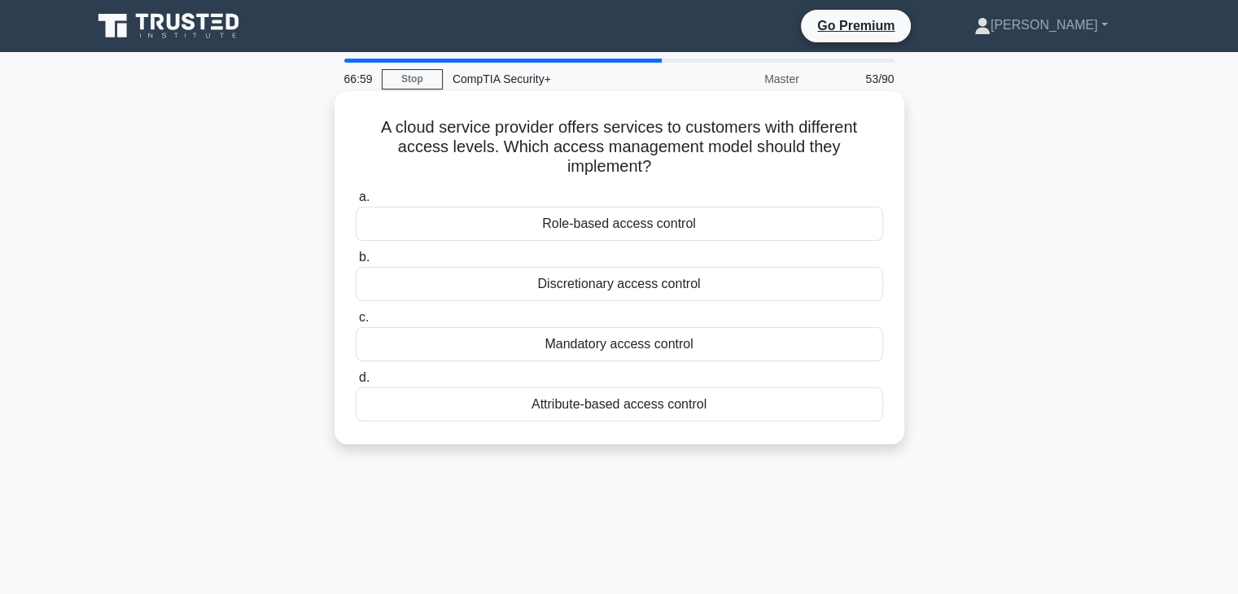
click at [612, 415] on div "Attribute-based access control" at bounding box center [619, 404] width 527 height 34
click at [356, 383] on input "d. Attribute-based access control" at bounding box center [356, 378] width 0 height 11
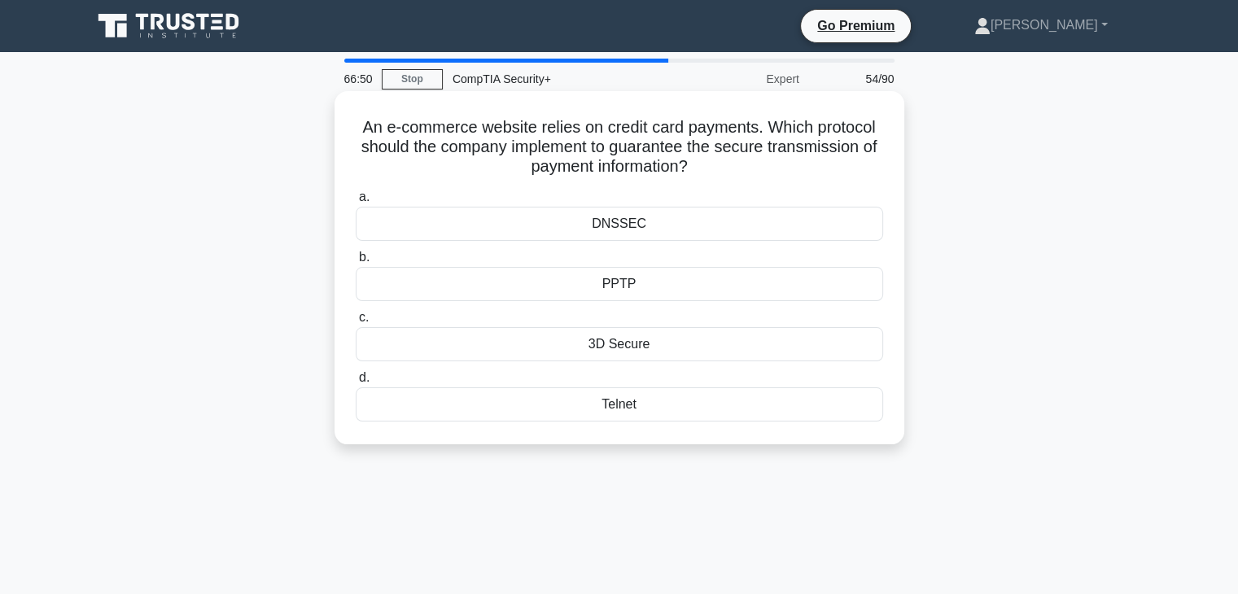
click at [654, 355] on div "3D Secure" at bounding box center [619, 344] width 527 height 34
click at [356, 323] on input "c. 3D Secure" at bounding box center [356, 318] width 0 height 11
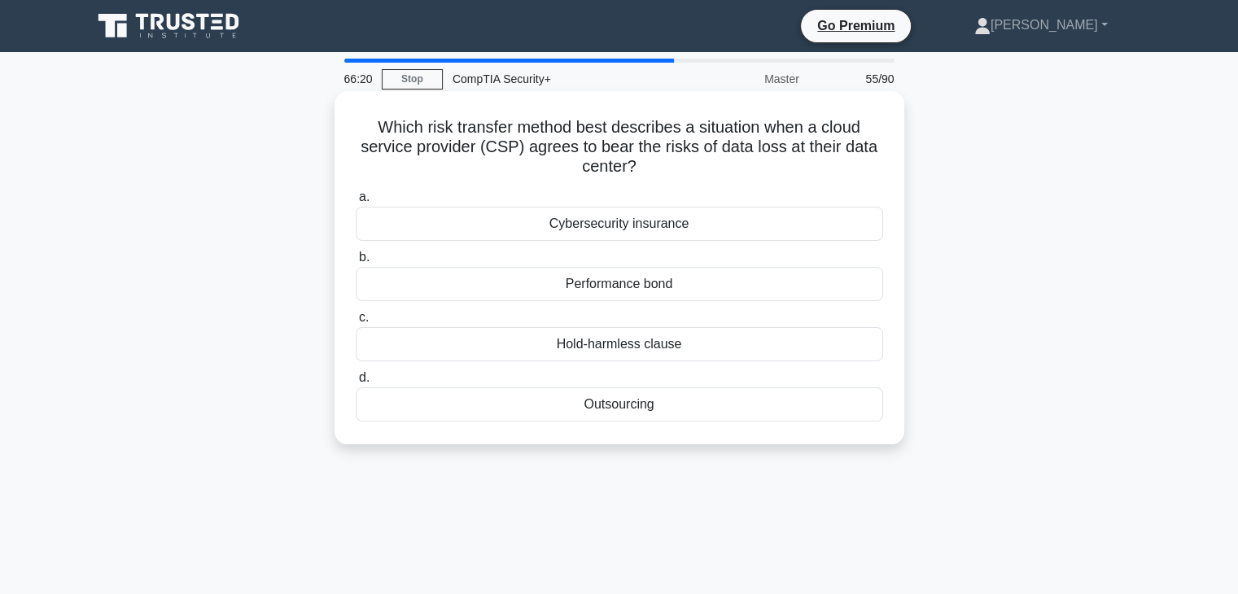
click at [693, 351] on div "Hold-harmless clause" at bounding box center [619, 344] width 527 height 34
click at [356, 323] on input "c. Hold-harmless clause" at bounding box center [356, 318] width 0 height 11
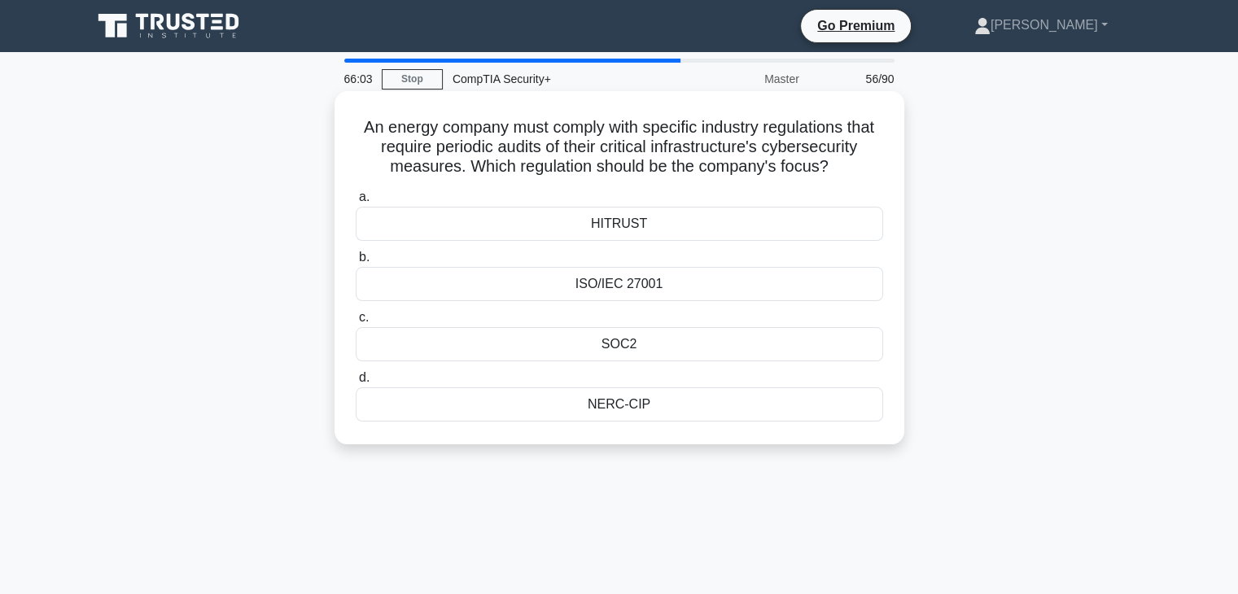
click at [669, 415] on div "NERC-CIP" at bounding box center [619, 404] width 527 height 34
click at [356, 383] on input "d. NERC-CIP" at bounding box center [356, 378] width 0 height 11
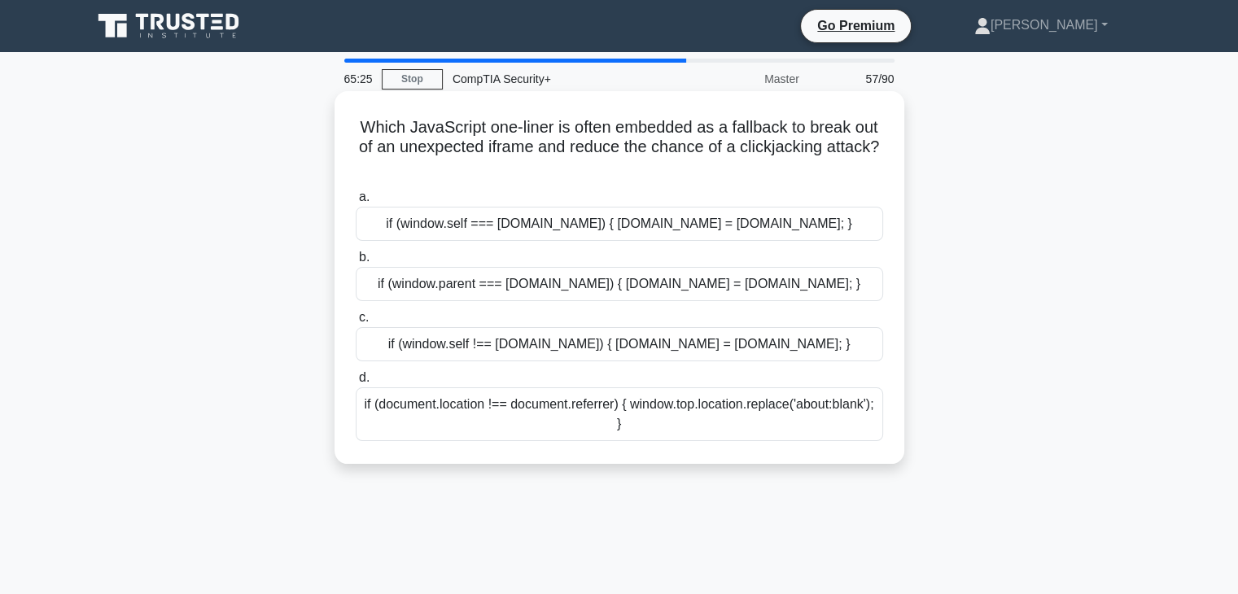
click at [758, 295] on div "if (window.parent === window.top) { window.parent.location = document.referrer;…" at bounding box center [619, 284] width 527 height 34
click at [356, 263] on input "b. if (window.parent === window.top) { window.parent.location = document.referr…" at bounding box center [356, 257] width 0 height 11
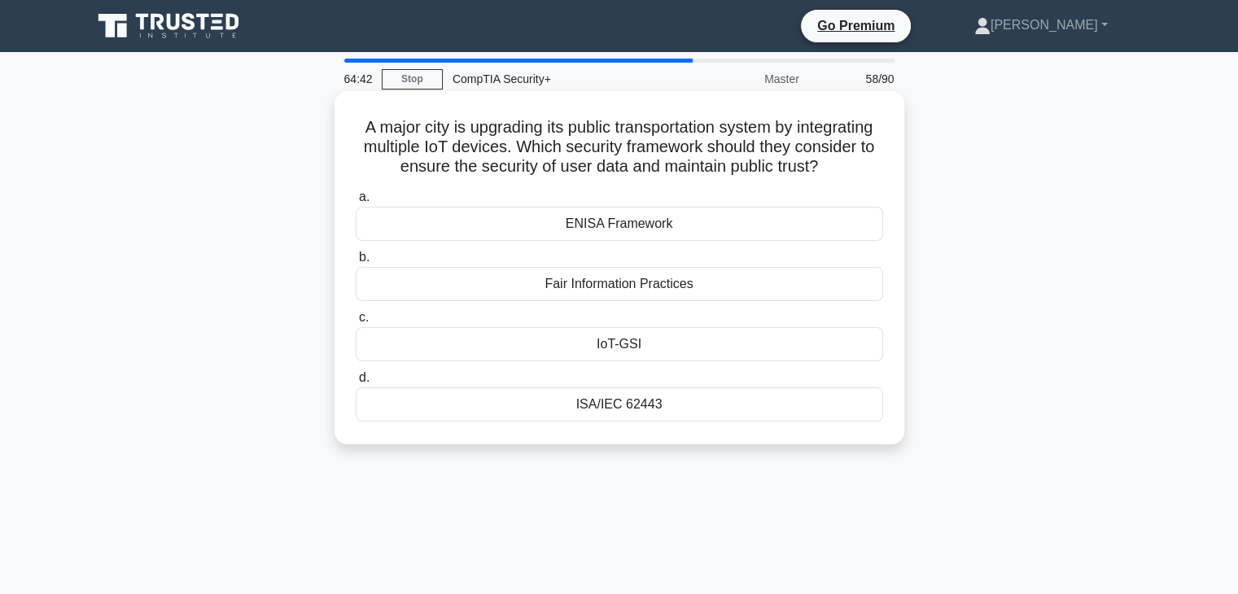
click at [787, 241] on div "ENISA Framework" at bounding box center [619, 224] width 527 height 34
click at [356, 203] on input "a. ENISA Framework" at bounding box center [356, 197] width 0 height 11
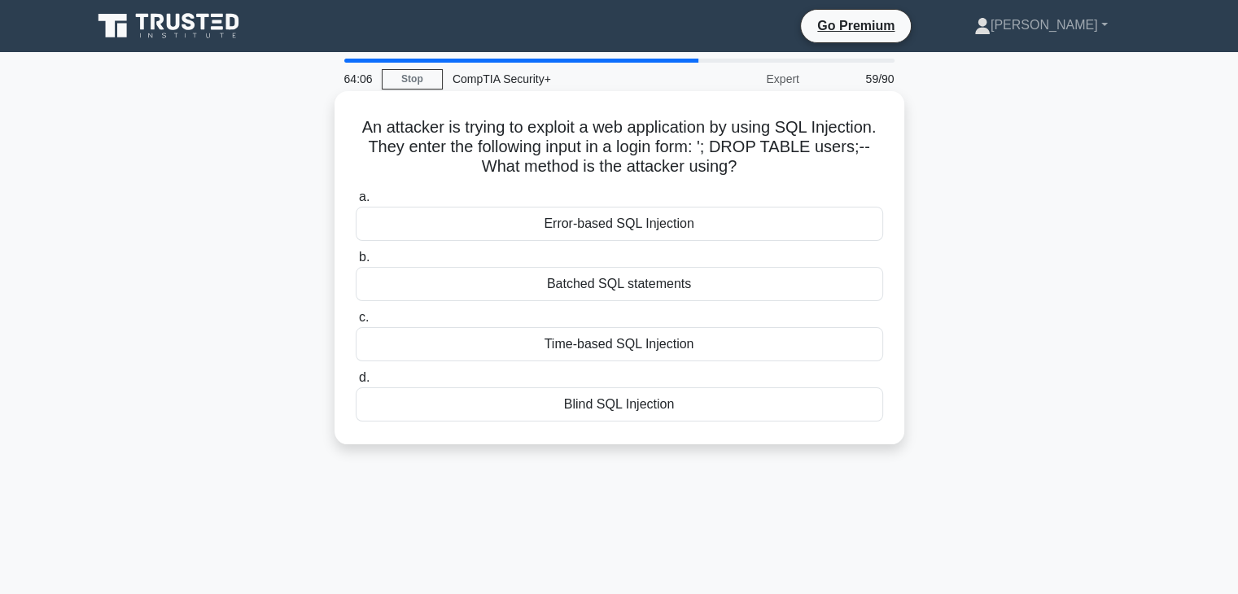
click at [733, 292] on div "Batched SQL statements" at bounding box center [619, 284] width 527 height 34
click at [356, 263] on input "b. Batched SQL statements" at bounding box center [356, 257] width 0 height 11
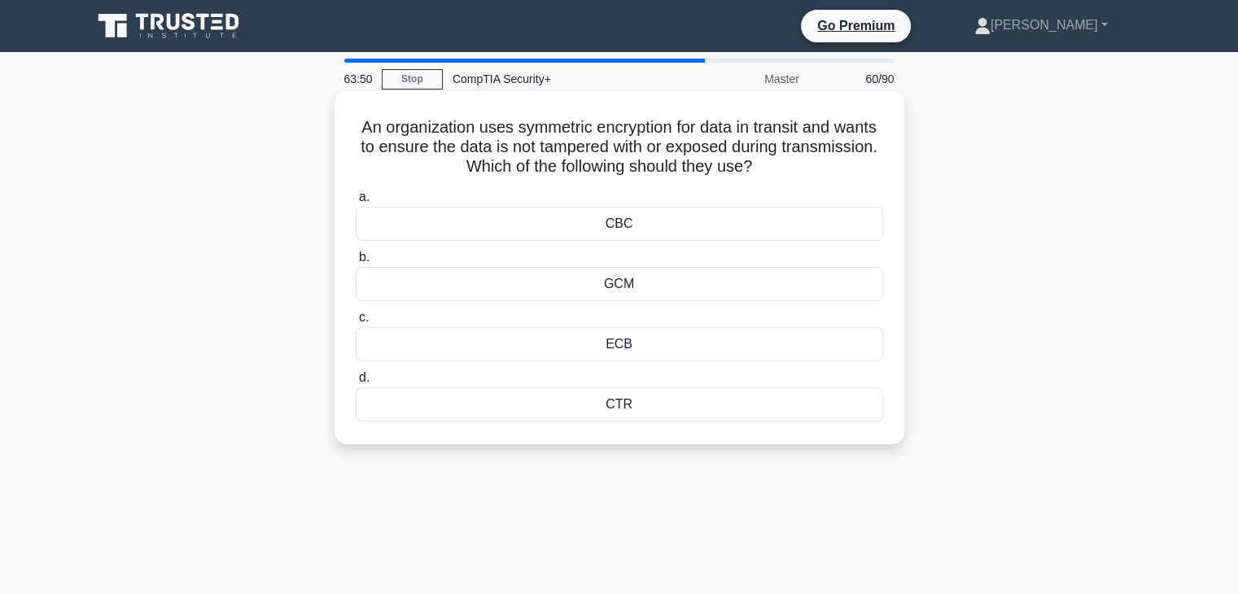
click at [705, 227] on div "CBC" at bounding box center [619, 224] width 527 height 34
click at [356, 203] on input "a. CBC" at bounding box center [356, 197] width 0 height 11
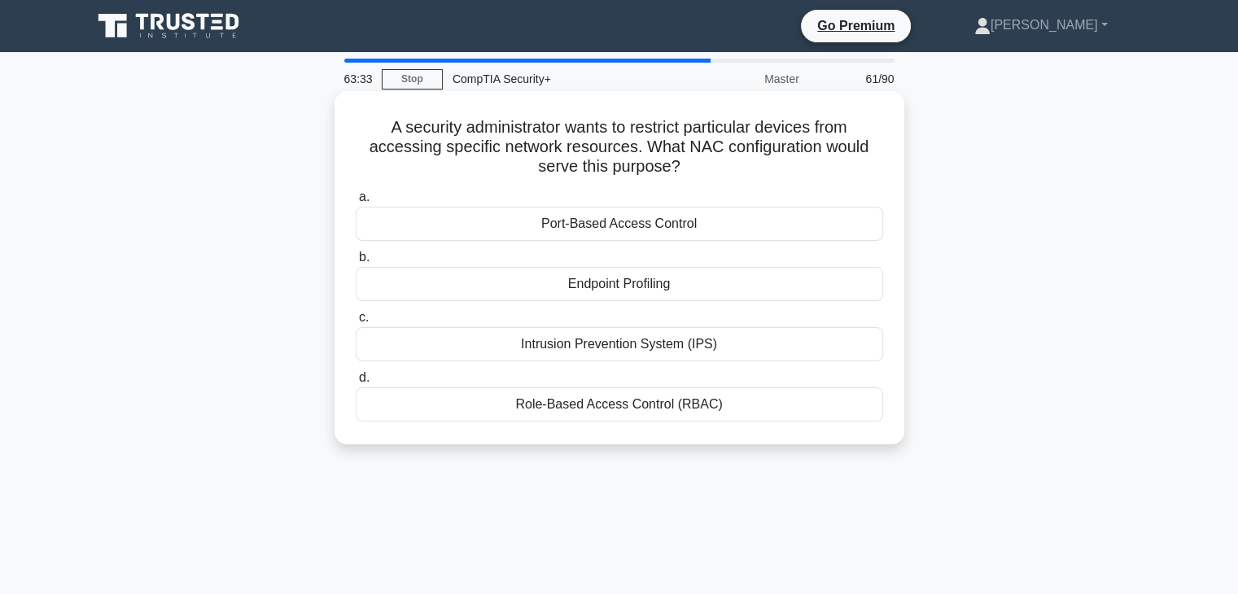
click at [610, 413] on div "Role-Based Access Control (RBAC)" at bounding box center [619, 404] width 527 height 34
click at [356, 383] on input "d. Role-Based Access Control (RBAC)" at bounding box center [356, 378] width 0 height 11
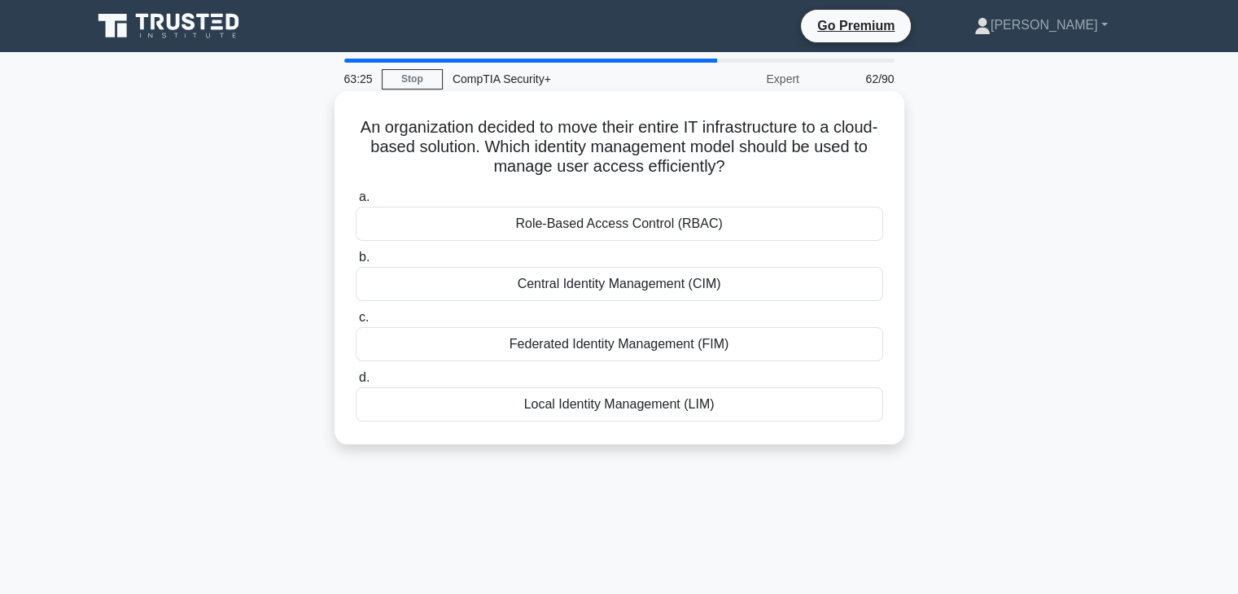
click at [658, 357] on div "Federated Identity Management (FIM)" at bounding box center [619, 344] width 527 height 34
click at [356, 323] on input "c. Federated Identity Management (FIM)" at bounding box center [356, 318] width 0 height 11
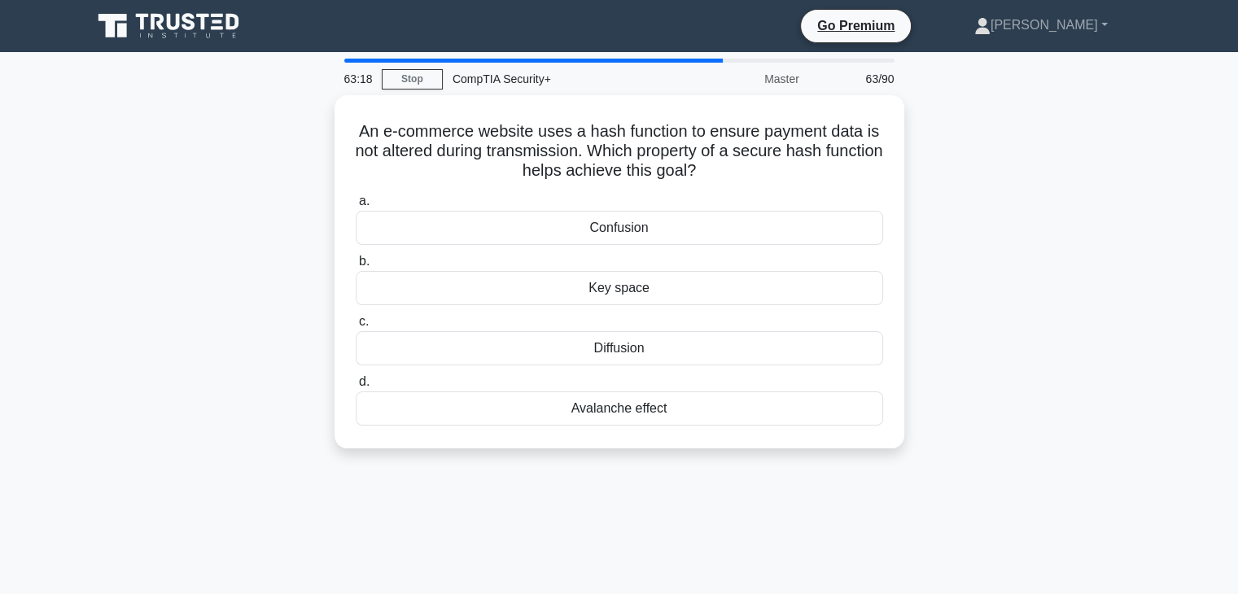
click at [626, 413] on div "Avalanche effect" at bounding box center [619, 408] width 527 height 34
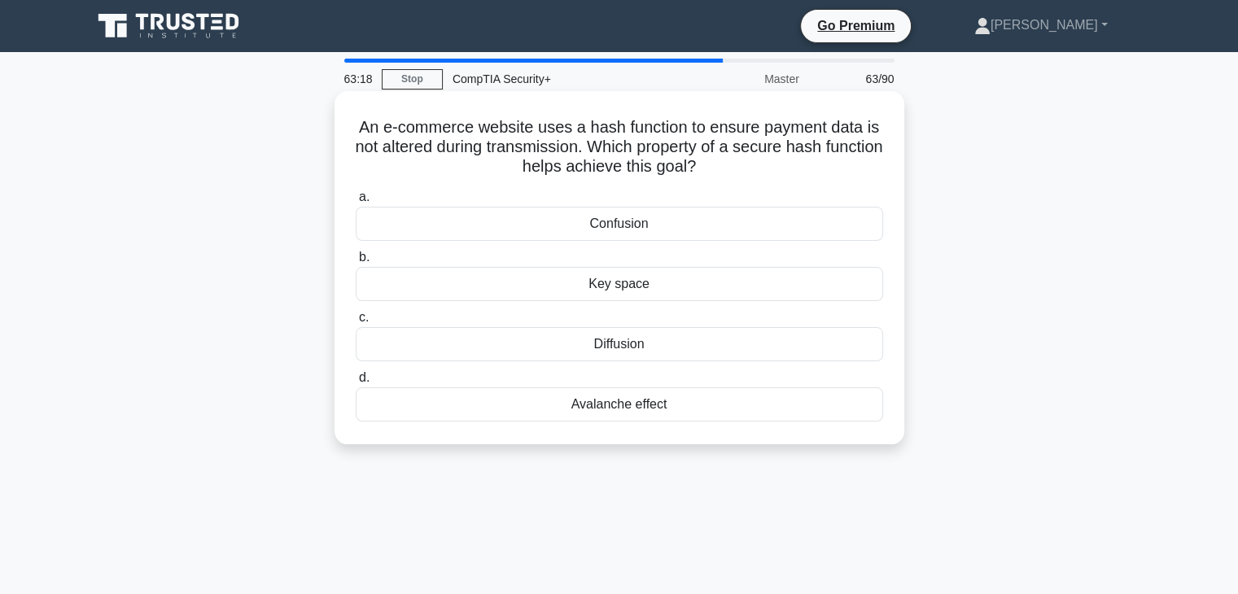
click at [356, 383] on input "d. Avalanche effect" at bounding box center [356, 378] width 0 height 11
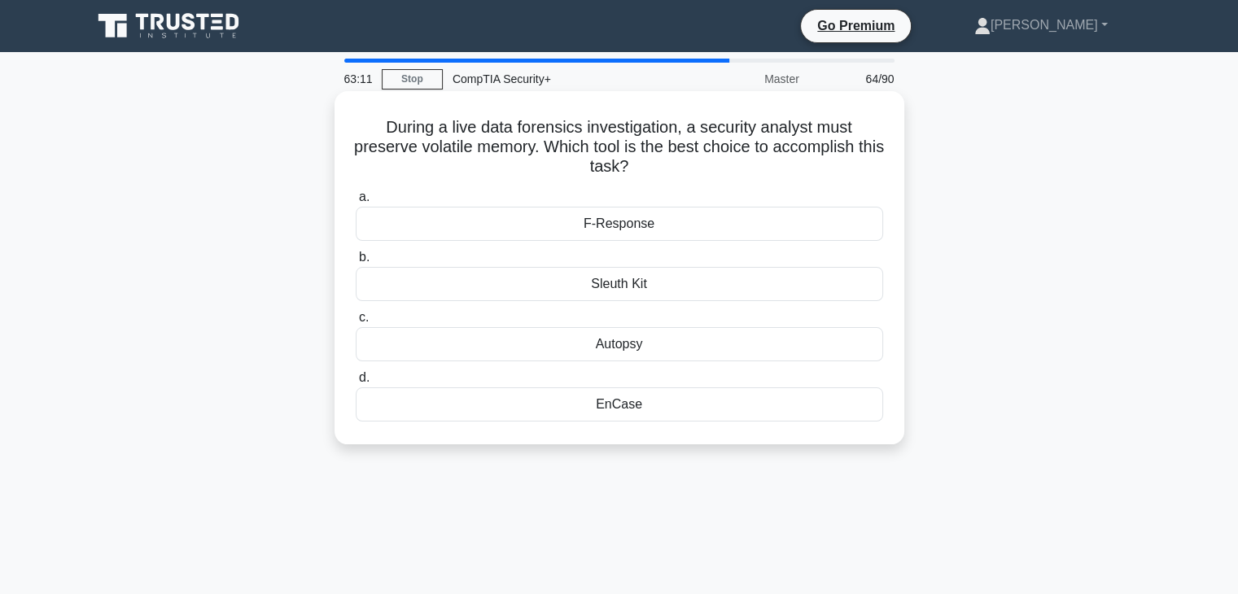
click at [719, 231] on div "F-Response" at bounding box center [619, 224] width 527 height 34
click at [356, 203] on input "a. F-Response" at bounding box center [356, 197] width 0 height 11
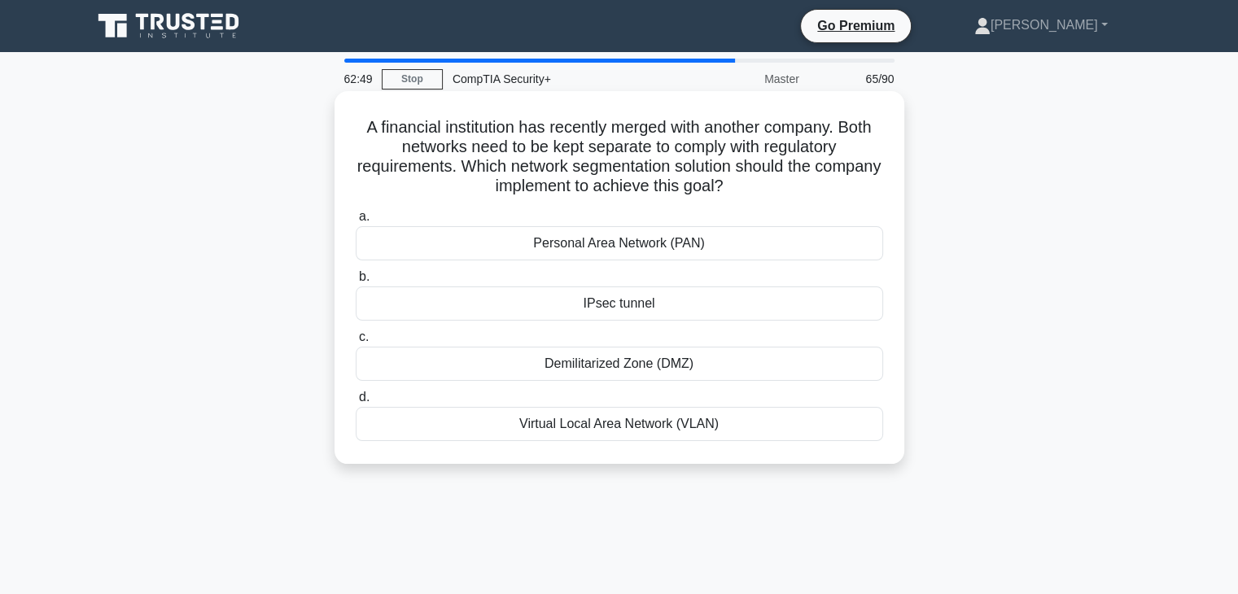
click at [601, 433] on div "Virtual Local Area Network (VLAN)" at bounding box center [619, 424] width 527 height 34
click at [356, 403] on input "d. Virtual Local Area Network (VLAN)" at bounding box center [356, 397] width 0 height 11
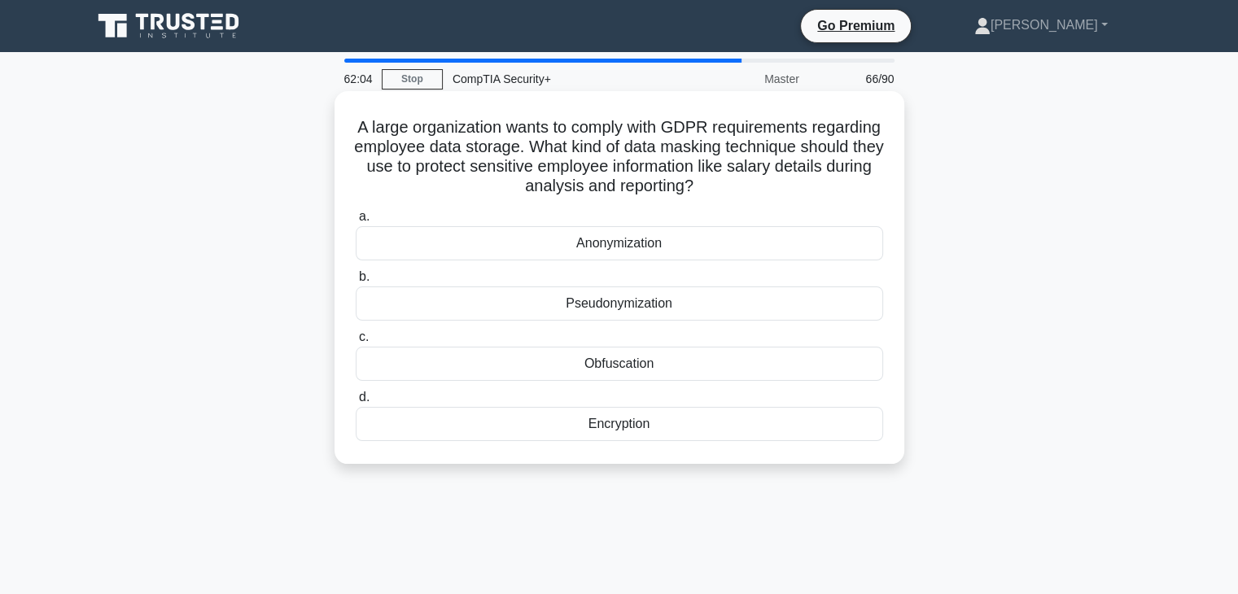
click at [740, 255] on div "Anonymization" at bounding box center [619, 243] width 527 height 34
click at [356, 222] on input "a. Anonymization" at bounding box center [356, 217] width 0 height 11
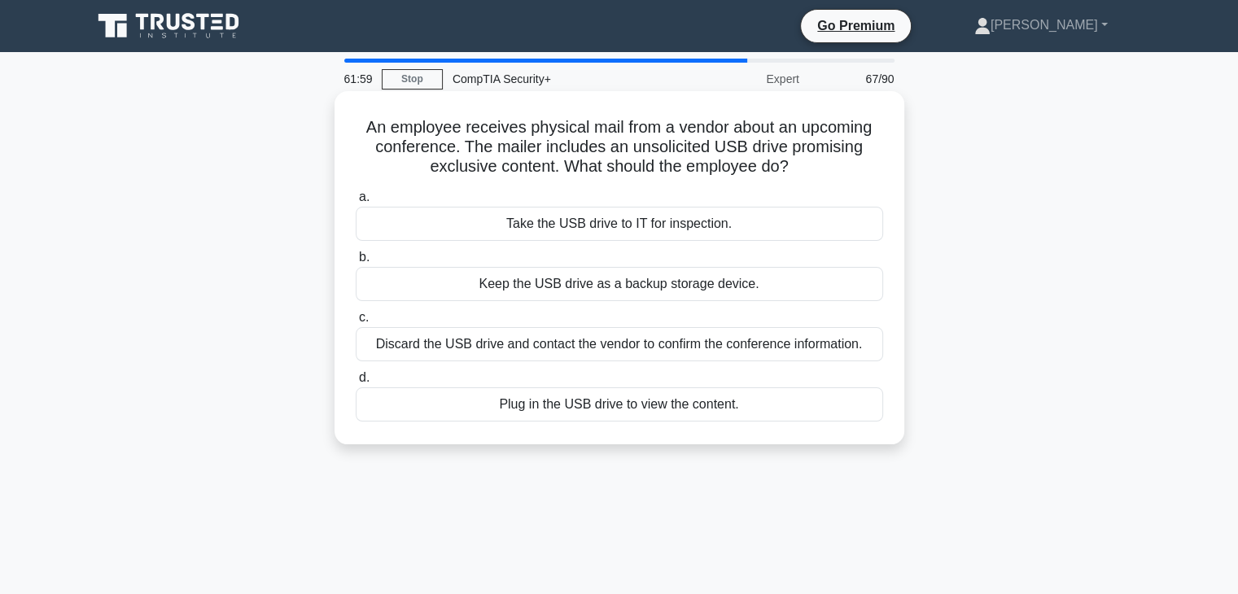
click at [674, 355] on div "Discard the USB drive and contact the vendor to confirm the conference informat…" at bounding box center [619, 344] width 527 height 34
click at [356, 323] on input "c. Discard the USB drive and contact the vendor to confirm the conference infor…" at bounding box center [356, 318] width 0 height 11
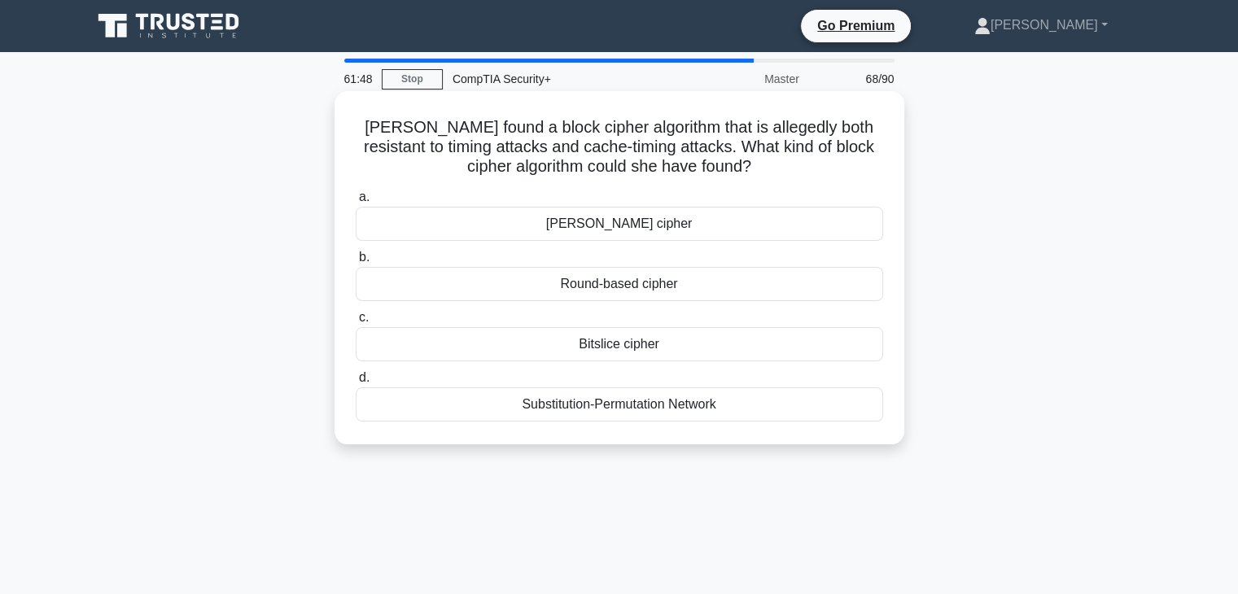
click at [691, 354] on div "Bitslice cipher" at bounding box center [619, 344] width 527 height 34
click at [356, 323] on input "c. Bitslice cipher" at bounding box center [356, 318] width 0 height 11
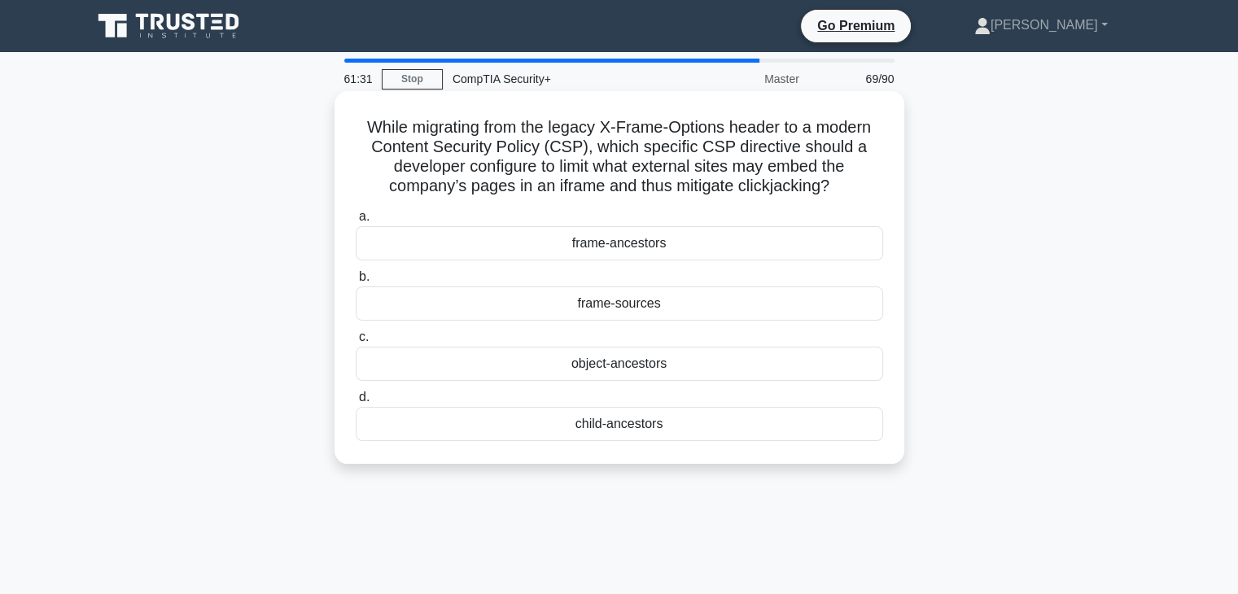
click at [776, 243] on div "frame-ancestors" at bounding box center [619, 243] width 527 height 34
click at [356, 222] on input "a. frame-ancestors" at bounding box center [356, 217] width 0 height 11
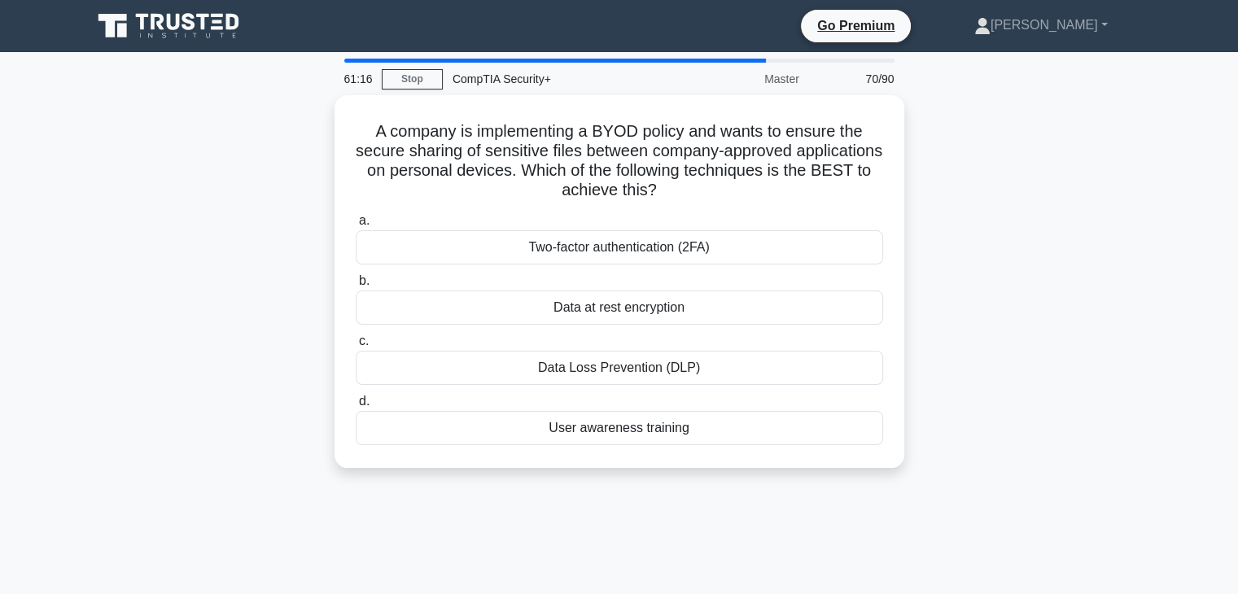
click at [720, 303] on div "Data at rest encryption" at bounding box center [619, 308] width 527 height 34
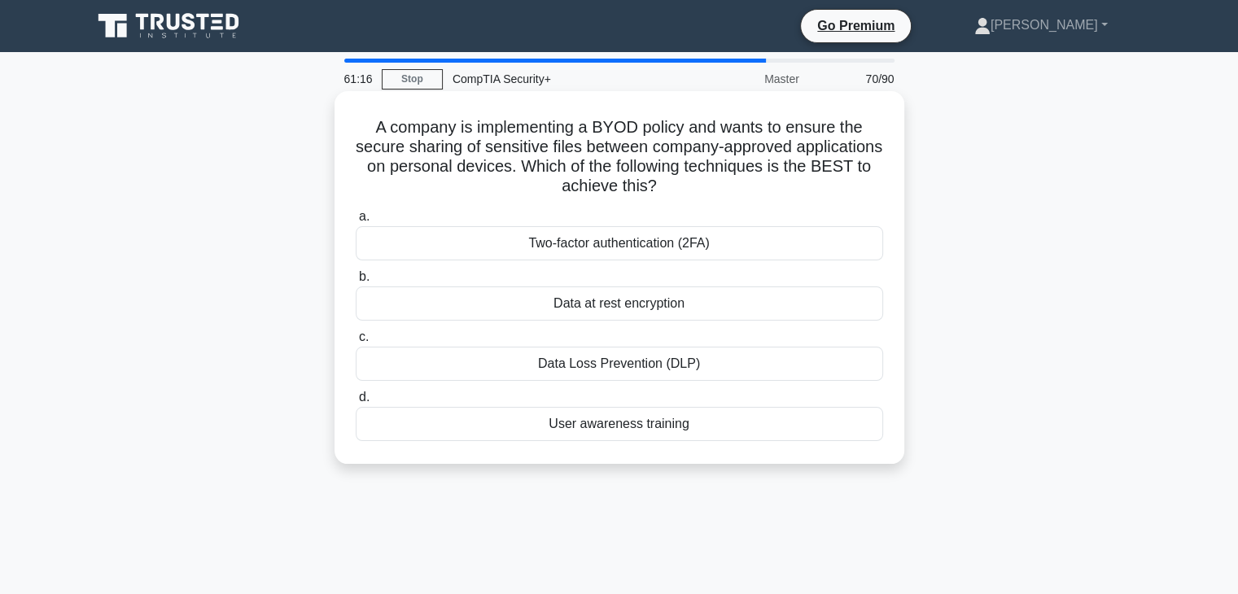
click at [356, 282] on input "b. Data at rest encryption" at bounding box center [356, 277] width 0 height 11
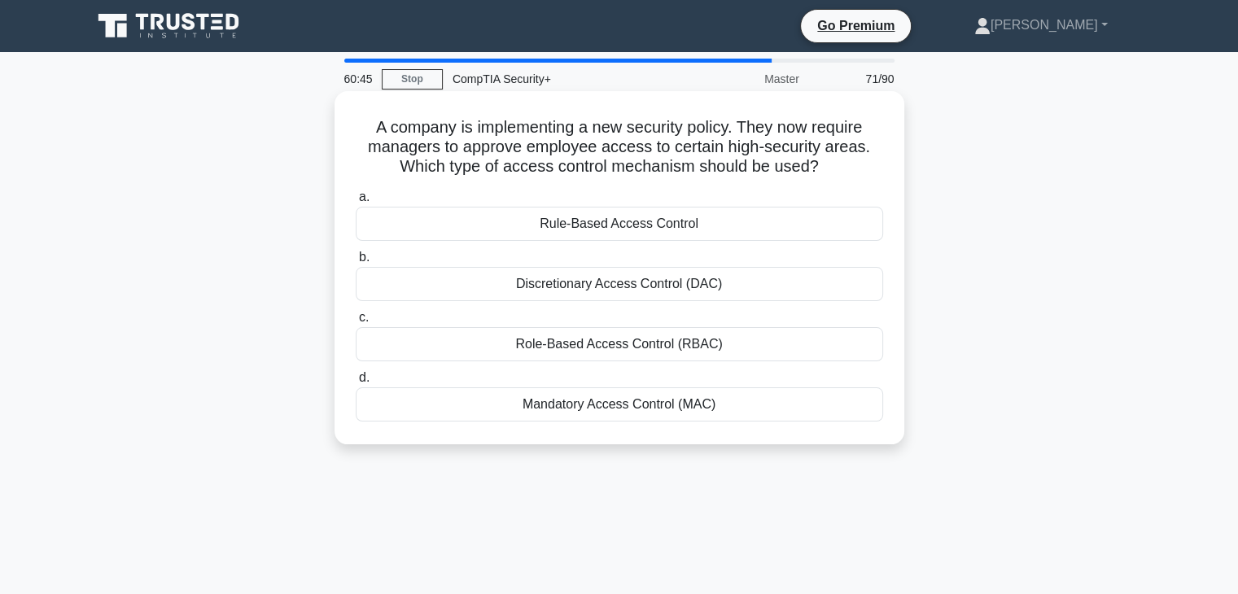
click at [806, 221] on div "Rule-Based Access Control" at bounding box center [619, 224] width 527 height 34
click at [356, 203] on input "a. Rule-Based Access Control" at bounding box center [356, 197] width 0 height 11
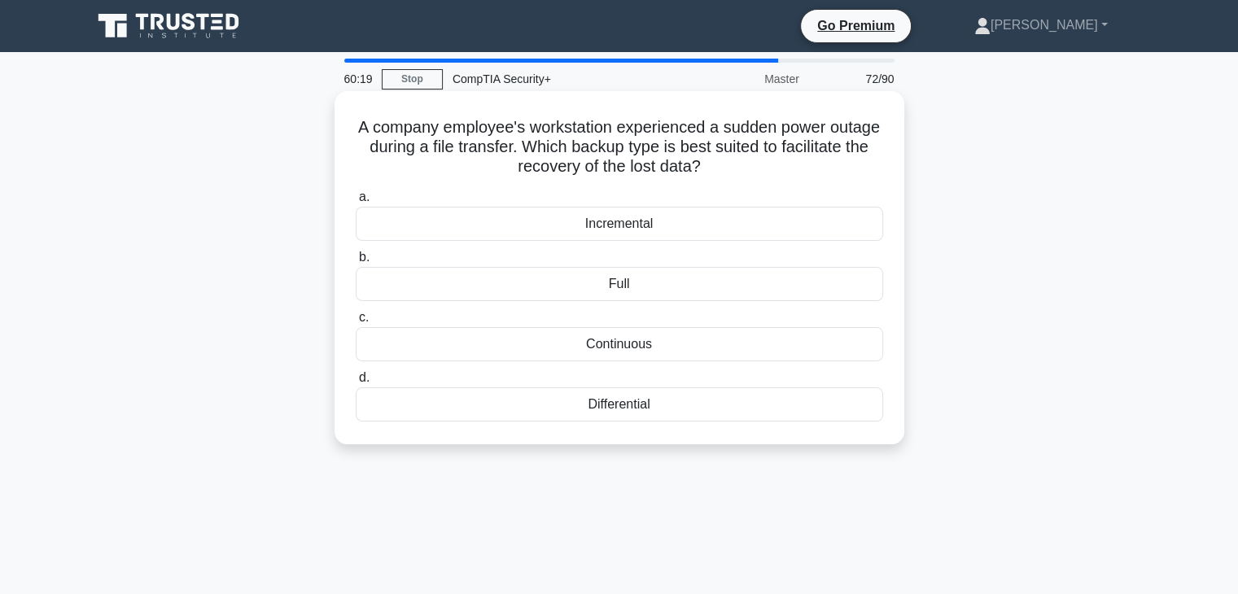
click at [737, 225] on div "Incremental" at bounding box center [619, 224] width 527 height 34
click at [356, 203] on input "a. Incremental" at bounding box center [356, 197] width 0 height 11
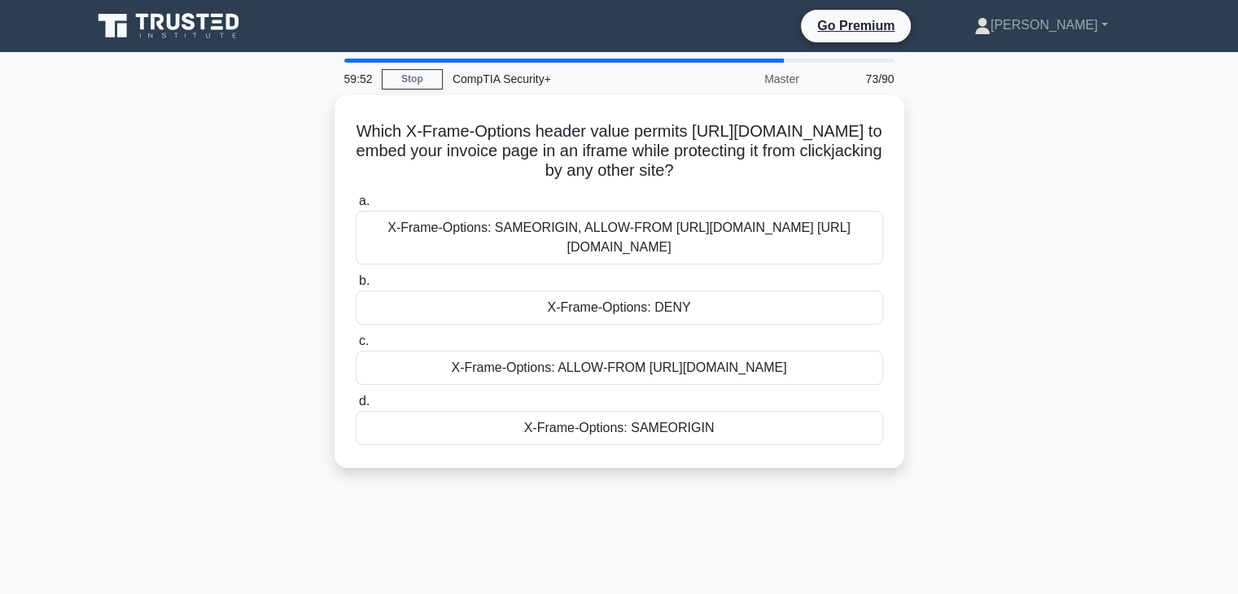
click at [393, 238] on div "X-Frame-Options: SAMEORIGIN, ALLOW-FROM https://portal.partner.com https://cdn.…" at bounding box center [619, 238] width 527 height 54
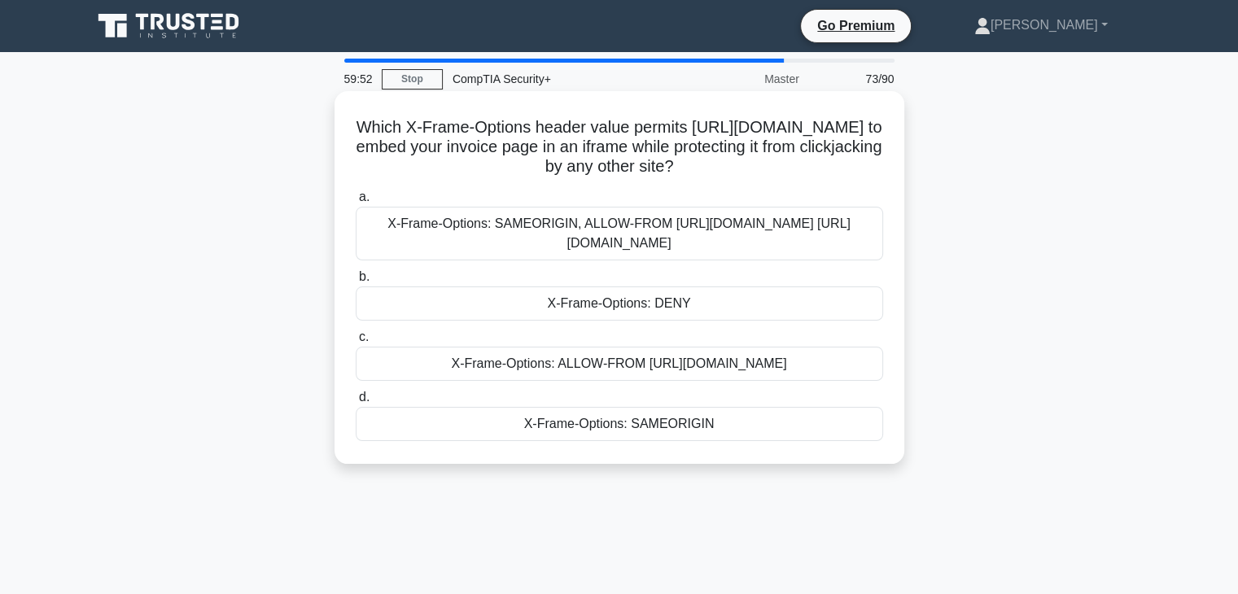
click at [356, 203] on input "a. X-Frame-Options: SAMEORIGIN, ALLOW-FROM https://portal.partner.com https://c…" at bounding box center [356, 197] width 0 height 11
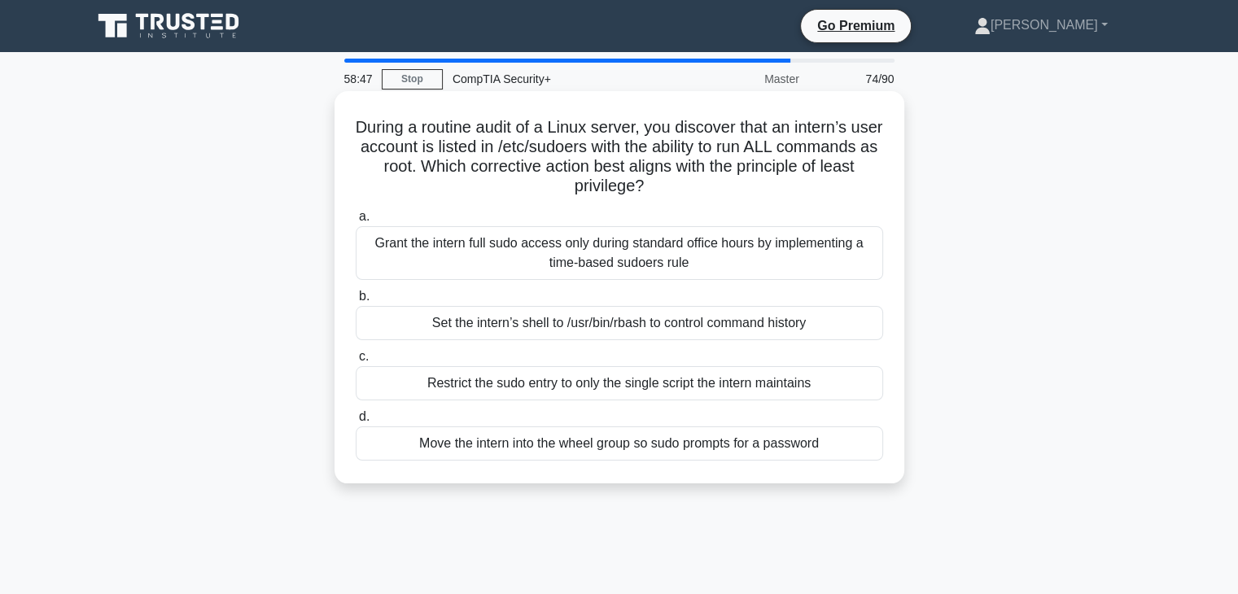
click at [661, 449] on div "Move the intern into the wheel group so sudo prompts for a password" at bounding box center [619, 443] width 527 height 34
click at [356, 422] on input "d. Move the intern into the wheel group so sudo prompts for a password" at bounding box center [356, 417] width 0 height 11
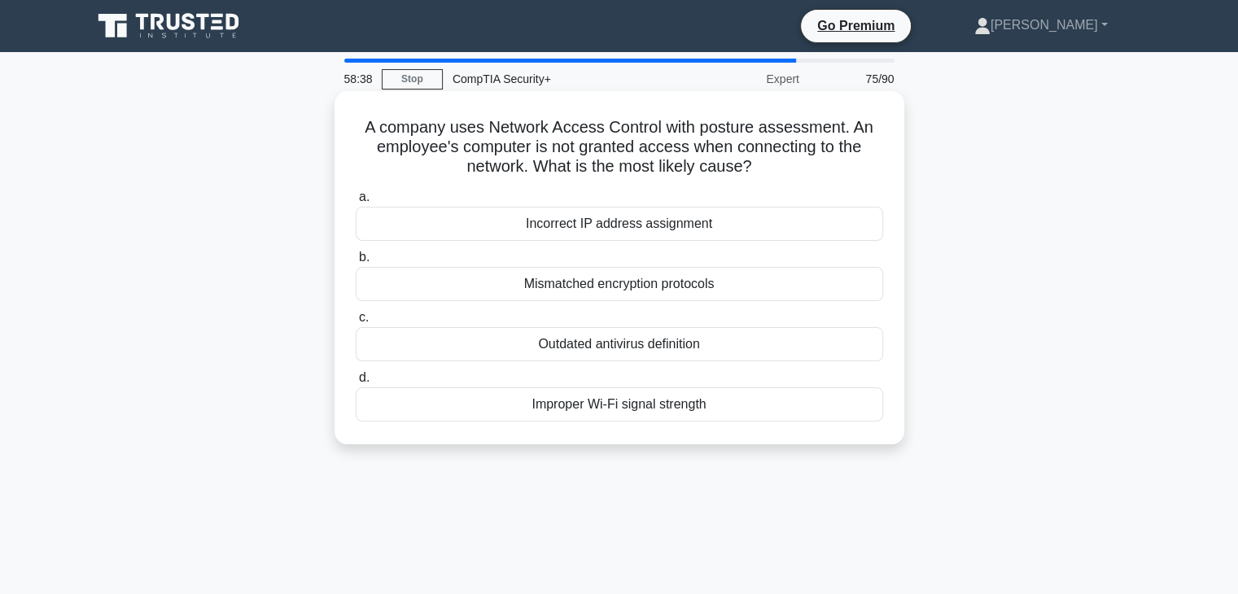
click at [708, 355] on div "Outdated antivirus definition" at bounding box center [619, 344] width 527 height 34
click at [356, 323] on input "c. Outdated antivirus definition" at bounding box center [356, 318] width 0 height 11
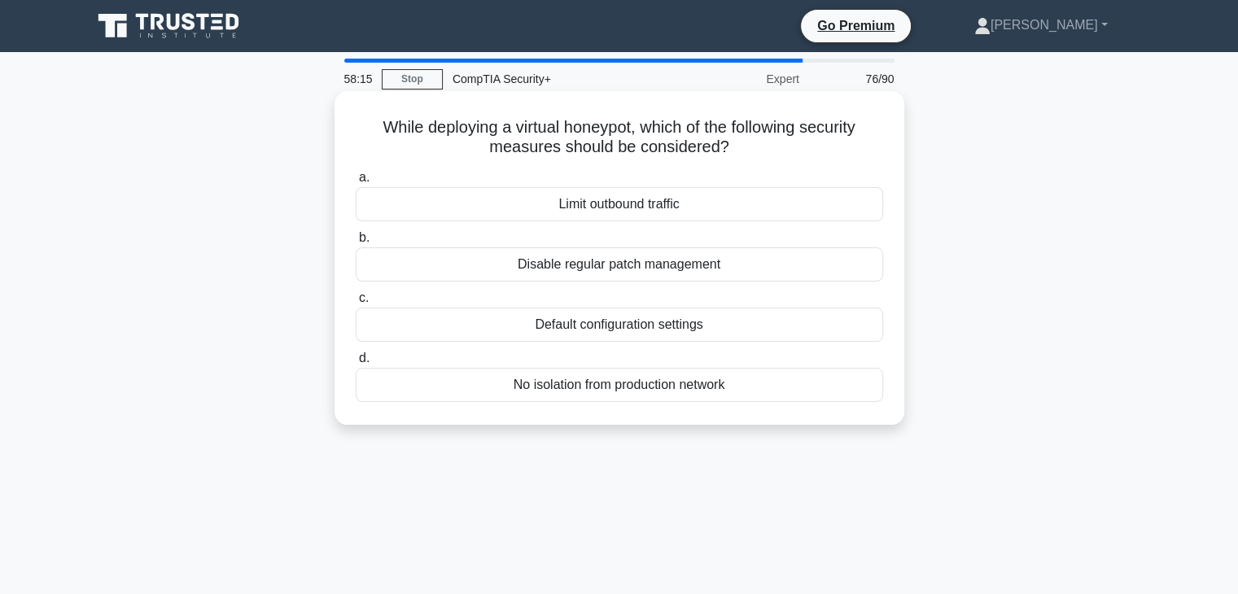
click at [791, 210] on div "Limit outbound traffic" at bounding box center [619, 204] width 527 height 34
click at [356, 183] on input "a. Limit outbound traffic" at bounding box center [356, 178] width 0 height 11
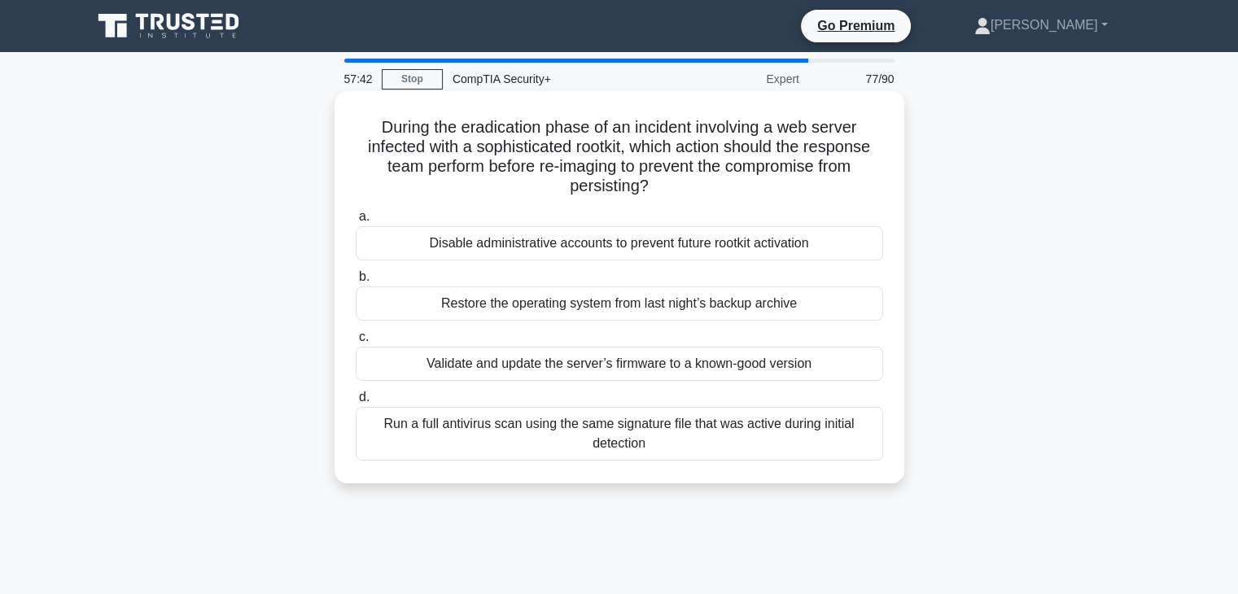
click at [716, 371] on div "Validate and update the server’s firmware to a known-good version" at bounding box center [619, 364] width 527 height 34
click at [356, 343] on input "c. Validate and update the server’s firmware to a known-good version" at bounding box center [356, 337] width 0 height 11
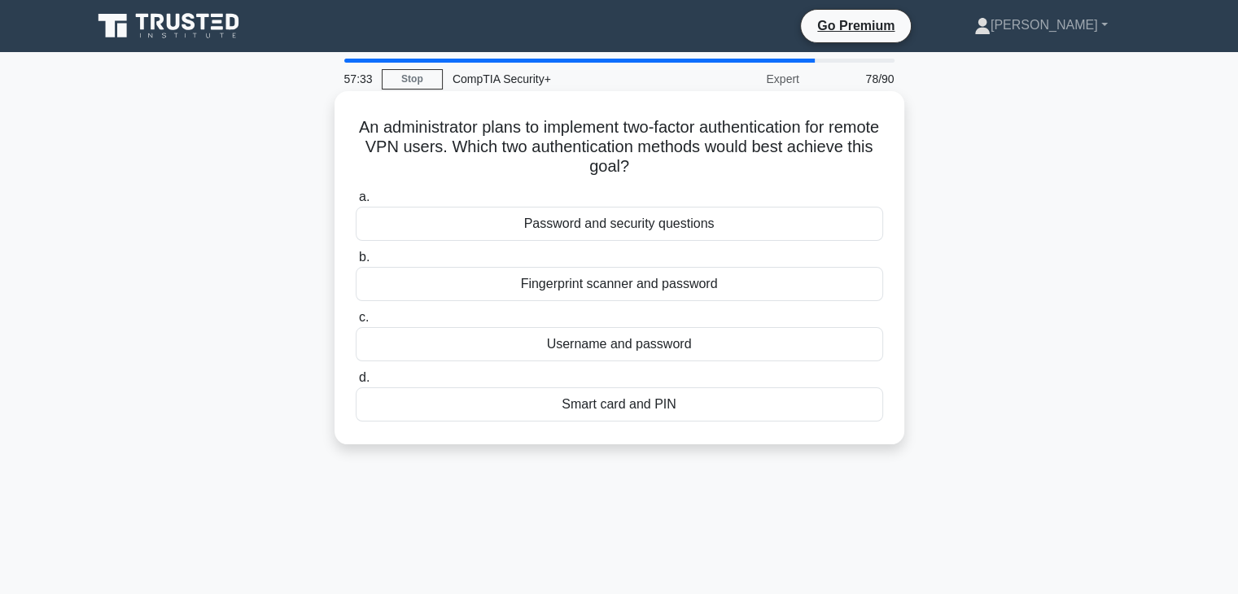
click at [752, 286] on div "Fingerprint scanner and password" at bounding box center [619, 284] width 527 height 34
click at [356, 263] on input "b. Fingerprint scanner and password" at bounding box center [356, 257] width 0 height 11
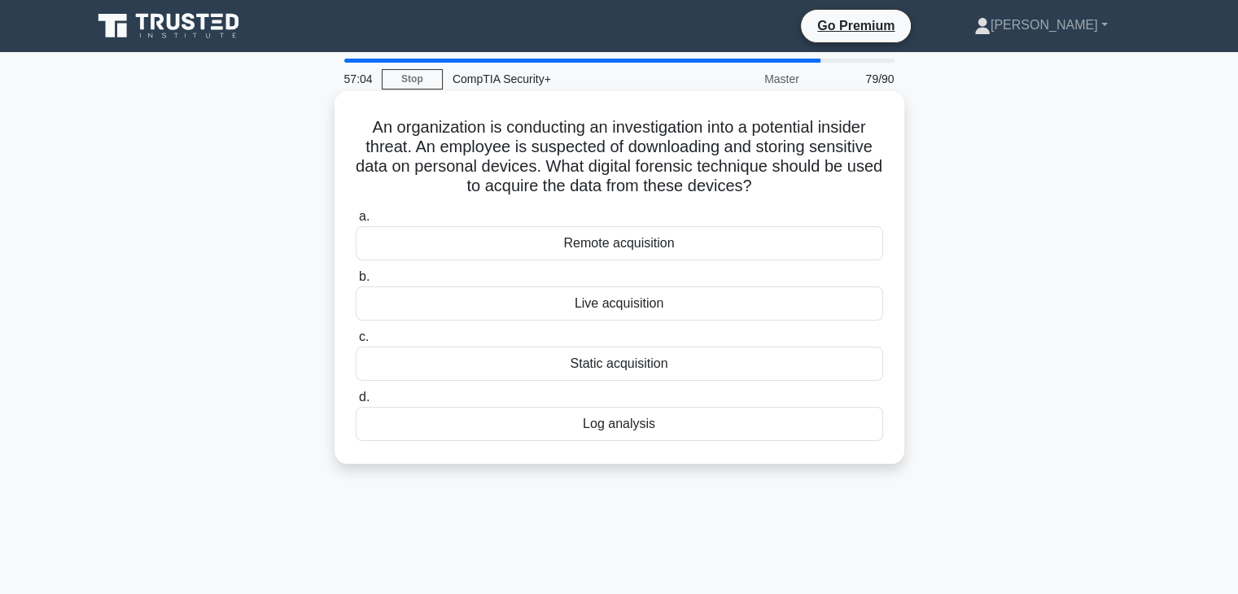
click at [751, 309] on div "Live acquisition" at bounding box center [619, 303] width 527 height 34
click at [356, 282] on input "b. Live acquisition" at bounding box center [356, 277] width 0 height 11
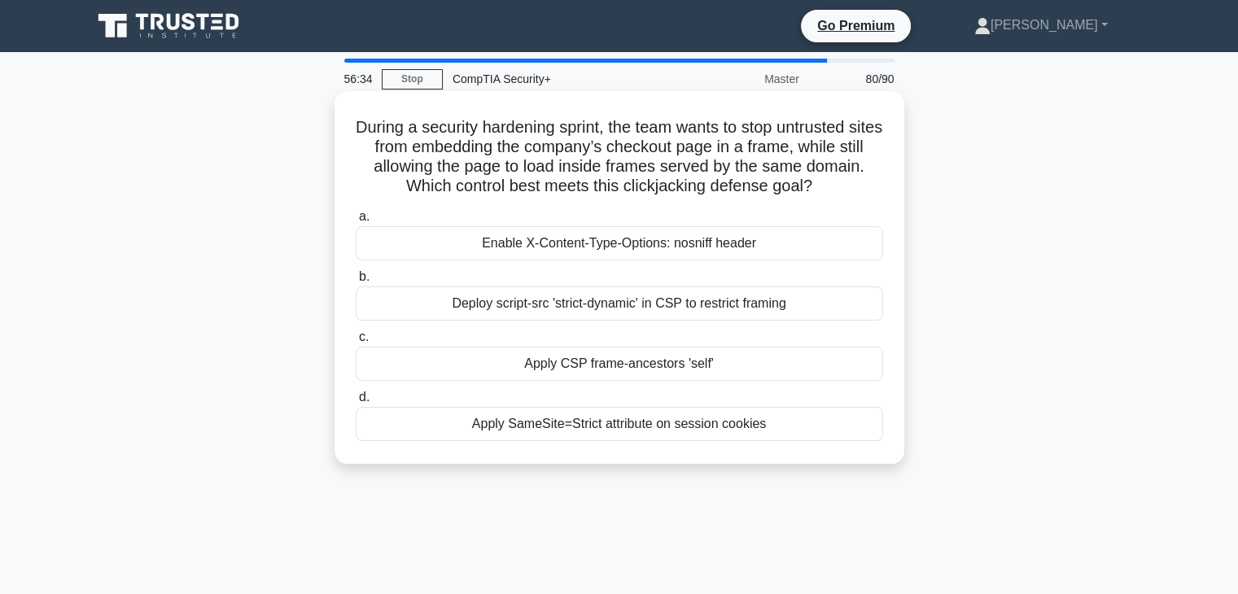
click at [792, 367] on div "Apply CSP frame-ancestors 'self'" at bounding box center [619, 364] width 527 height 34
click at [356, 343] on input "c. Apply CSP frame-ancestors 'self'" at bounding box center [356, 337] width 0 height 11
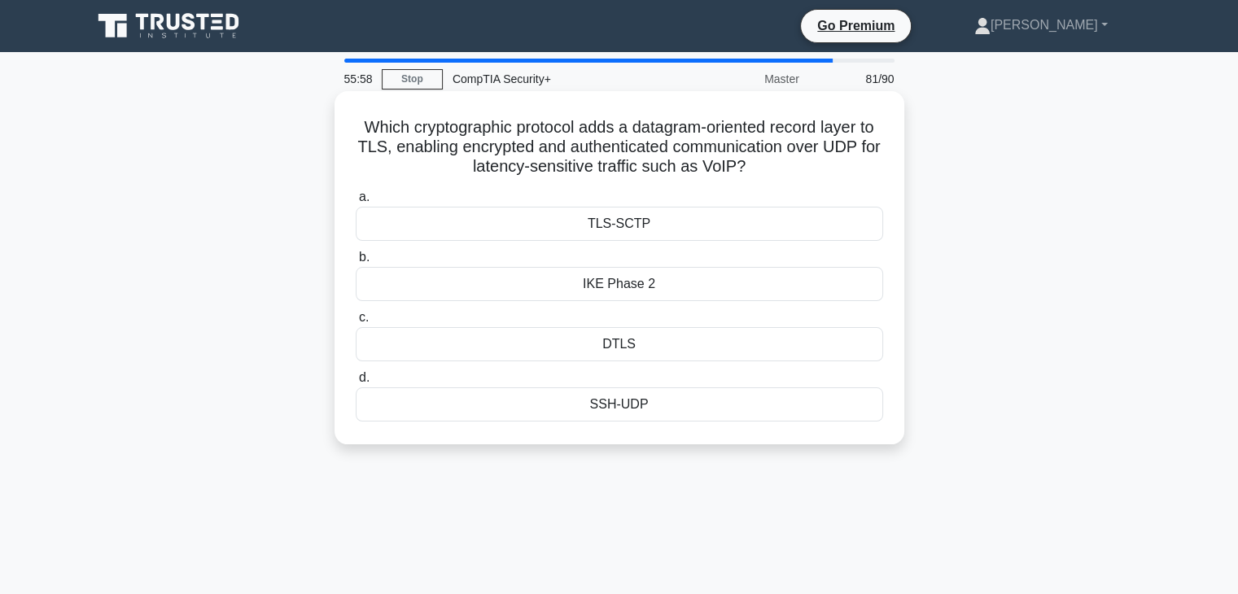
click at [737, 345] on div "DTLS" at bounding box center [619, 344] width 527 height 34
click at [356, 323] on input "c. DTLS" at bounding box center [356, 318] width 0 height 11
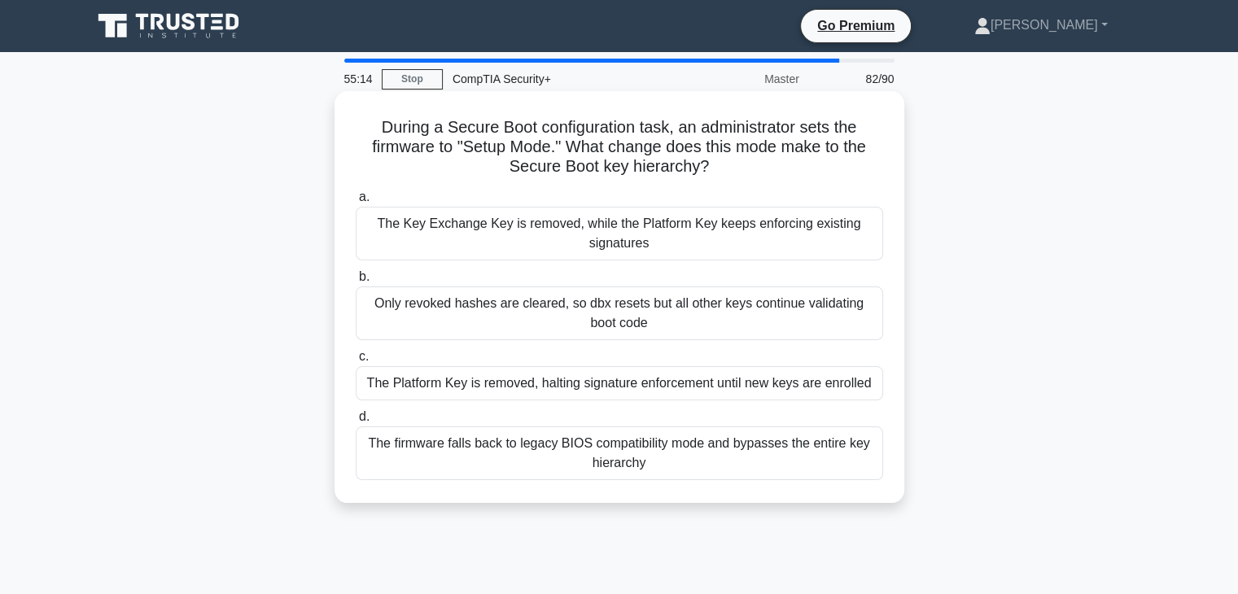
click at [646, 148] on h5 "During a Secure Boot configuration task, an administrator sets the firmware to …" at bounding box center [619, 147] width 531 height 60
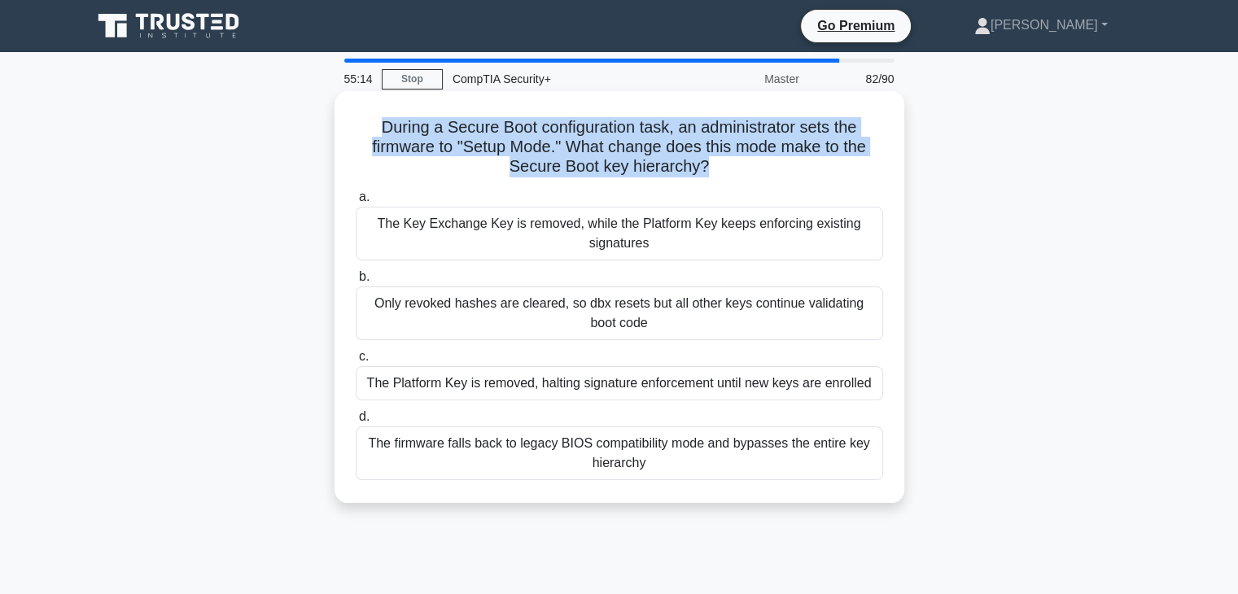
click at [646, 148] on h5 "During a Secure Boot configuration task, an administrator sets the firmware to …" at bounding box center [619, 147] width 531 height 60
copy div "During a Secure Boot configuration task, an administrator sets the firmware to …"
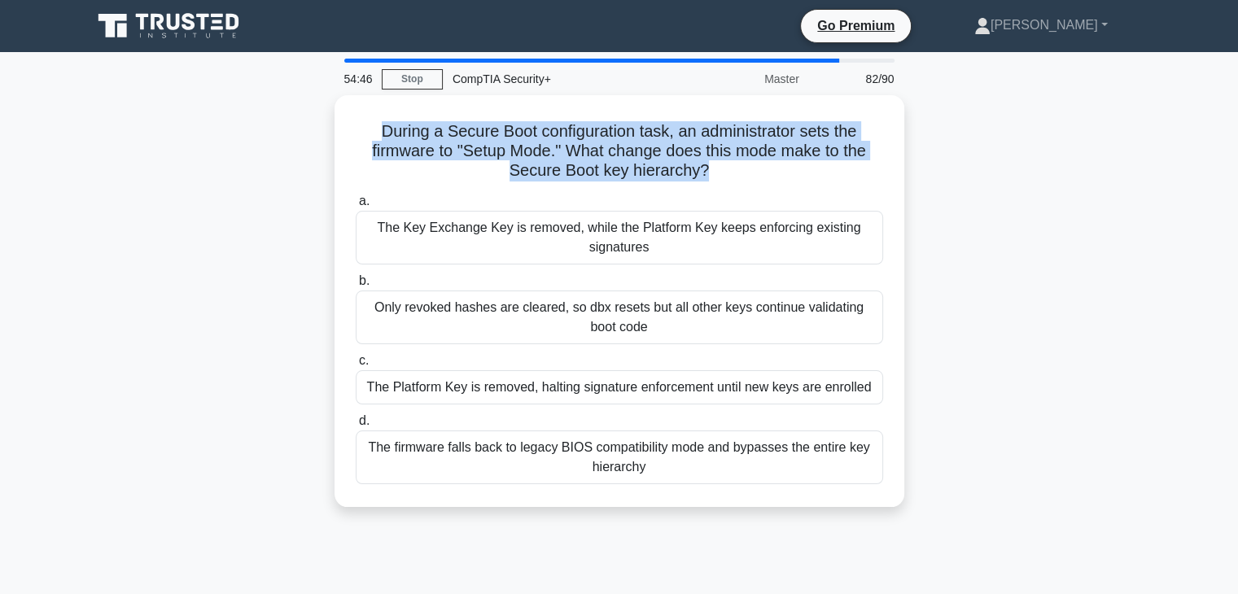
click at [1088, 434] on div "During a Secure Boot configuration task, an administrator sets the firmware to …" at bounding box center [619, 310] width 1074 height 431
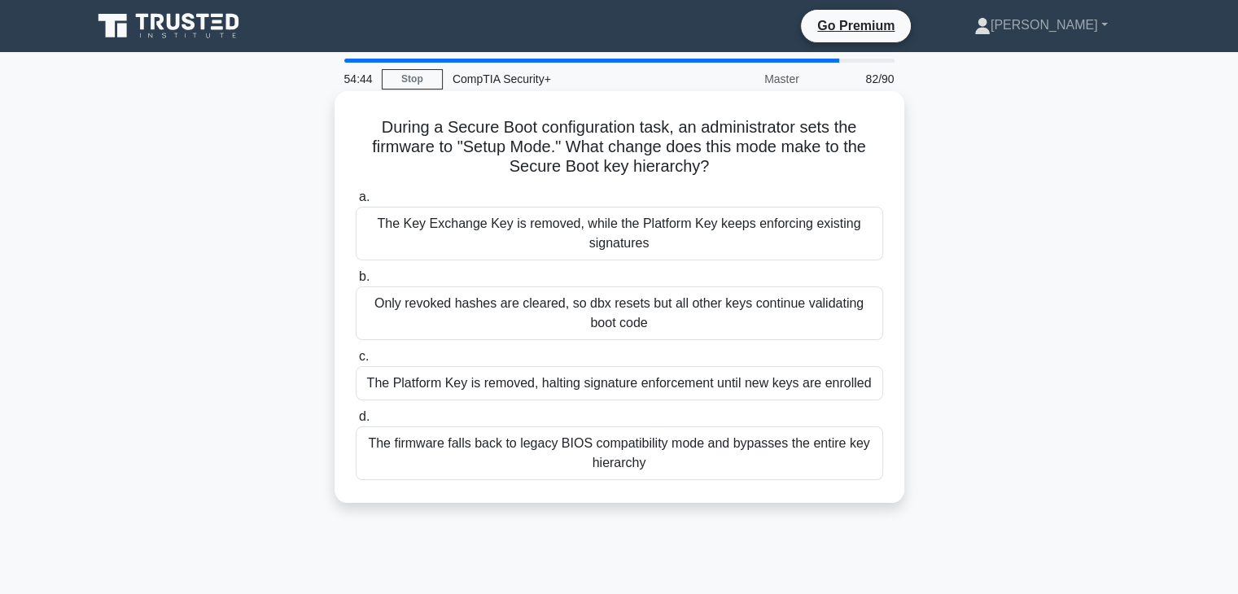
click at [754, 383] on div "The Platform Key is removed, halting signature enforcement until new keys are e…" at bounding box center [619, 383] width 527 height 34
click at [356, 362] on input "c. The Platform Key is removed, halting signature enforcement until new keys ar…" at bounding box center [356, 357] width 0 height 11
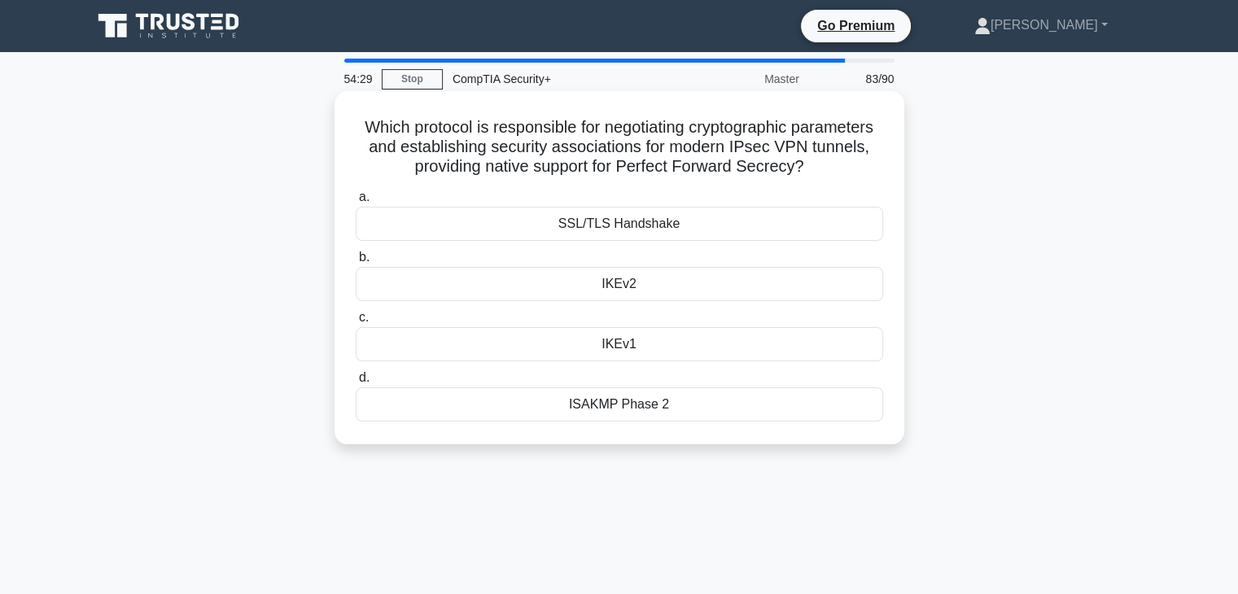
click at [584, 150] on h5 "Which protocol is responsible for negotiating cryptographic parameters and esta…" at bounding box center [619, 147] width 531 height 60
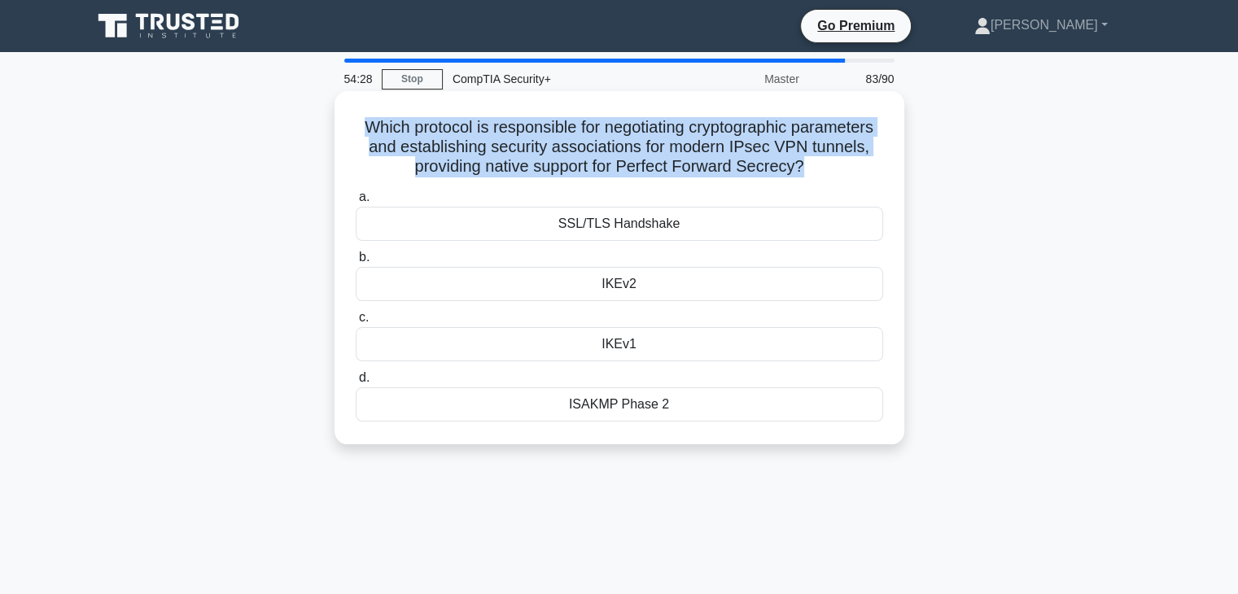
click at [584, 150] on h5 "Which protocol is responsible for negotiating cryptographic parameters and esta…" at bounding box center [619, 147] width 531 height 60
copy div "Which protocol is responsible for negotiating cryptographic parameters and esta…"
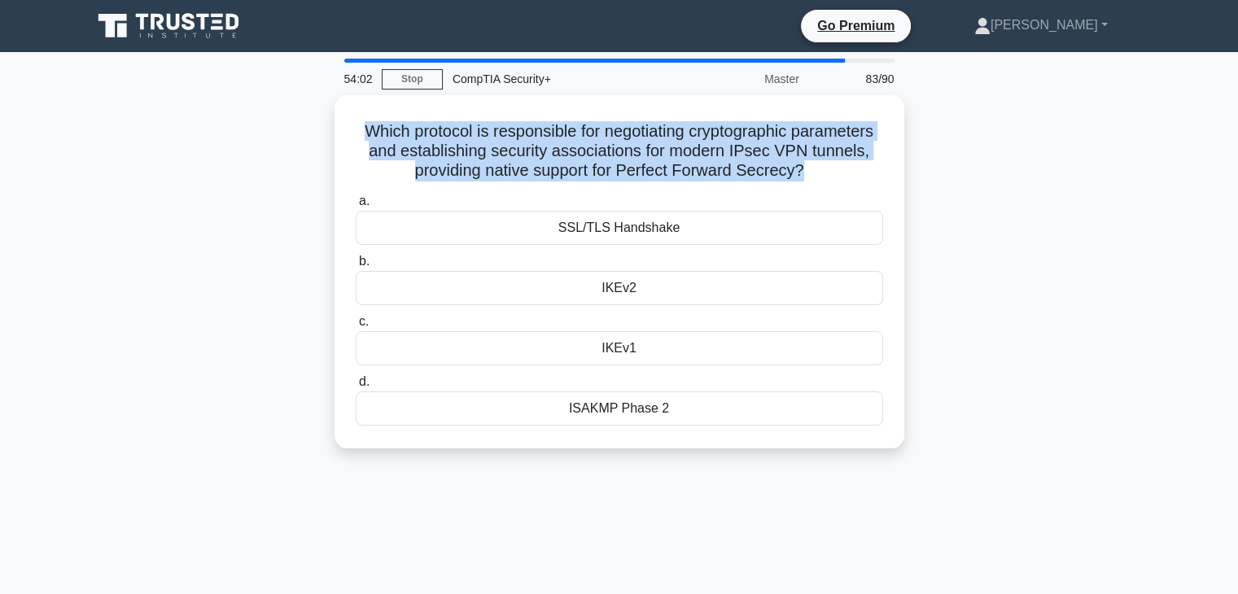
click at [975, 491] on div "54:02 Stop CompTIA Security+ Master 83/90 Which protocol is responsible for neg…" at bounding box center [619, 466] width 1074 height 814
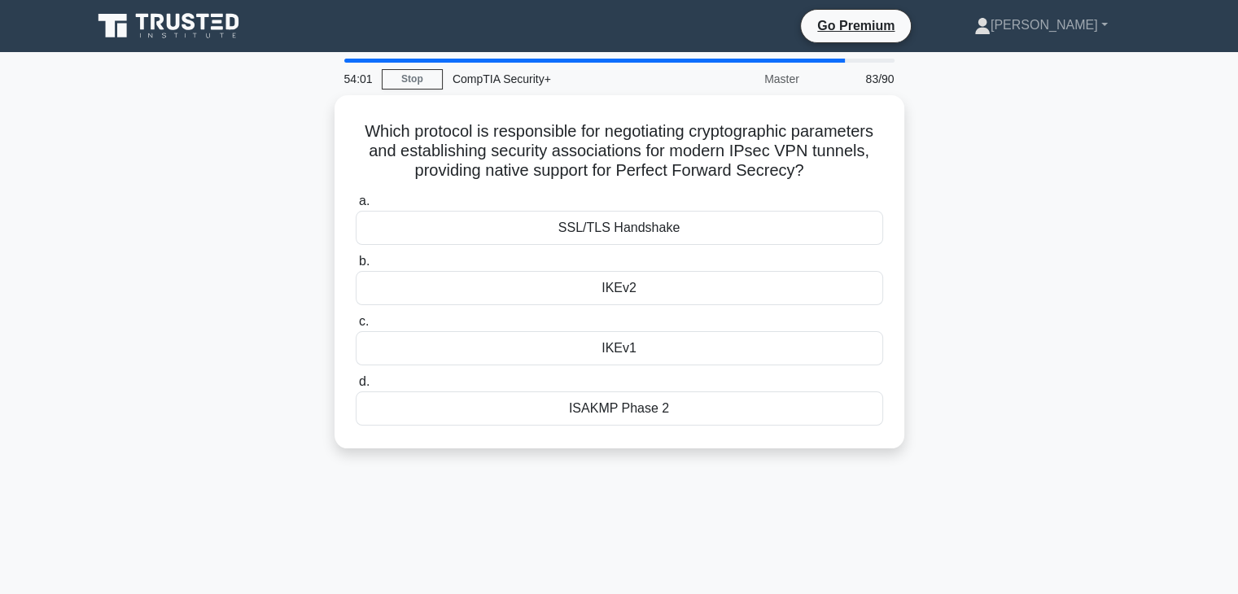
click at [1025, 356] on div "Which protocol is responsible for negotiating cryptographic parameters and esta…" at bounding box center [619, 281] width 1074 height 373
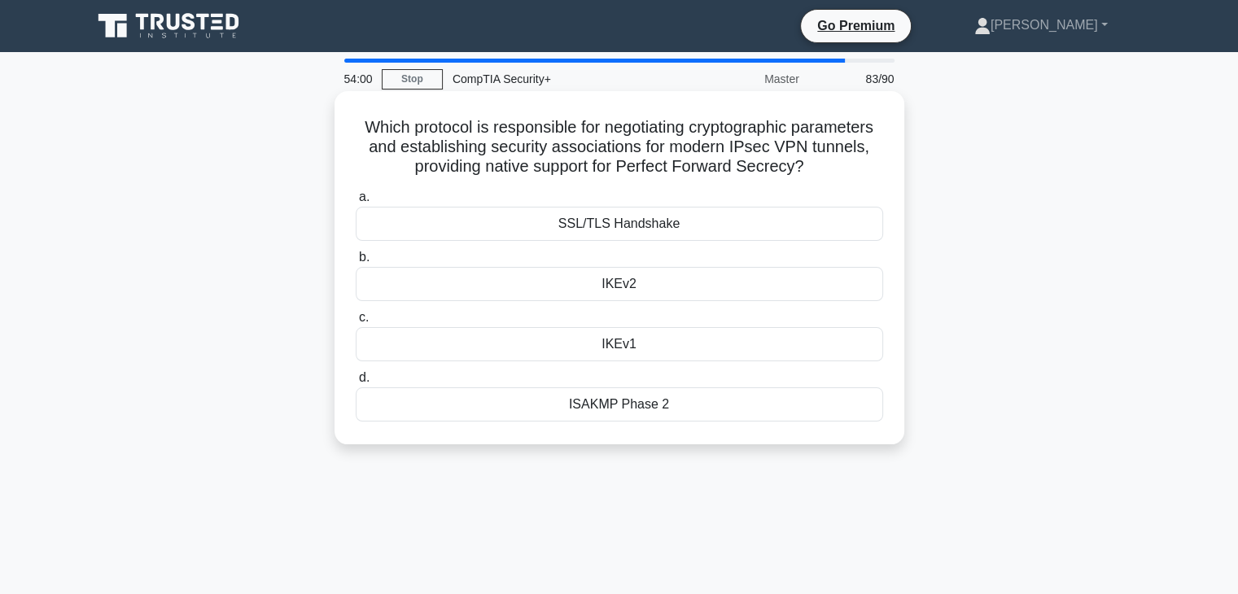
click at [601, 280] on div "IKEv2" at bounding box center [619, 284] width 527 height 34
click at [356, 263] on input "b. IKEv2" at bounding box center [356, 257] width 0 height 11
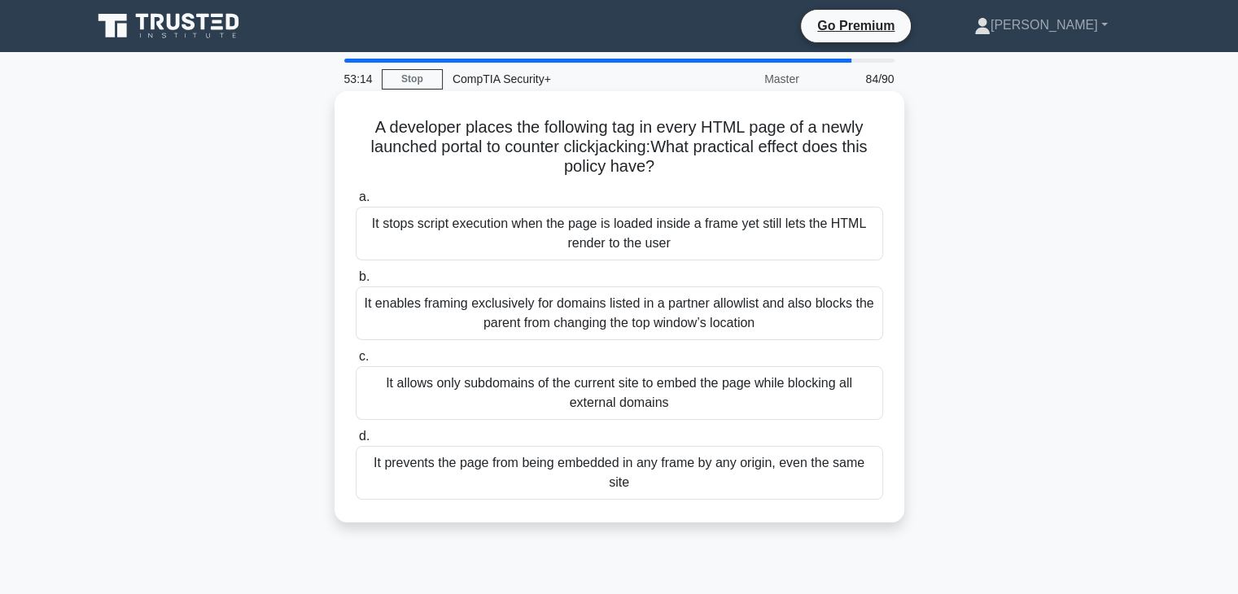
click at [652, 138] on h5 "A developer places the following tag in every HTML page of a newly launched por…" at bounding box center [619, 147] width 531 height 60
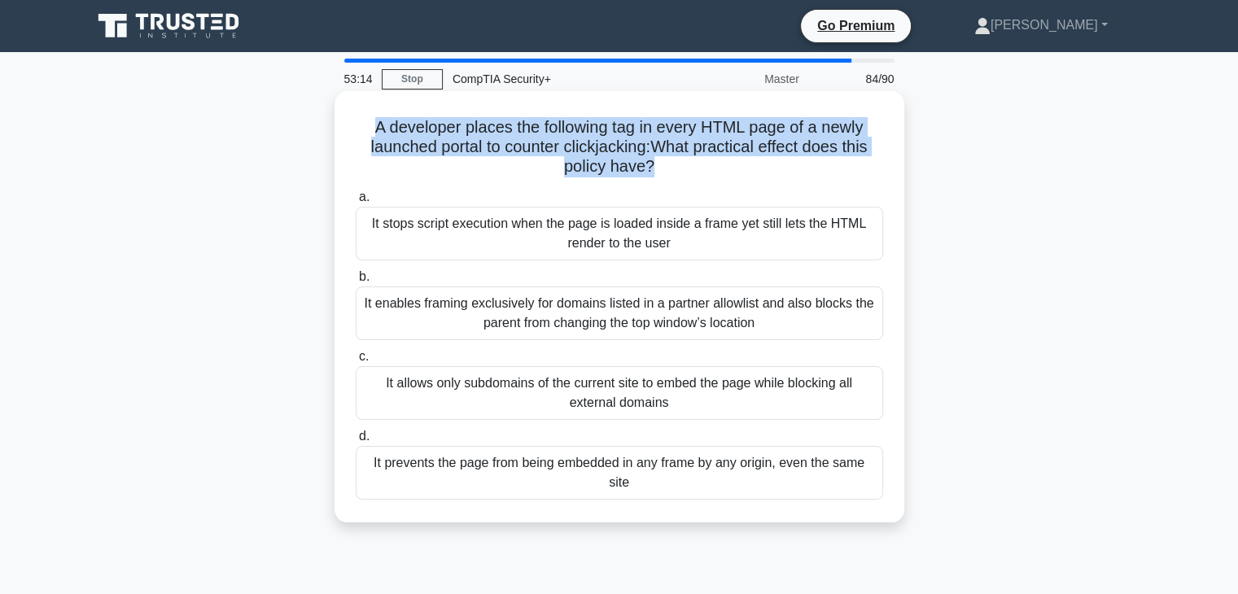
click at [652, 138] on h5 "A developer places the following tag in every HTML page of a newly launched por…" at bounding box center [619, 147] width 531 height 60
copy div "A developer places the following tag in every HTML page of a newly launched por…"
click at [797, 330] on div "It enables framing exclusively for domains listed in a partner allowlist and al…" at bounding box center [619, 313] width 527 height 54
click at [356, 282] on input "b. It enables framing exclusively for domains listed in a partner allowlist and…" at bounding box center [356, 277] width 0 height 11
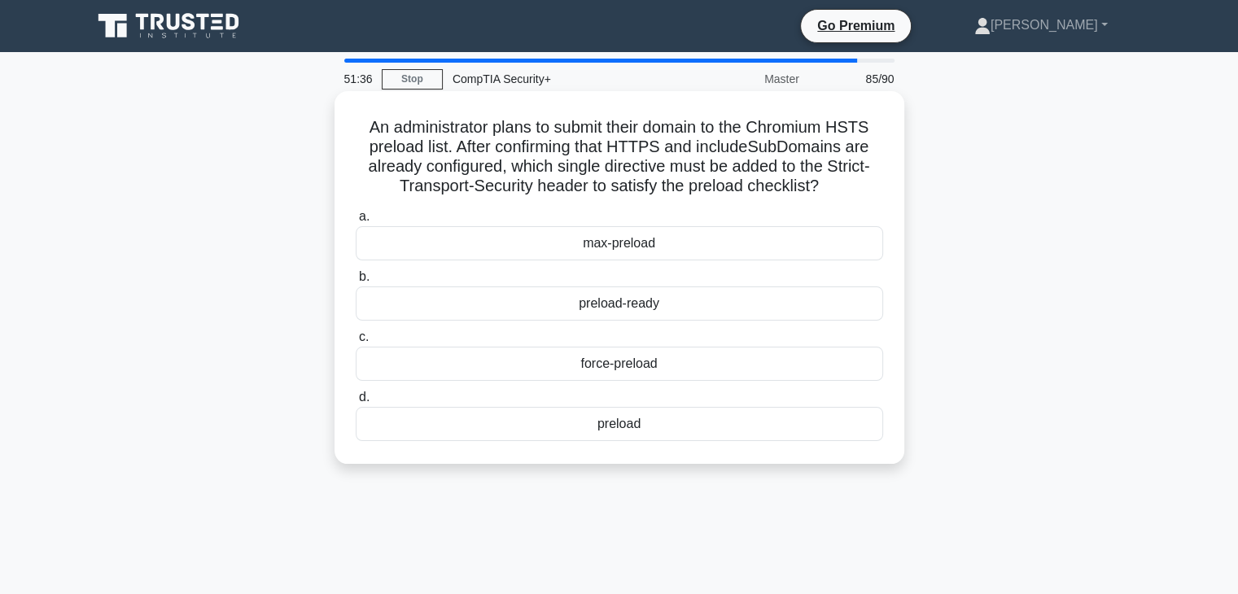
click at [710, 297] on div "preload-ready" at bounding box center [619, 303] width 527 height 34
click at [356, 282] on input "b. preload-ready" at bounding box center [356, 277] width 0 height 11
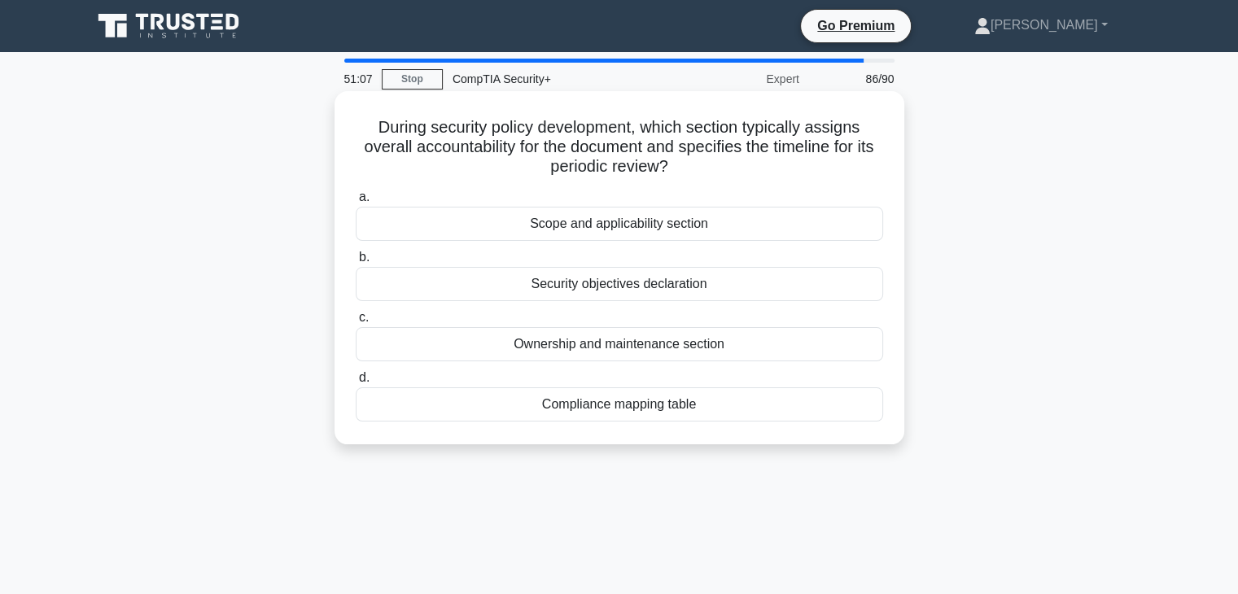
click at [697, 361] on div "Ownership and maintenance section" at bounding box center [619, 344] width 527 height 34
click at [356, 323] on input "c. Ownership and maintenance section" at bounding box center [356, 318] width 0 height 11
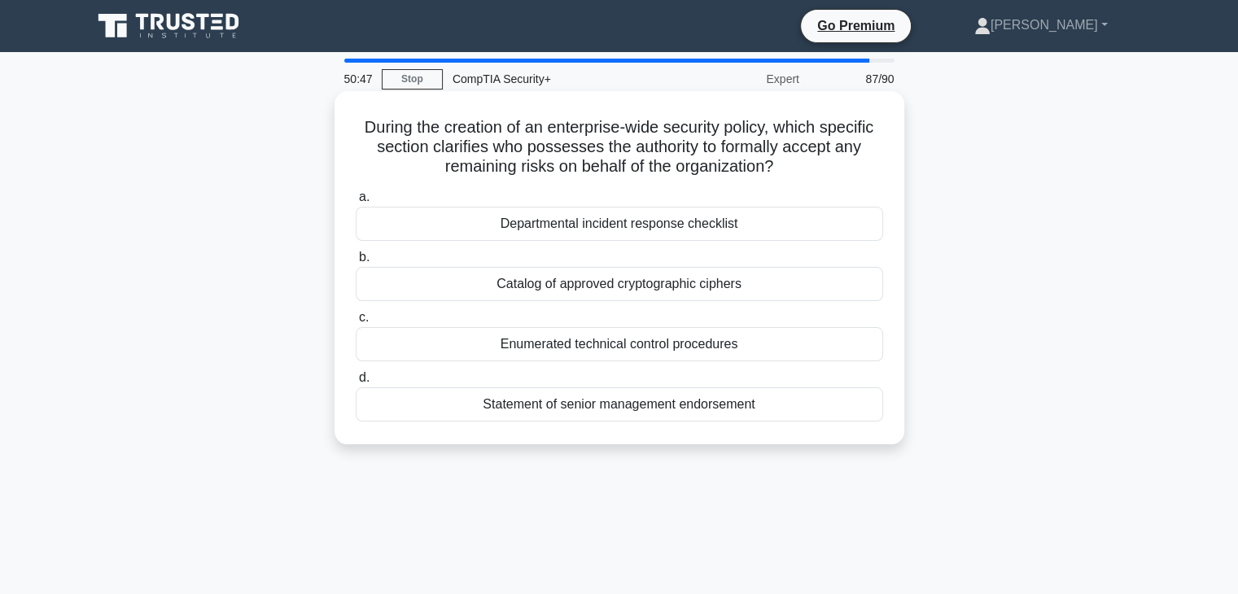
click at [652, 420] on div "Statement of senior management endorsement" at bounding box center [619, 404] width 527 height 34
click at [356, 383] on input "d. Statement of senior management endorsement" at bounding box center [356, 378] width 0 height 11
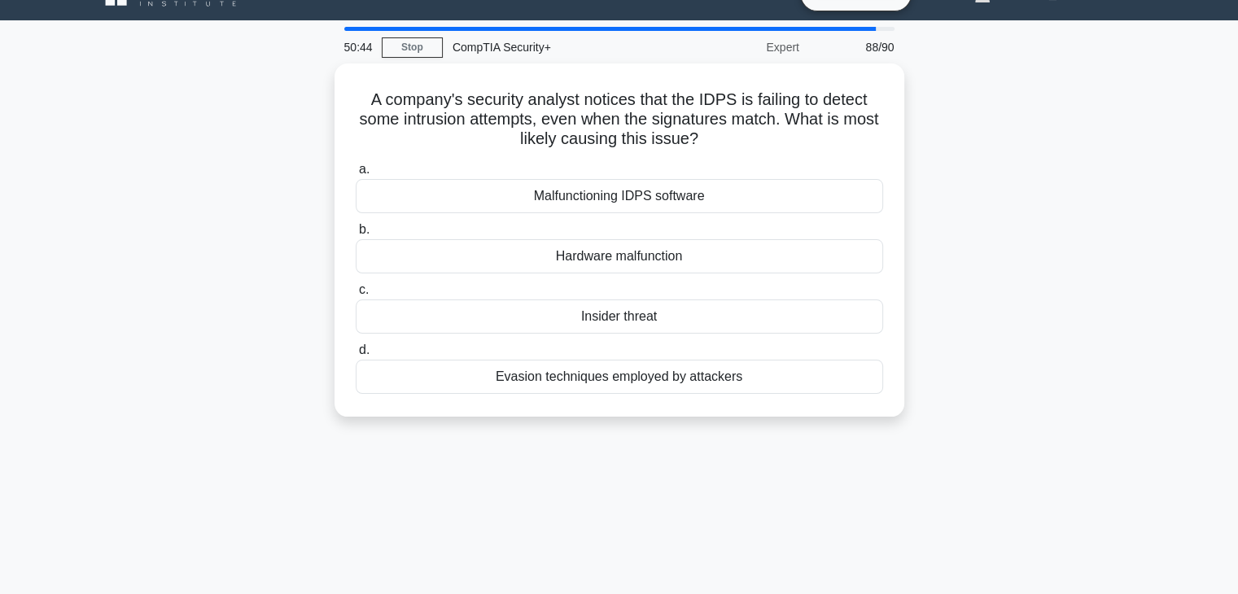
scroll to position [30, 0]
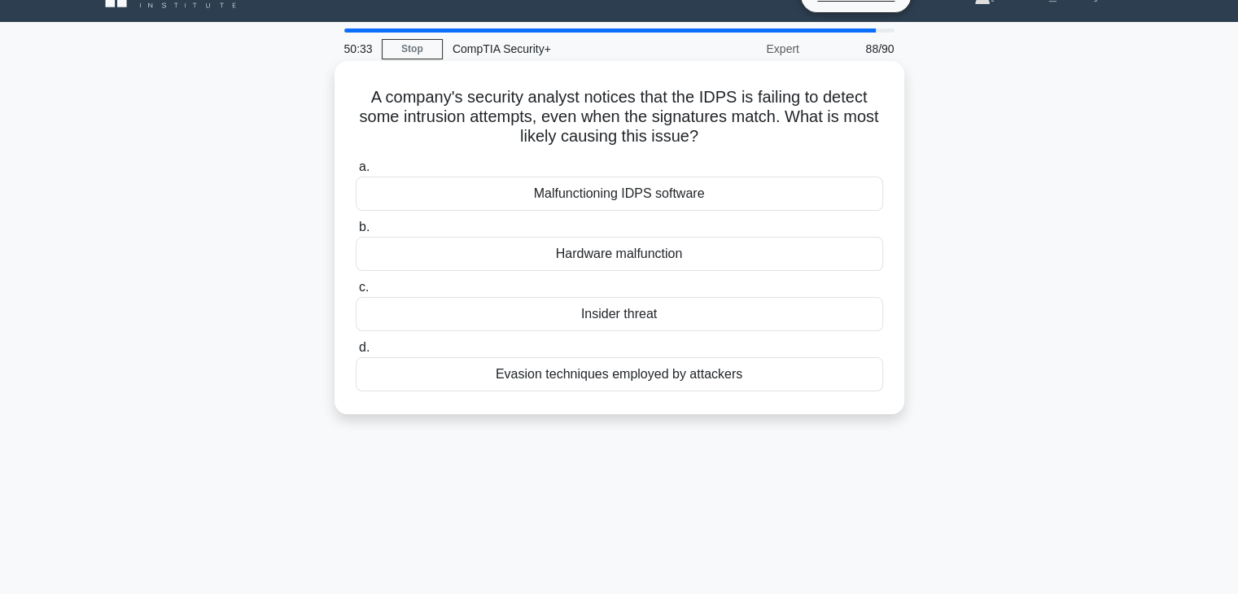
click at [701, 387] on div "Evasion techniques employed by attackers" at bounding box center [619, 374] width 527 height 34
click at [356, 353] on input "d. Evasion techniques employed by attackers" at bounding box center [356, 348] width 0 height 11
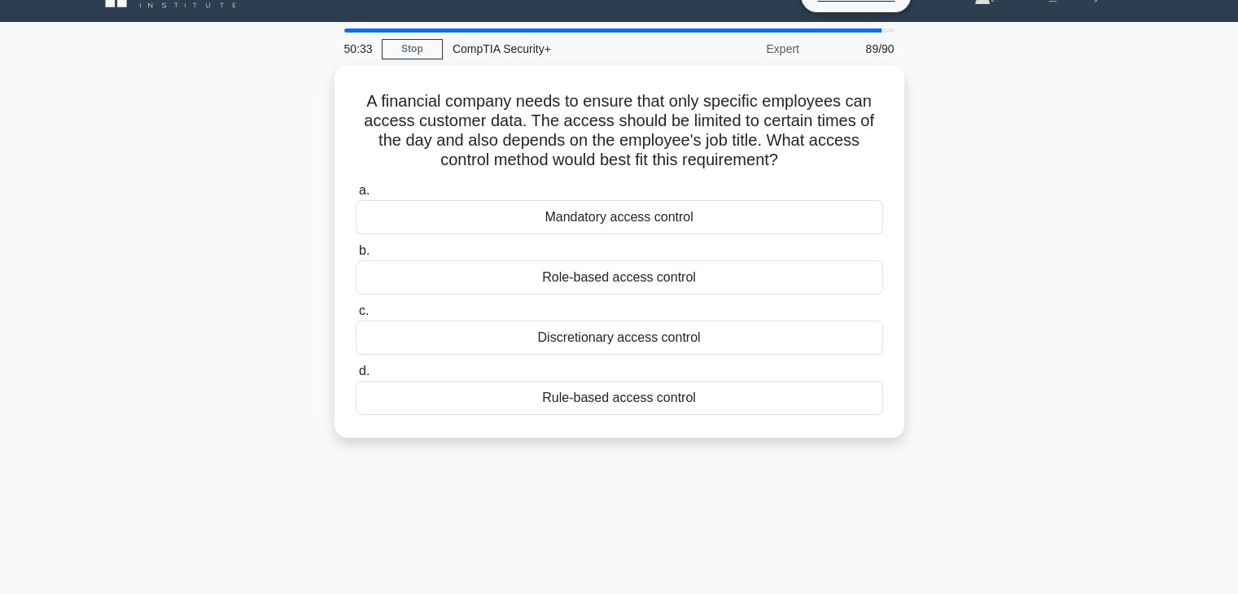
scroll to position [0, 0]
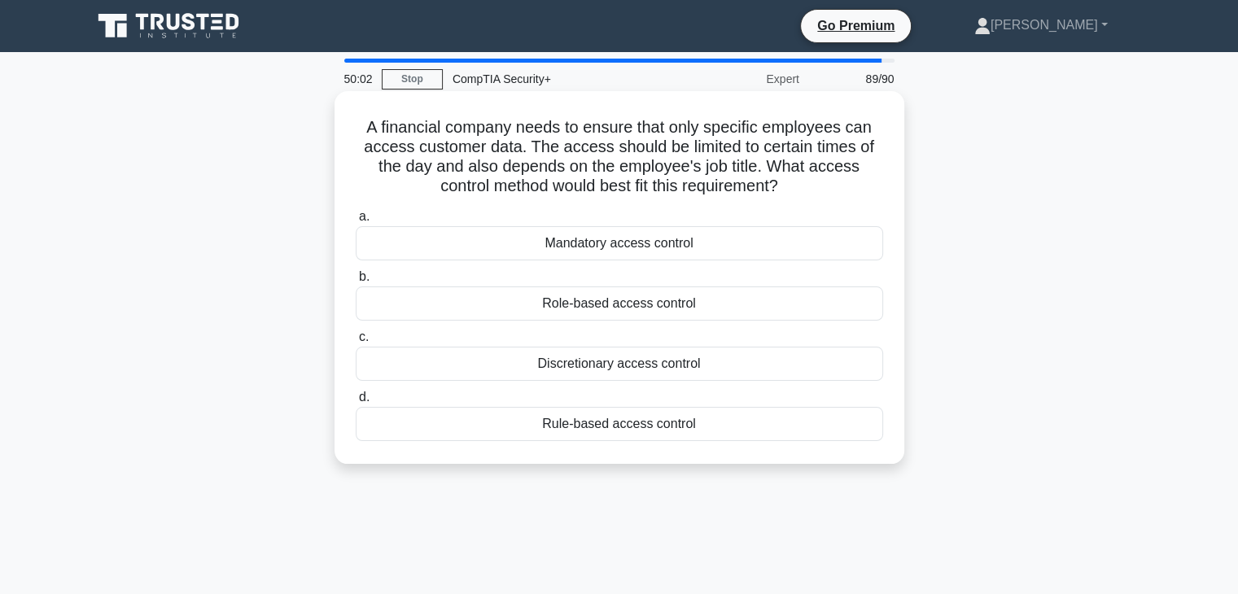
click at [654, 435] on div "Rule-based access control" at bounding box center [619, 424] width 527 height 34
click at [356, 403] on input "d. Rule-based access control" at bounding box center [356, 397] width 0 height 11
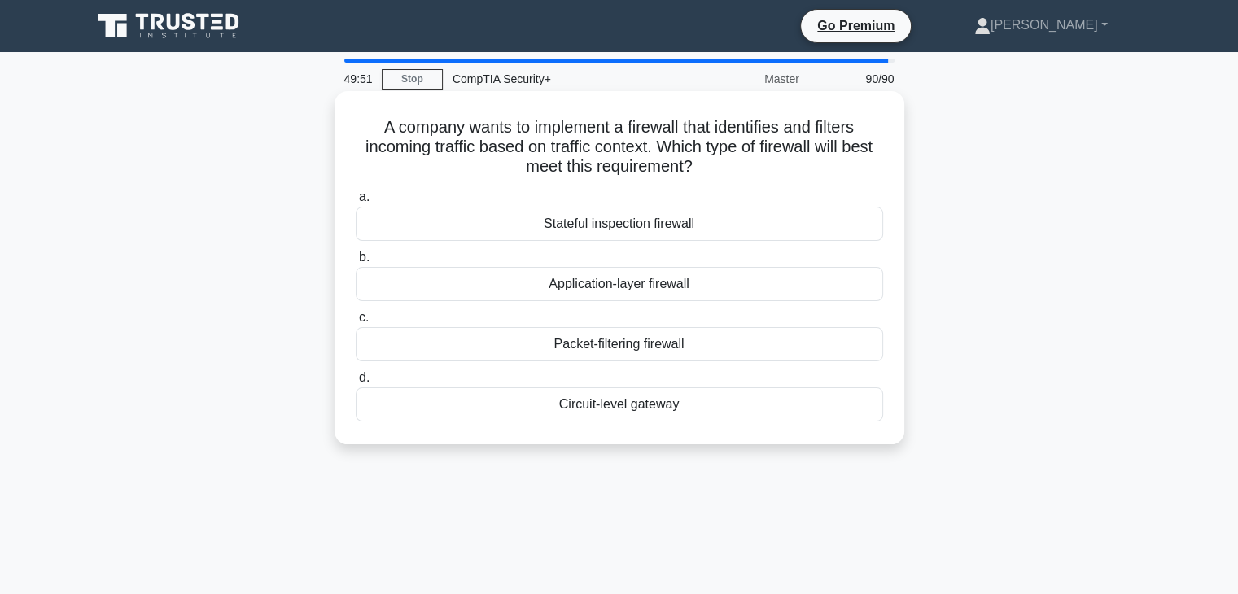
click at [788, 293] on div "Application-layer firewall" at bounding box center [619, 284] width 527 height 34
click at [356, 263] on input "b. Application-layer firewall" at bounding box center [356, 257] width 0 height 11
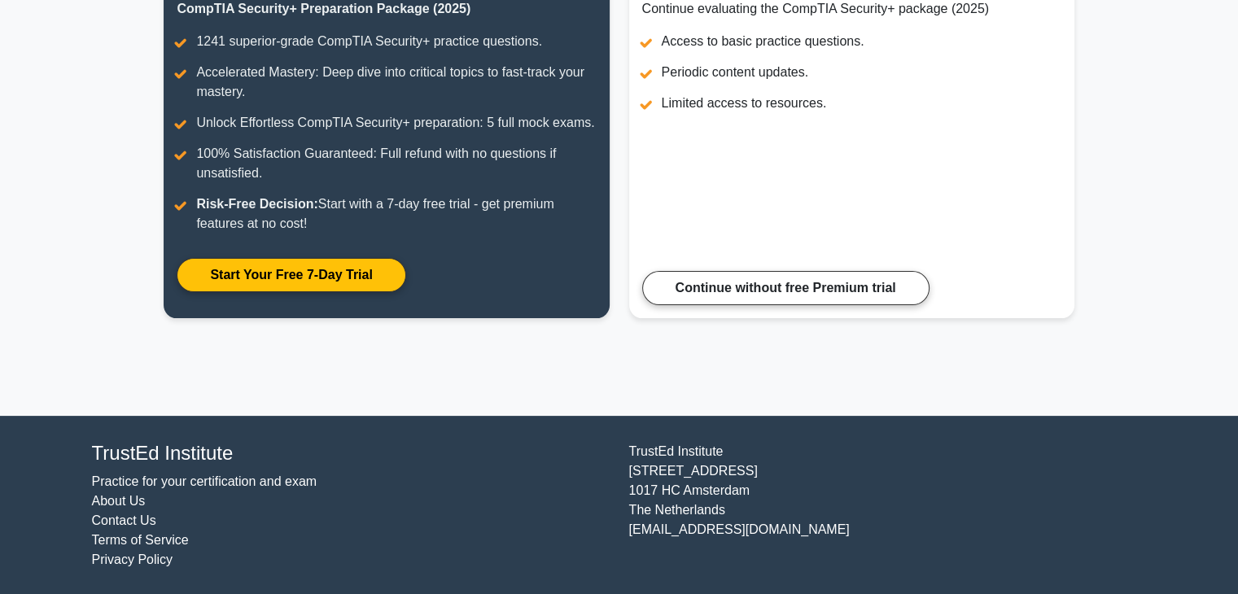
scroll to position [257, 0]
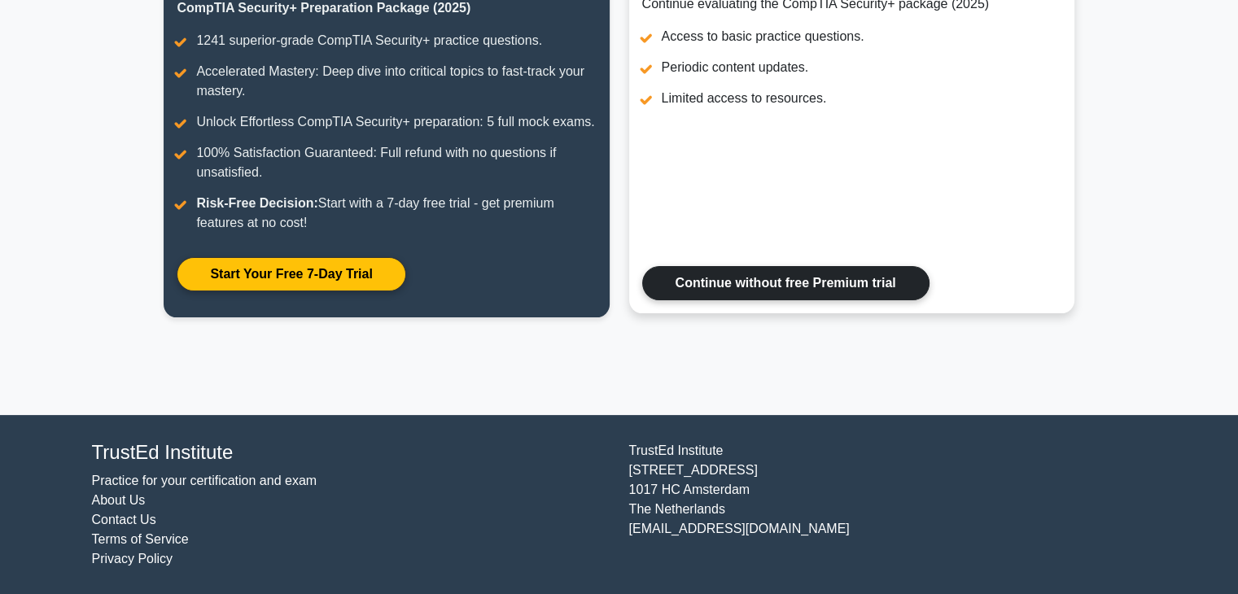
click at [824, 287] on link "Continue without free Premium trial" at bounding box center [785, 283] width 287 height 34
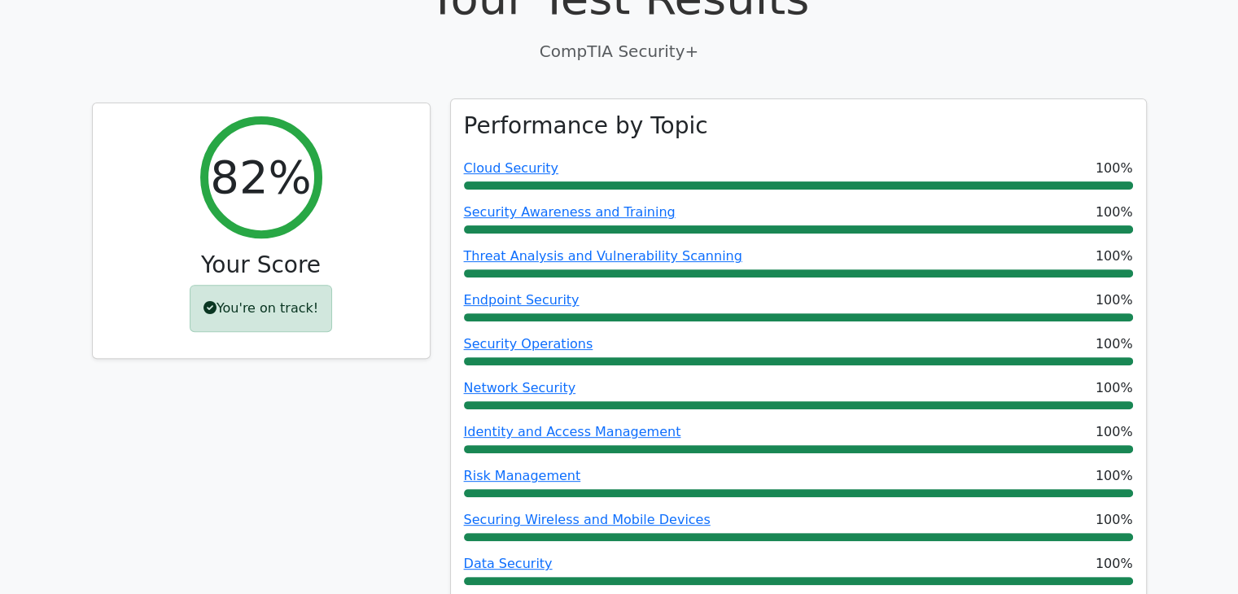
scroll to position [520, 0]
